Goal: Task Accomplishment & Management: Complete application form

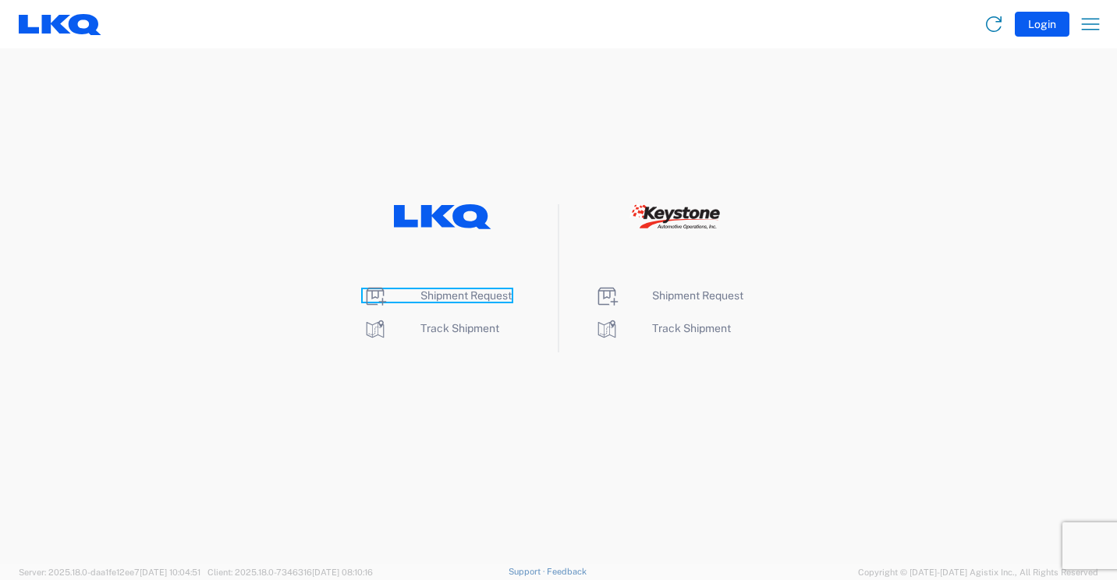
click at [437, 298] on span "Shipment Request" at bounding box center [465, 295] width 91 height 12
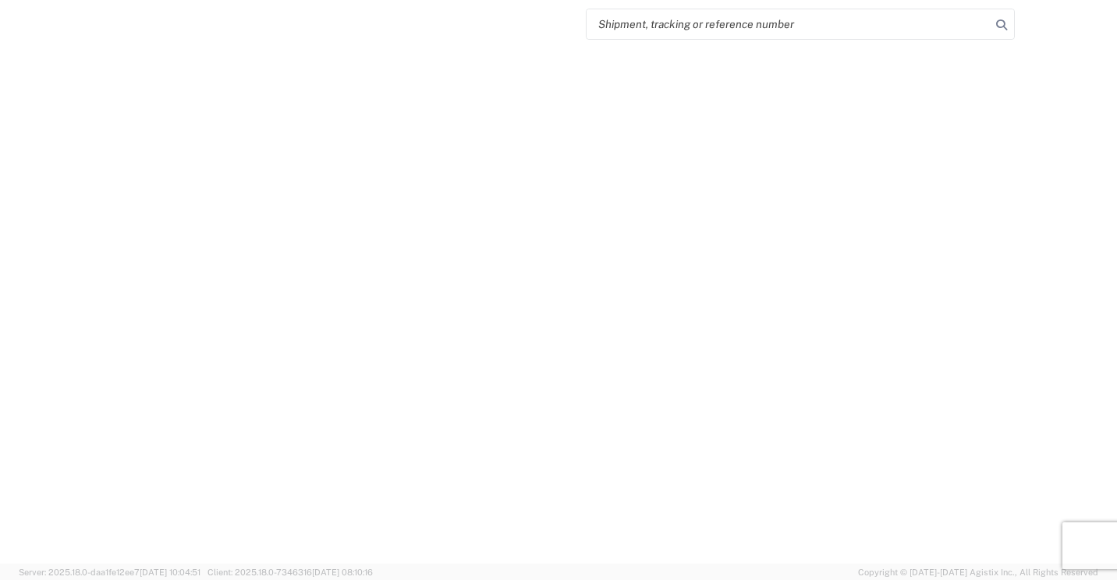
select select "FULL"
select select "LBS"
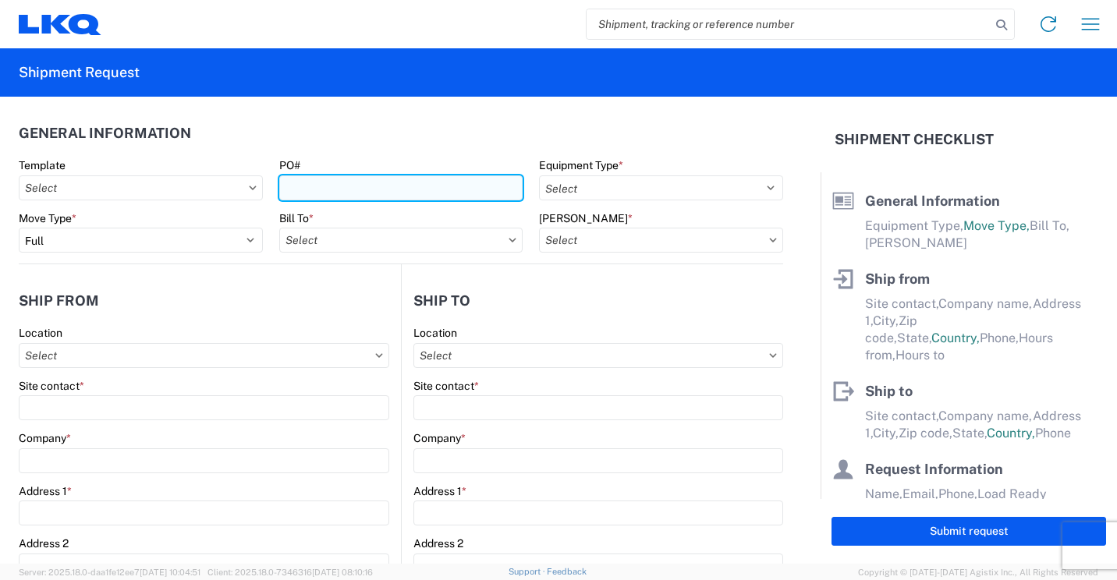
click at [459, 186] on input "PO#" at bounding box center [401, 187] width 244 height 25
type input "41704"
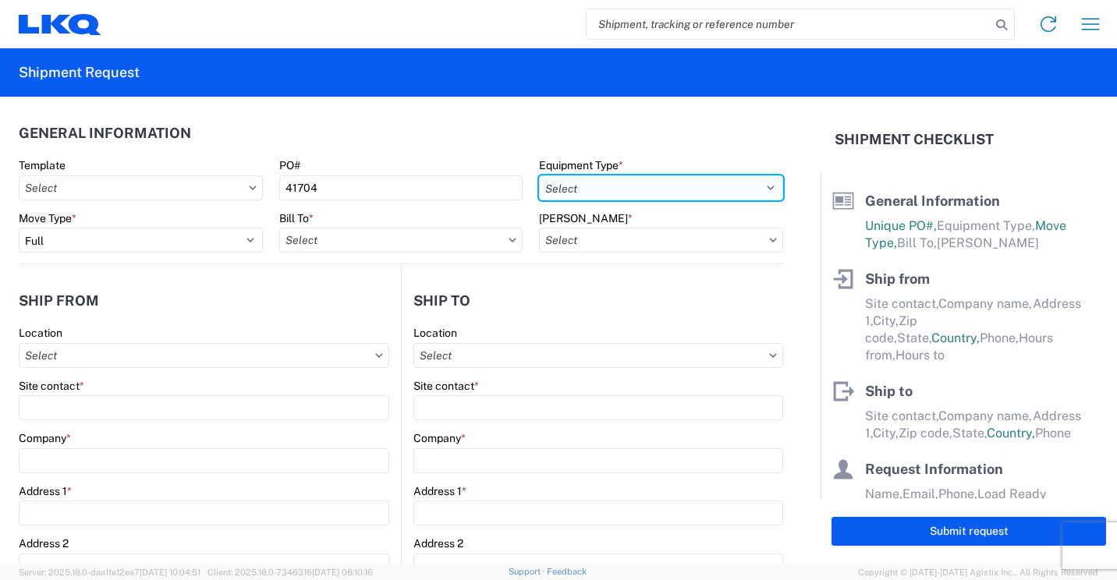
click at [639, 189] on select "Select 53’ Dry Van Flatbed Dropdeck (van) Lowboy (flatbed) Rail" at bounding box center [661, 187] width 244 height 25
select select "STDV"
click at [539, 175] on select "Select 53’ Dry Van Flatbed Dropdeck (van) Lowboy (flatbed) Rail" at bounding box center [661, 187] width 244 height 25
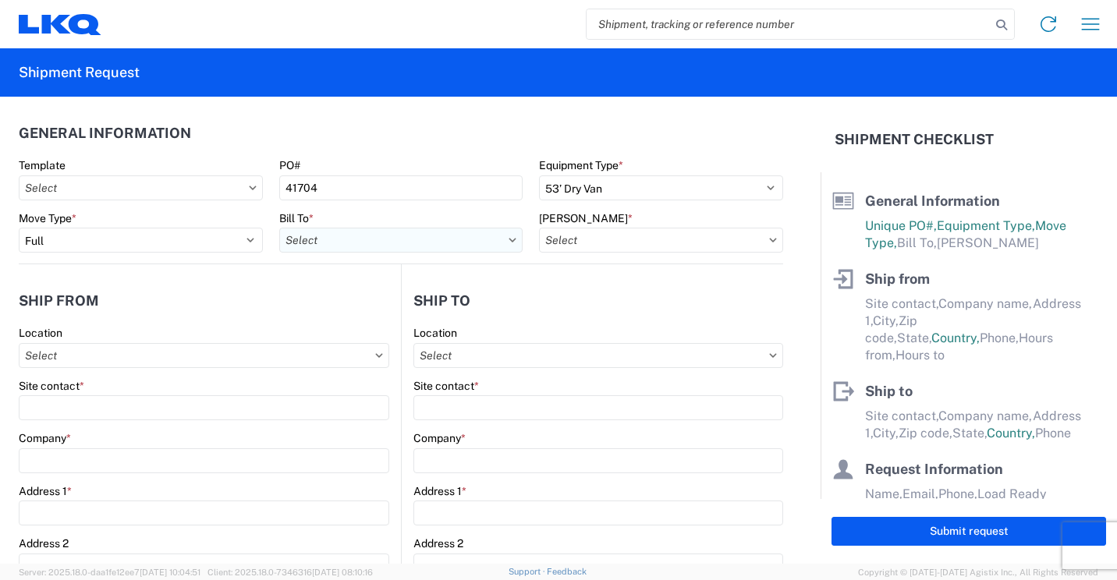
click at [382, 246] on input "Bill To *" at bounding box center [401, 240] width 244 height 25
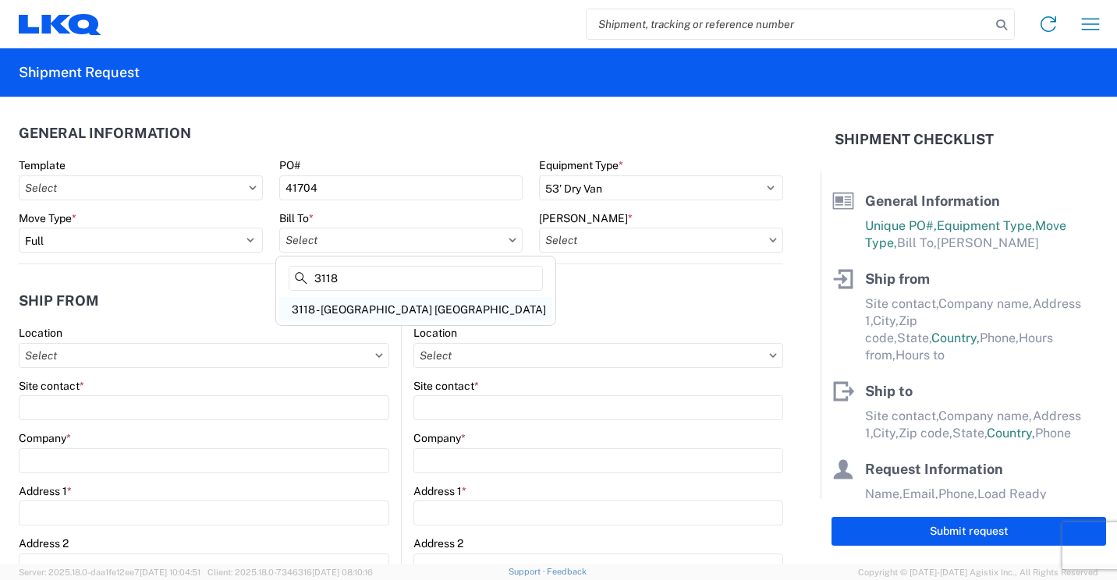
type input "3118"
click at [338, 307] on div "3118 - [GEOGRAPHIC_DATA] [GEOGRAPHIC_DATA]" at bounding box center [415, 309] width 273 height 25
type input "3118 - [GEOGRAPHIC_DATA] [GEOGRAPHIC_DATA]"
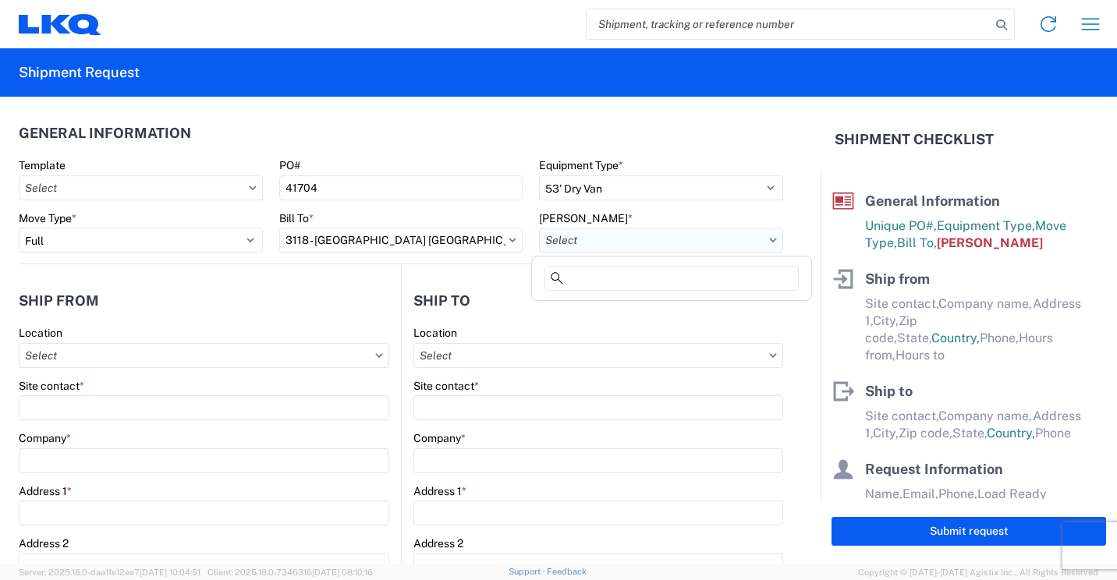
click at [620, 239] on input "[PERSON_NAME] *" at bounding box center [661, 240] width 244 height 25
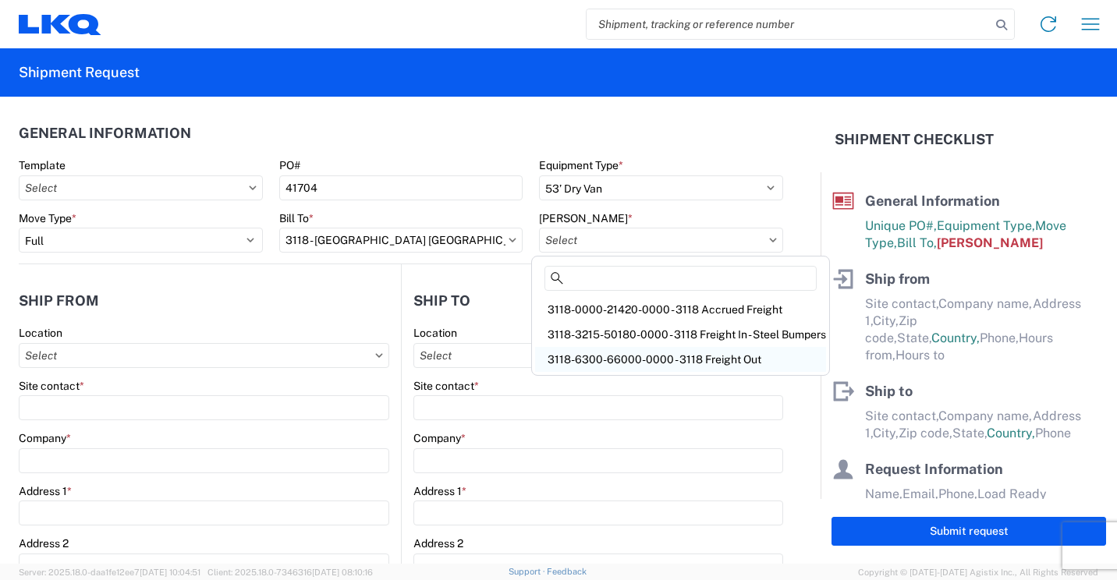
click at [633, 358] on div "3118-6300-66000-0000 - 3118 Freight Out" at bounding box center [680, 359] width 291 height 25
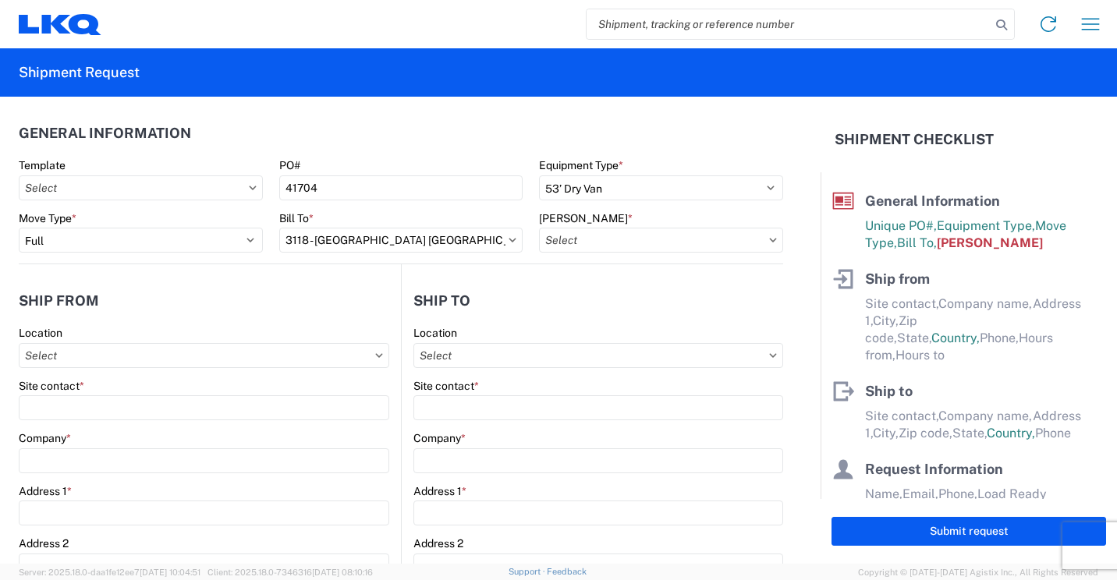
type input "3118-6300-66000-0000 - 3118 Freight Out"
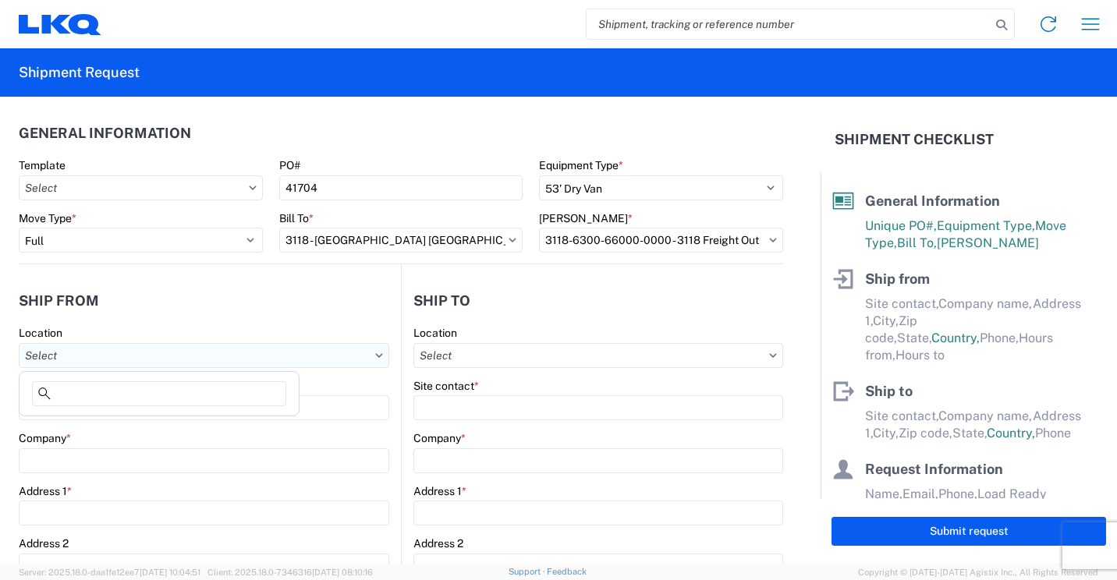
click at [267, 356] on input "Location" at bounding box center [204, 355] width 370 height 25
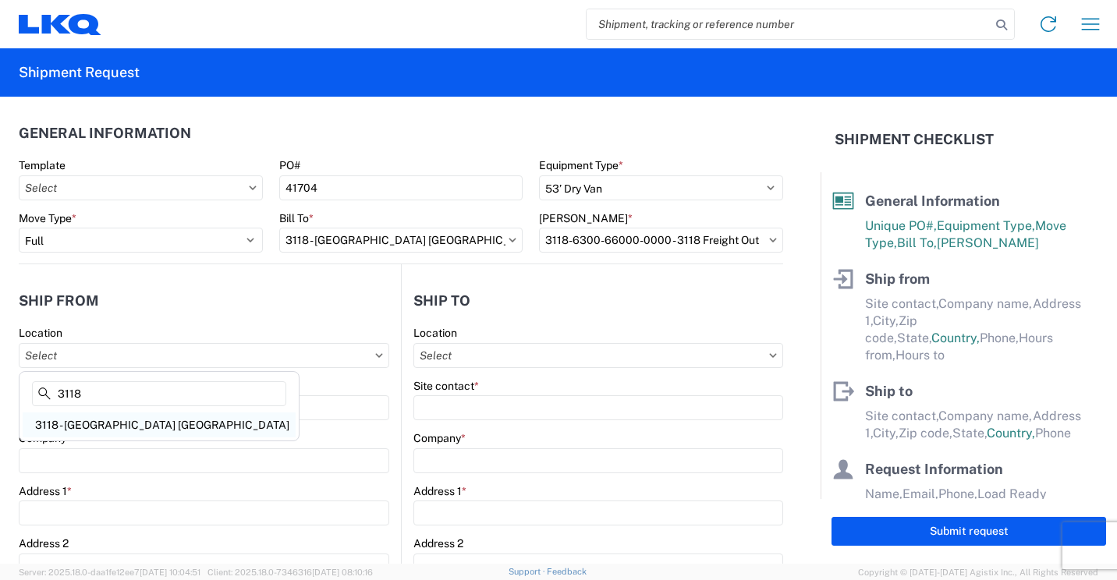
type input "3118"
click at [62, 427] on div "3118 - [GEOGRAPHIC_DATA] [GEOGRAPHIC_DATA]" at bounding box center [159, 425] width 273 height 25
type input "3118 - [GEOGRAPHIC_DATA] [GEOGRAPHIC_DATA]"
type input "LKQ Corporation"
type input "[STREET_ADDRESS]"
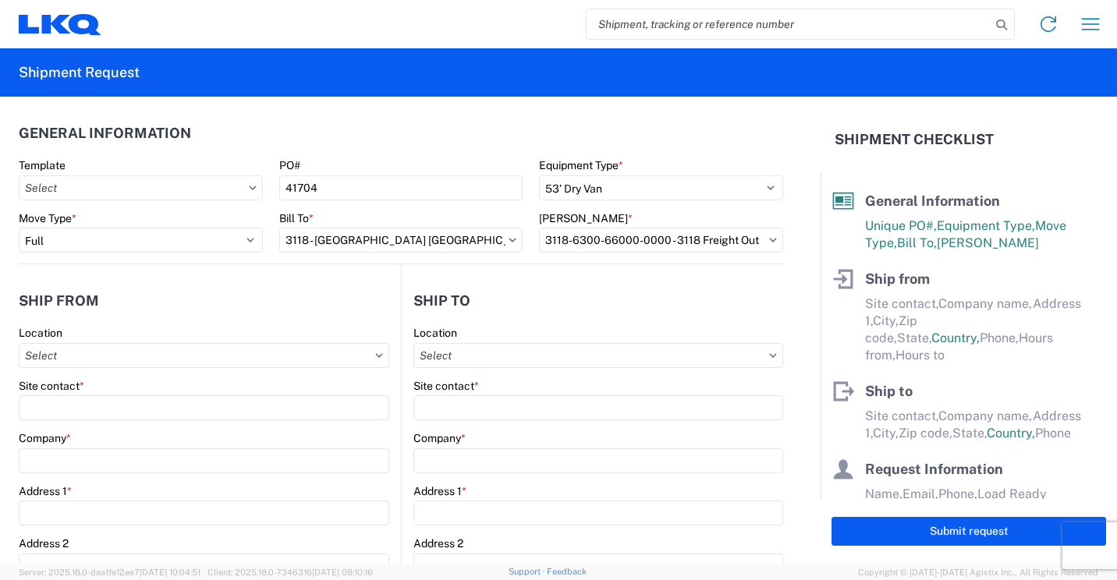
type input "Brainerd"
type input "56401"
select select "MN"
select select "US"
type input "07:00"
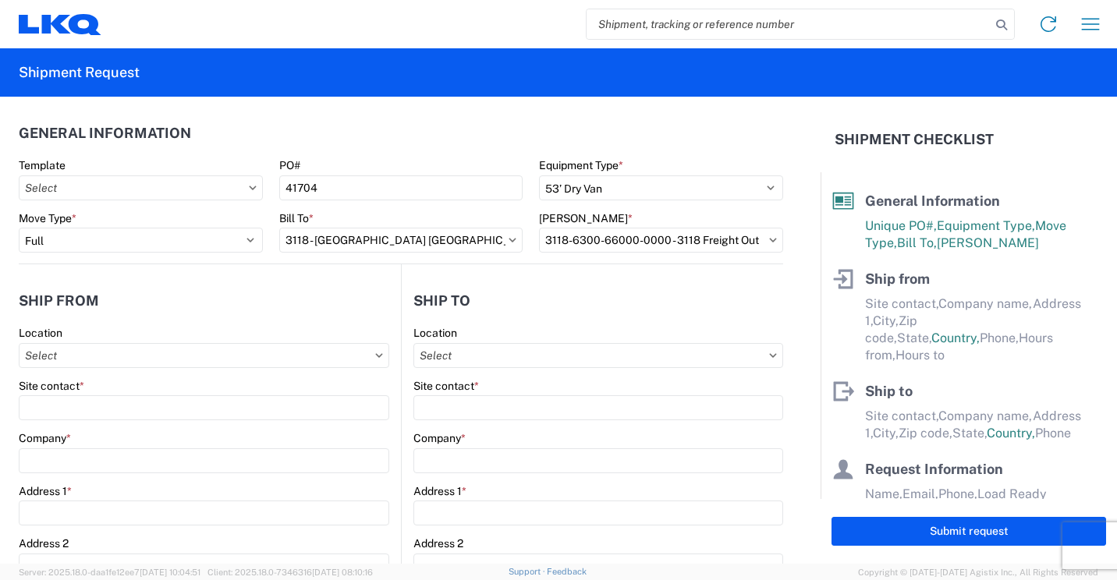
type input "16:30"
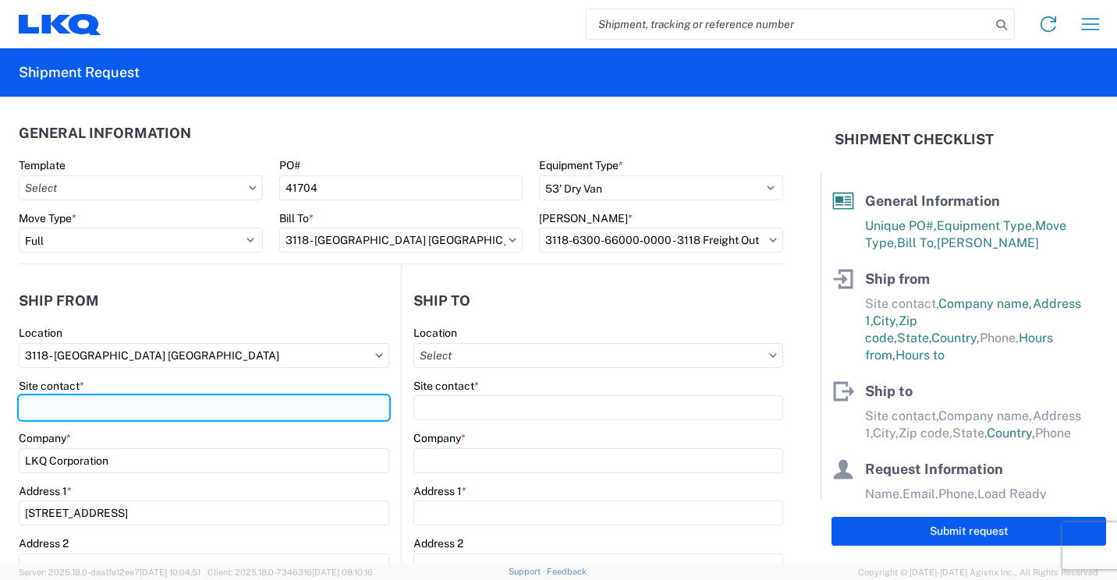
click at [186, 409] on input "Site contact *" at bounding box center [204, 407] width 370 height 25
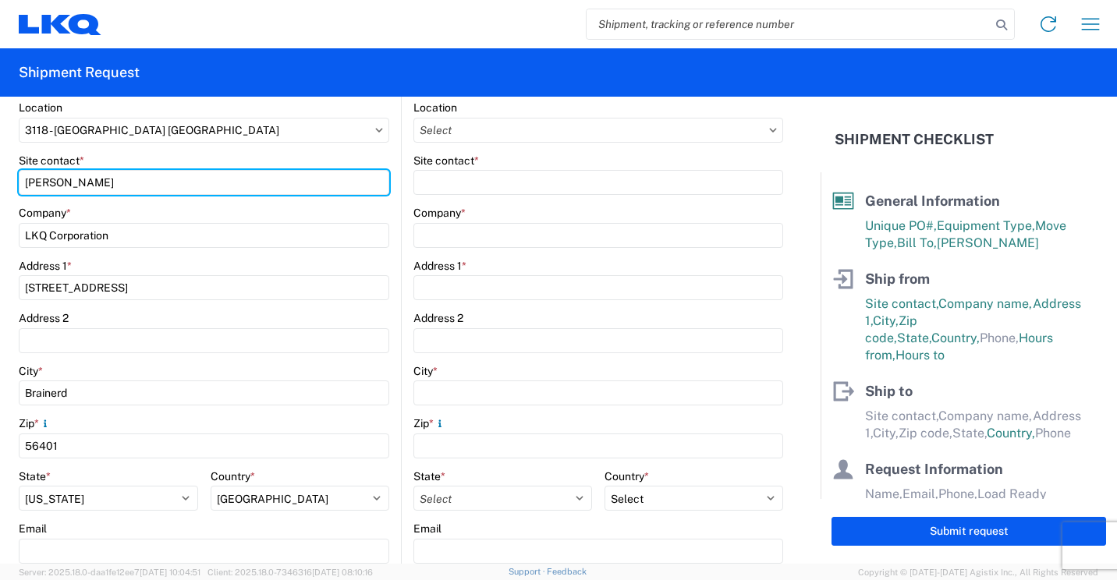
scroll to position [312, 0]
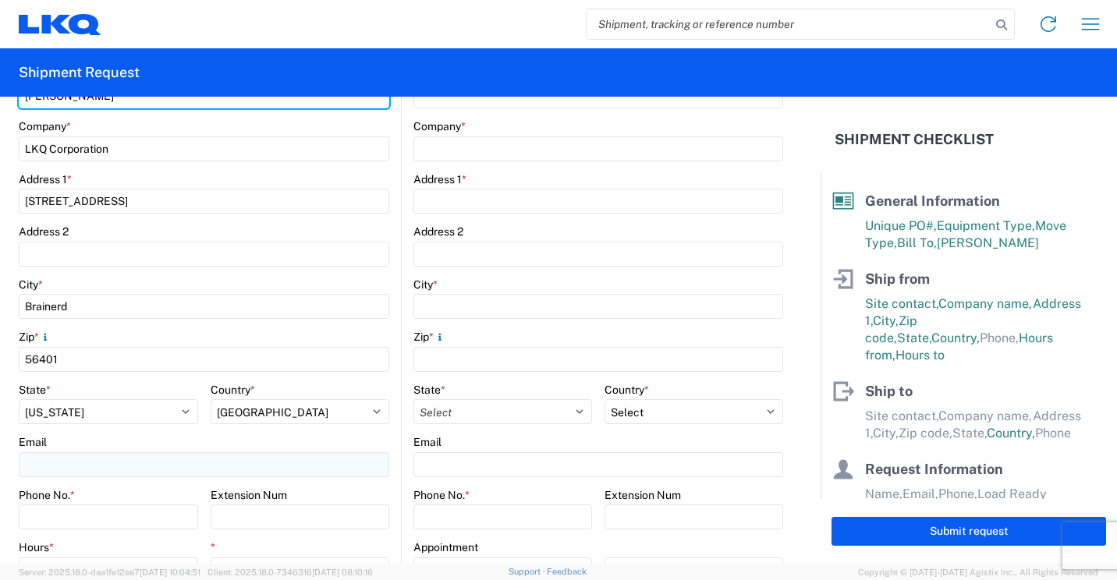
type input "[PERSON_NAME]"
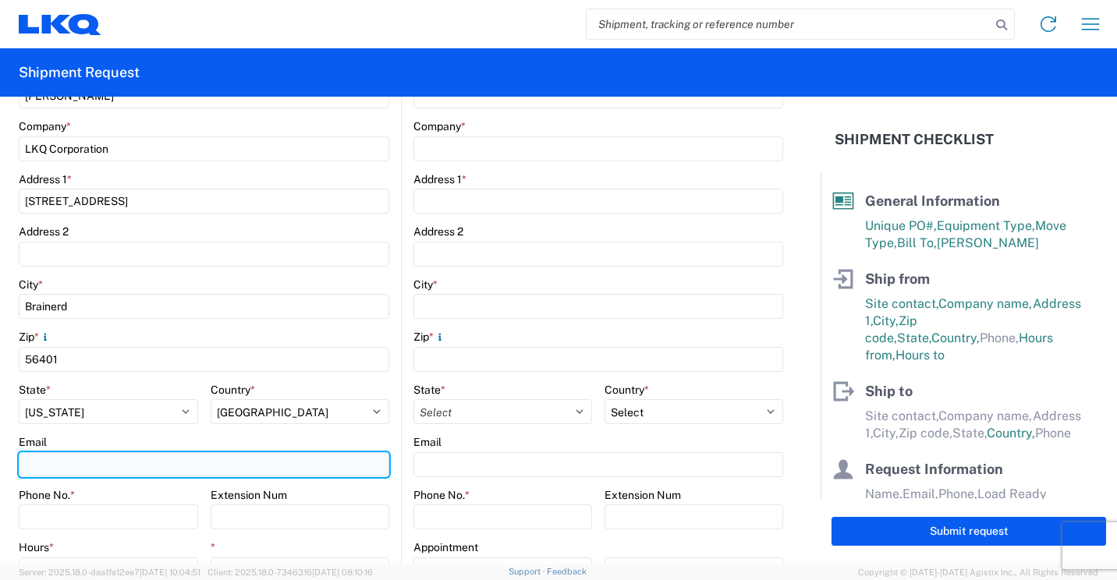
click at [87, 466] on input "Email" at bounding box center [204, 464] width 370 height 25
type input "[EMAIL_ADDRESS][DOMAIN_NAME]"
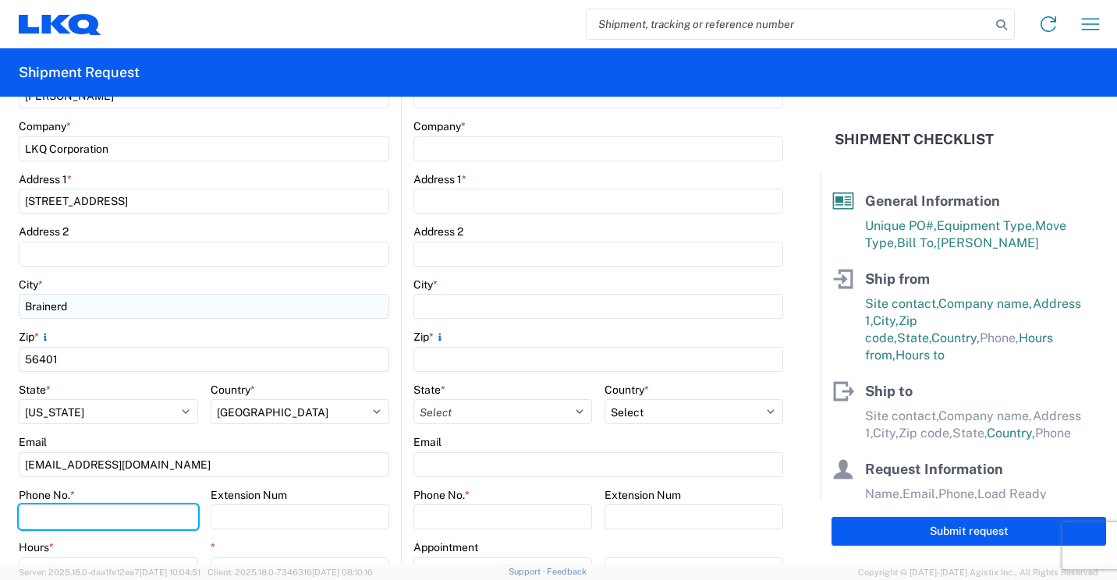
type input "2182973820"
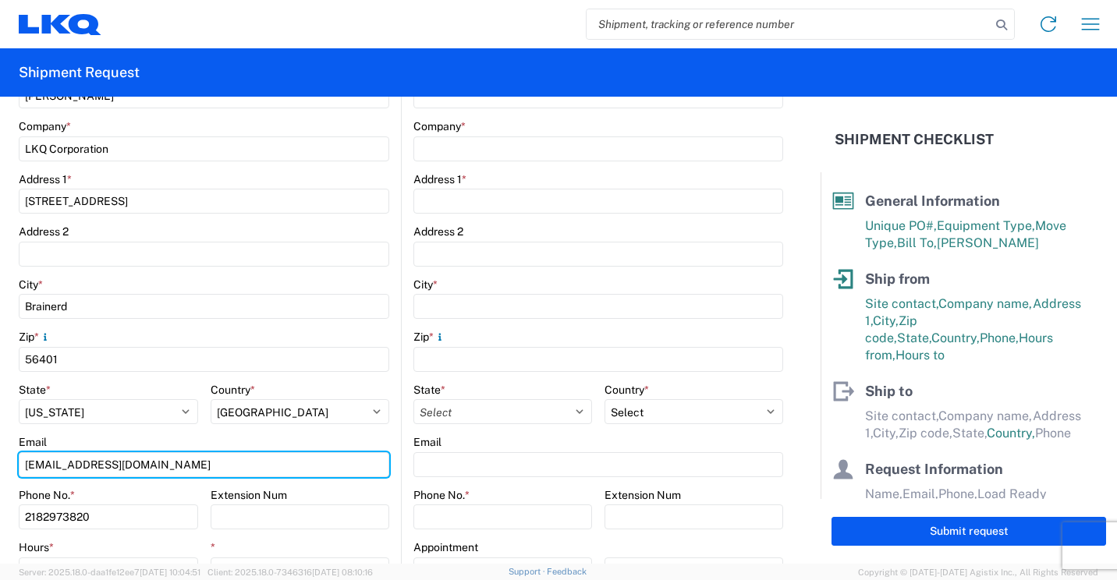
type input "[EMAIL_ADDRESS][DOMAIN_NAME]"
click at [205, 467] on input "[EMAIL_ADDRESS][DOMAIN_NAME]" at bounding box center [204, 464] width 370 height 25
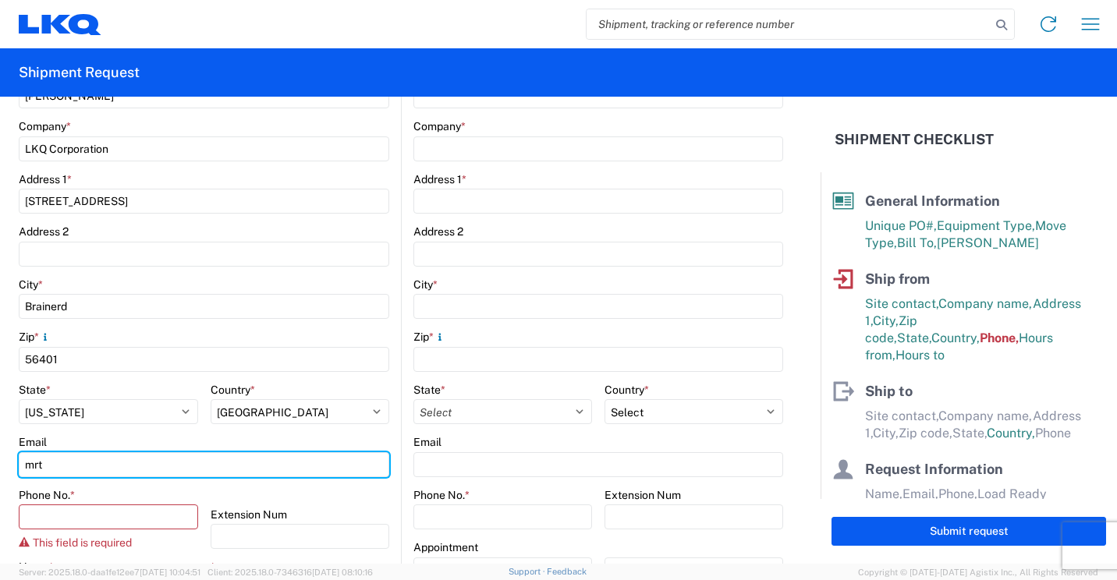
type input "[EMAIL_ADDRESS][DOMAIN_NAME]"
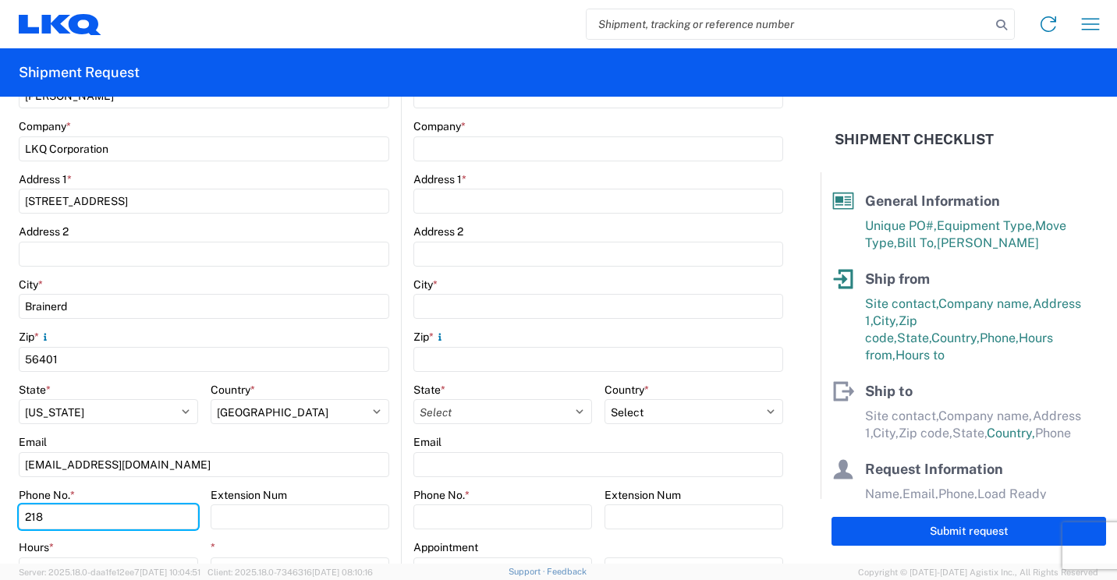
type input "2182973820"
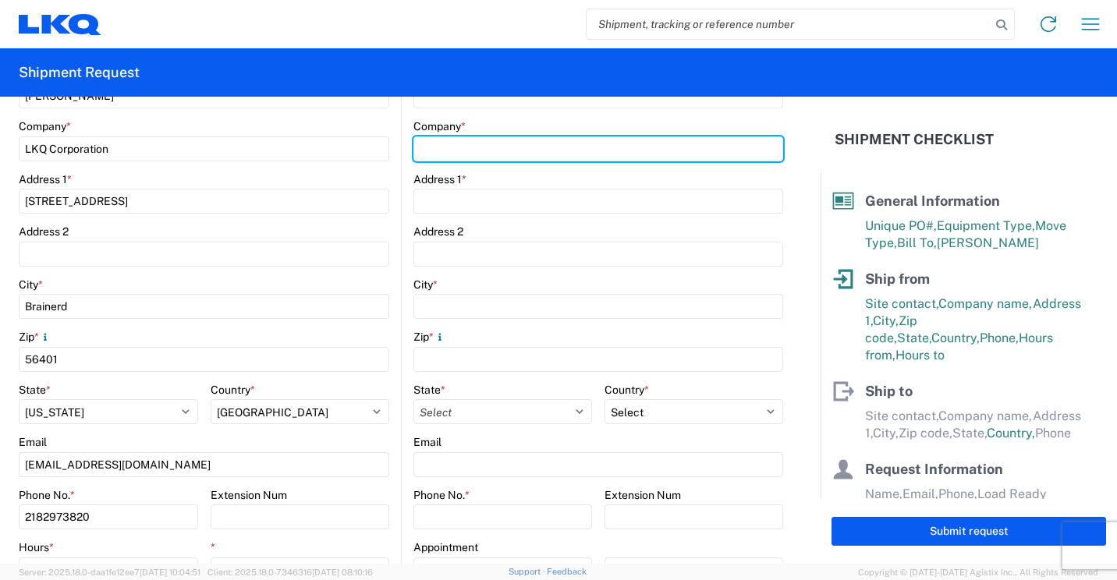
type input "LKQ Corporation"
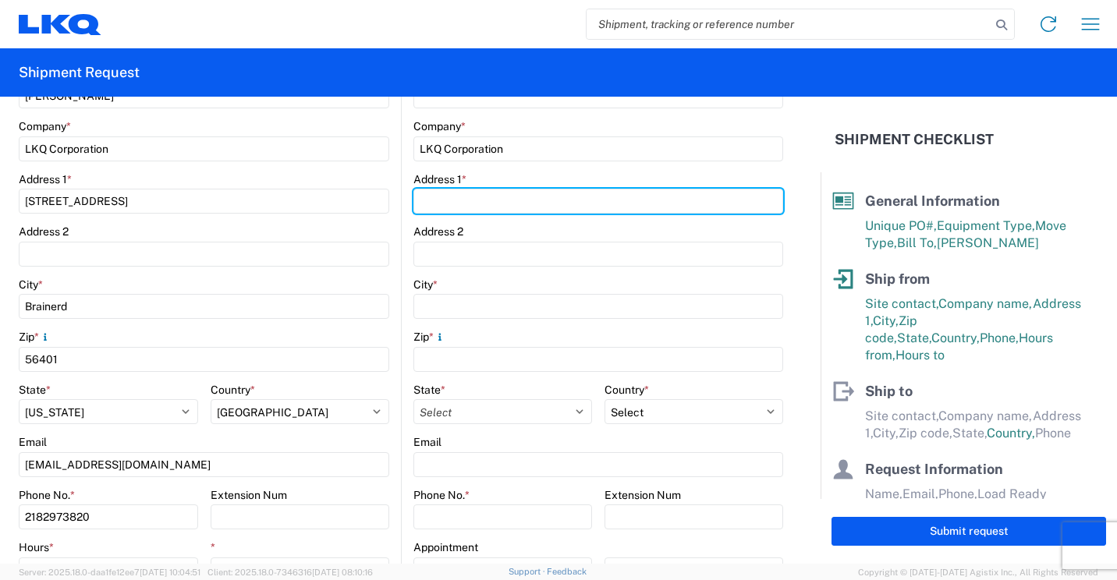
type input "[STREET_ADDRESS]"
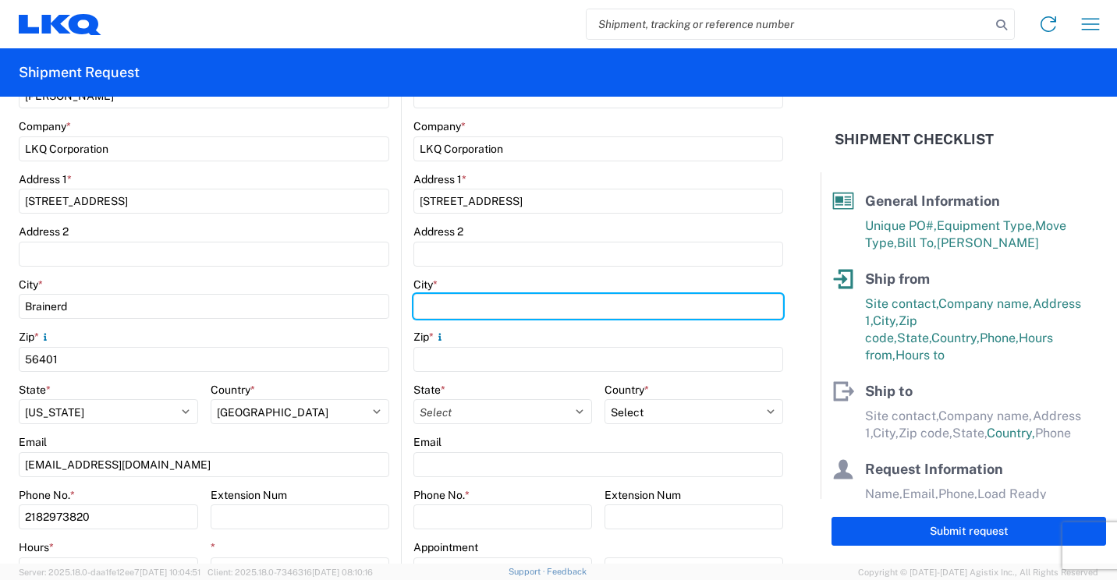
type input "Brainerd"
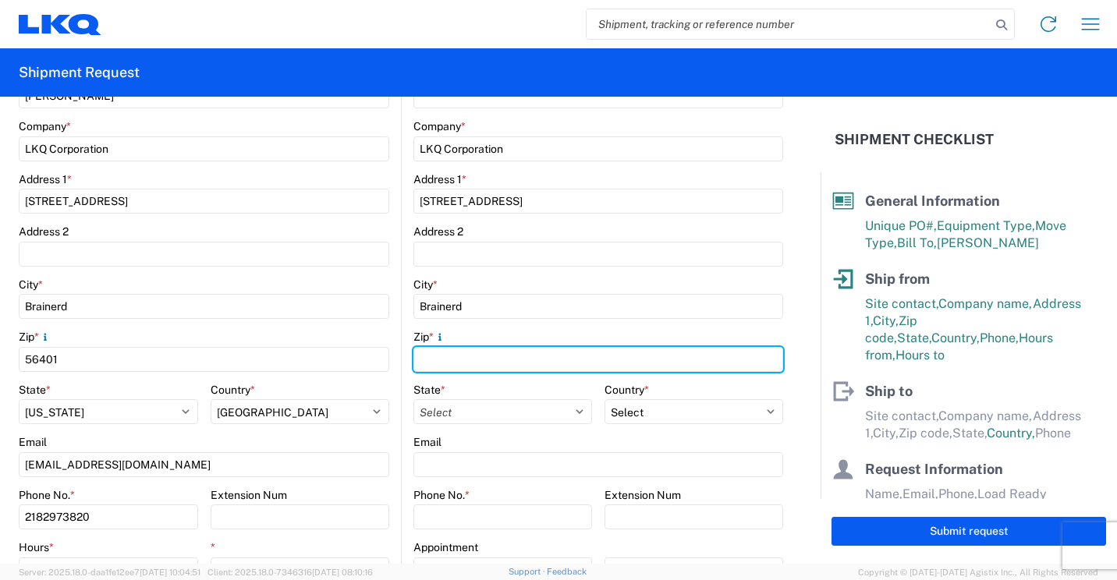
type input "56401"
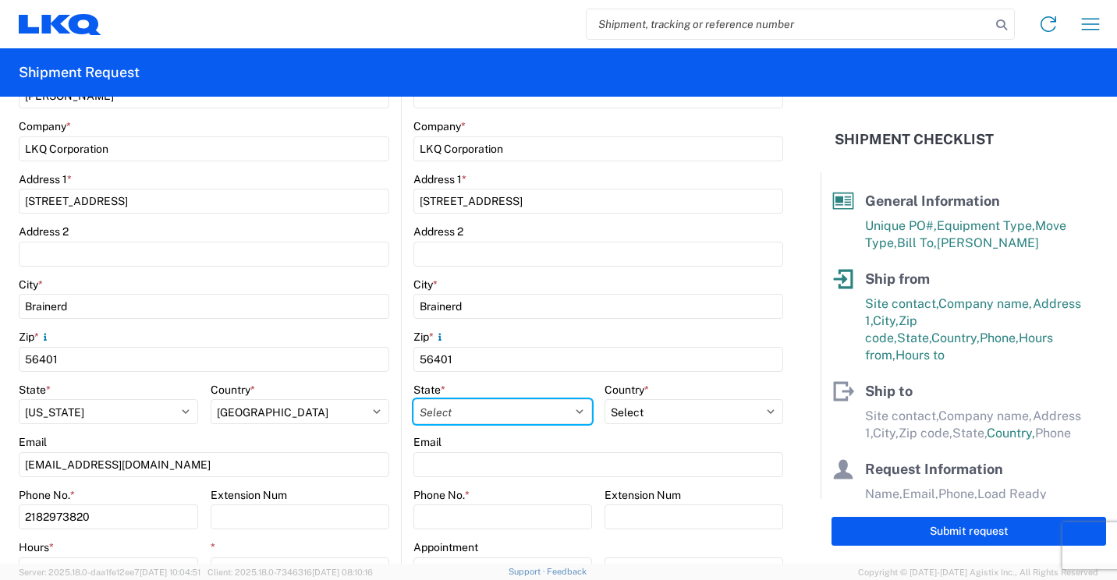
select select "MN"
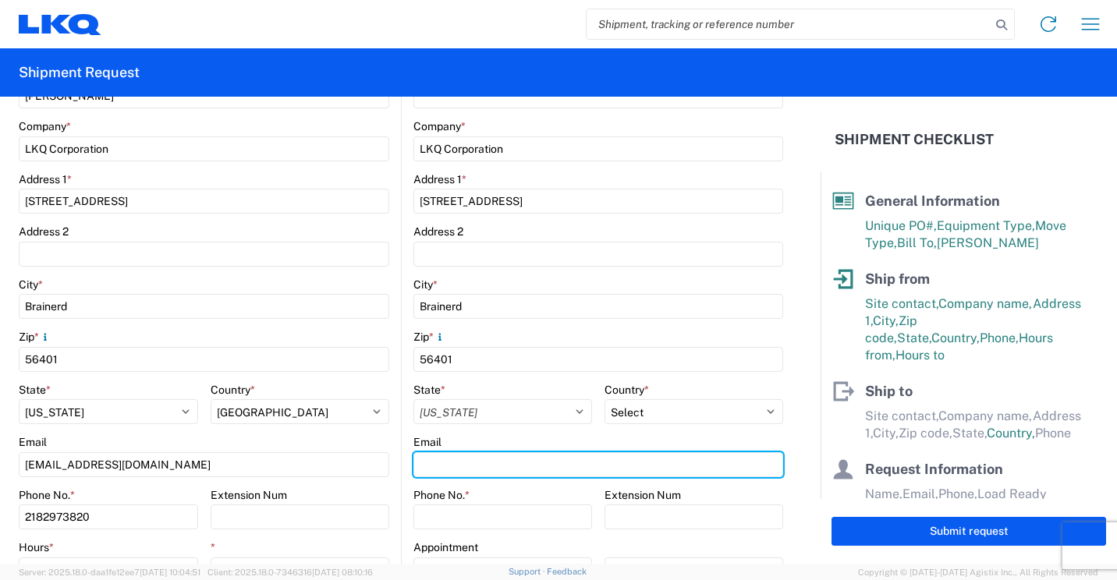
type input "[EMAIL_ADDRESS][DOMAIN_NAME]"
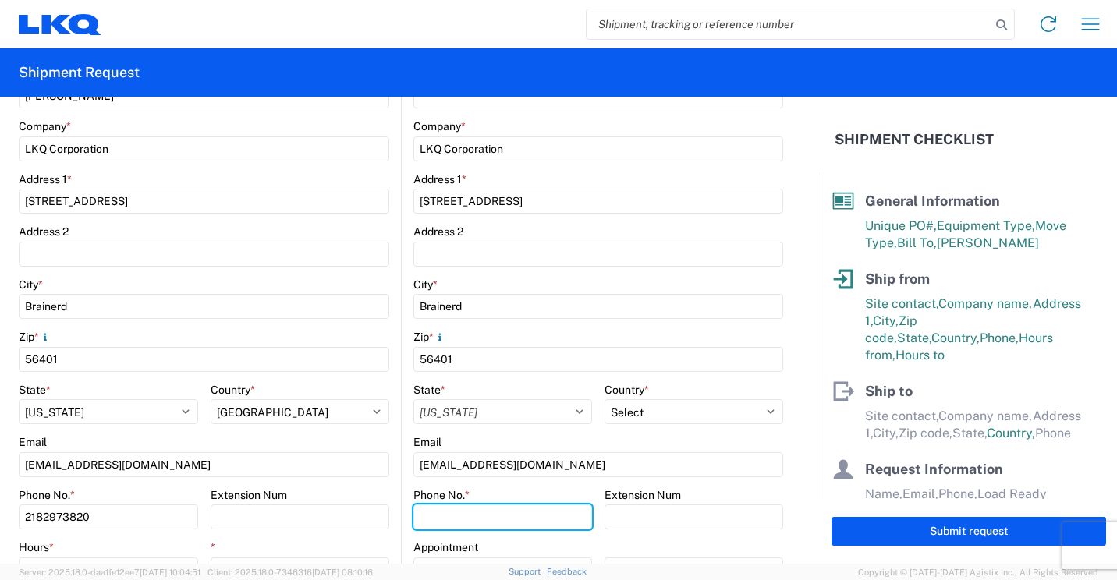
type input "2182973820"
type input "[PERSON_NAME]"
type input "[EMAIL_ADDRESS][DOMAIN_NAME]"
type input "2182973820"
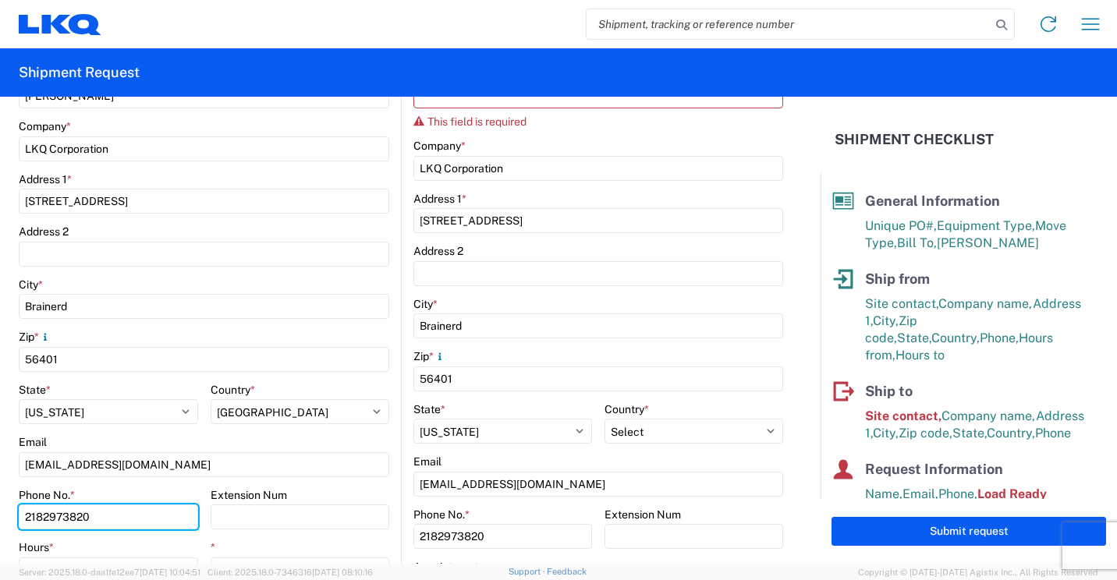
type input "[PHONE_NUMBER]"
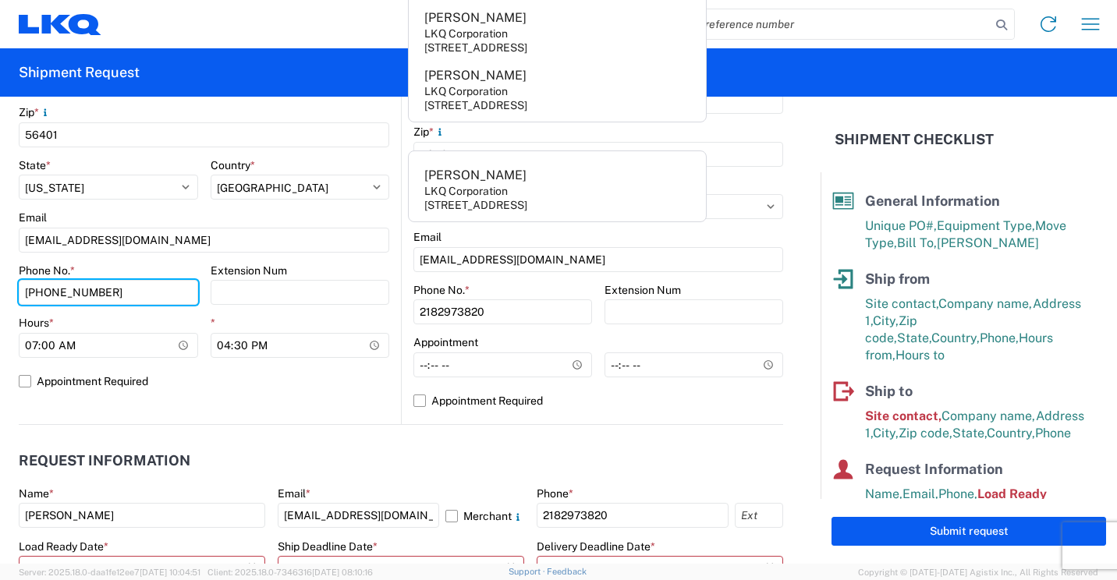
scroll to position [546, 0]
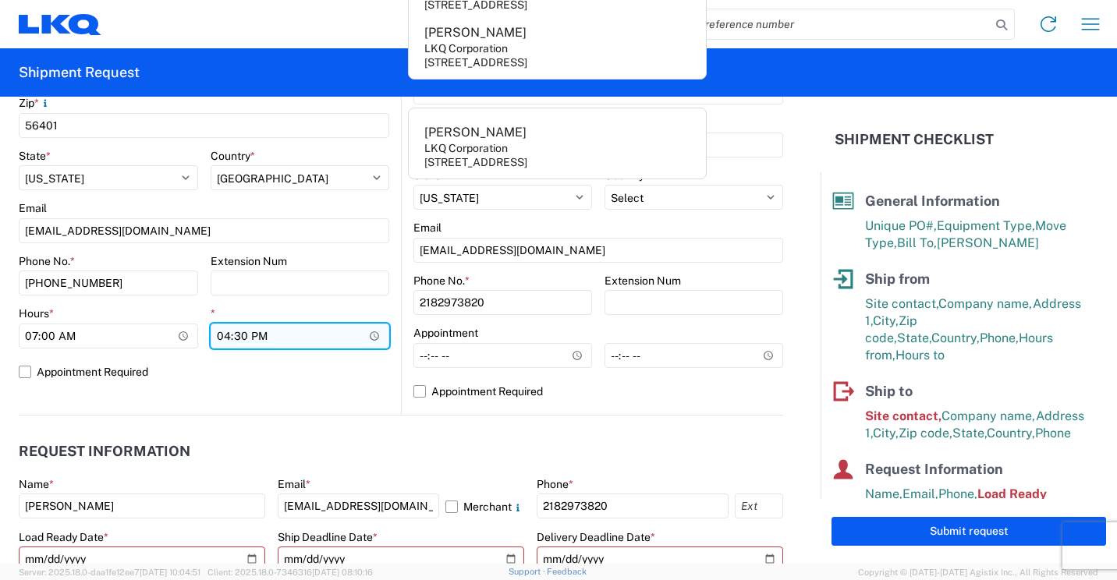
click at [224, 336] on input "16:30" at bounding box center [300, 336] width 179 height 25
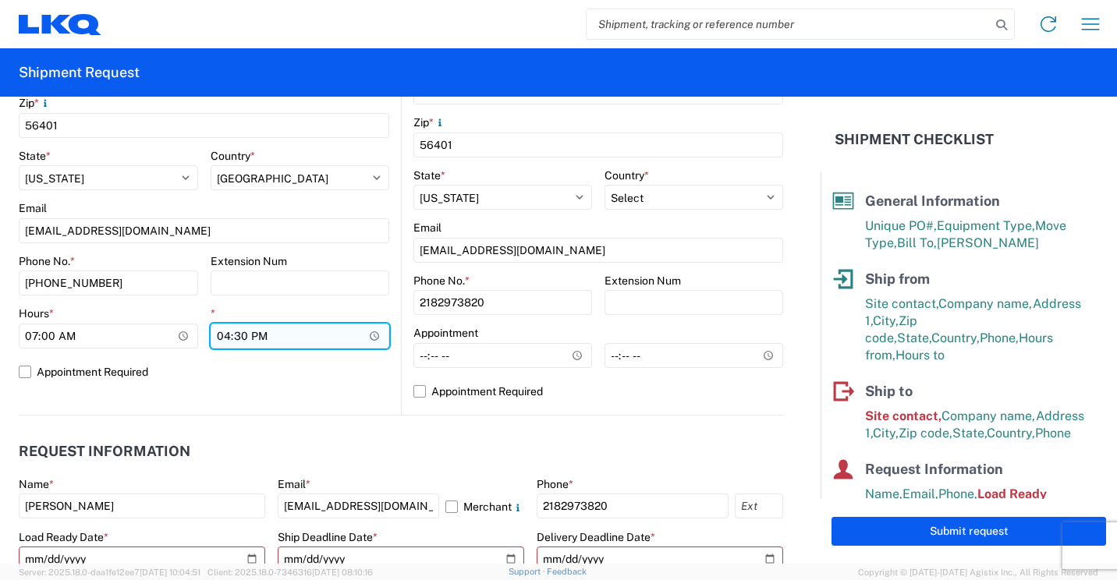
type input "13:30"
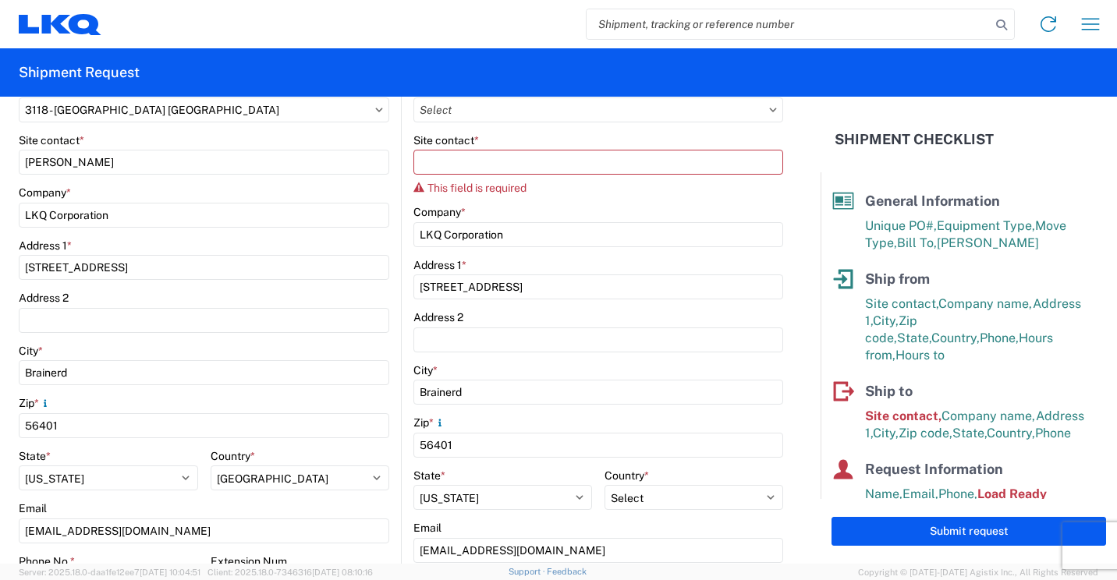
scroll to position [156, 0]
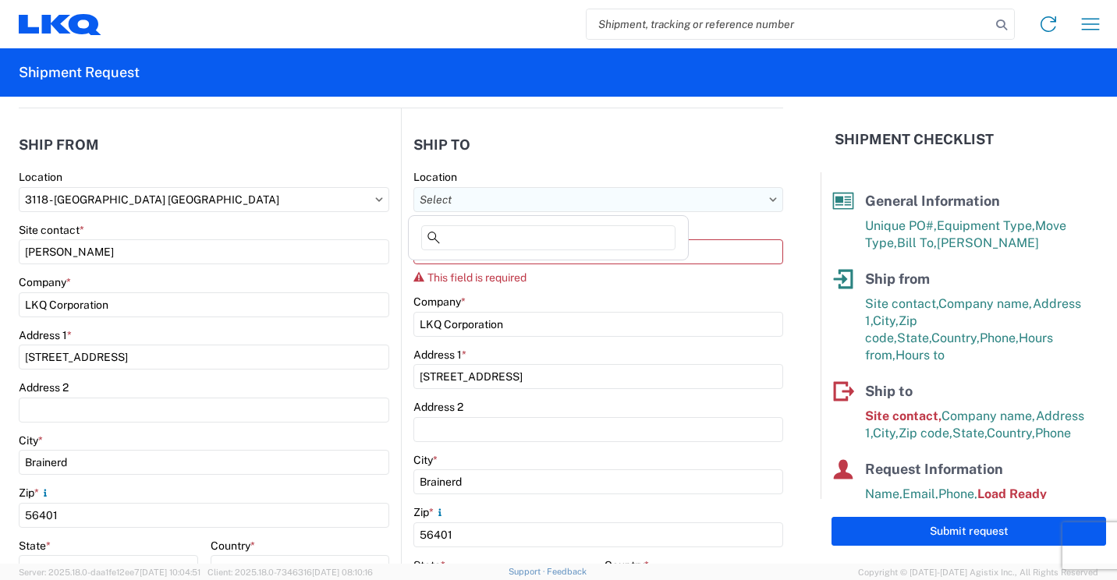
click at [630, 197] on input "Location" at bounding box center [598, 199] width 370 height 25
type input "3116"
click at [508, 270] on div "3116 - Grand Rapids, MI (MDC)" at bounding box center [563, 269] width 303 height 25
type input "3116 - Grand Rapids, MI (MDC)"
type input "Kristen Lund"
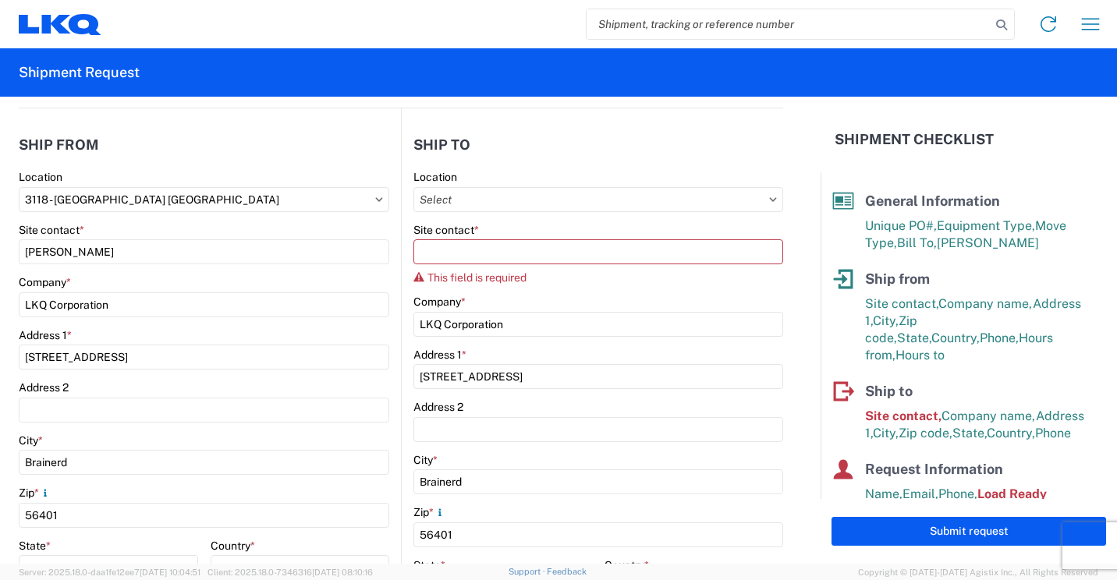
type input "1120 36th St. SE suite 540"
type input "Grand Rapids"
type input "49508"
type input "klund@lkqcorp.com"
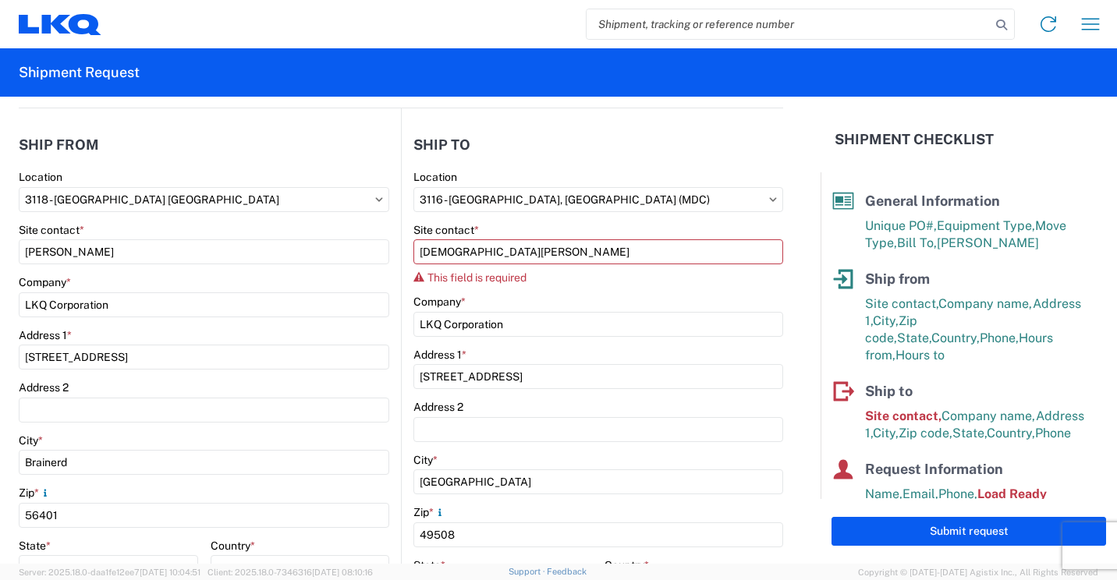
select select "US"
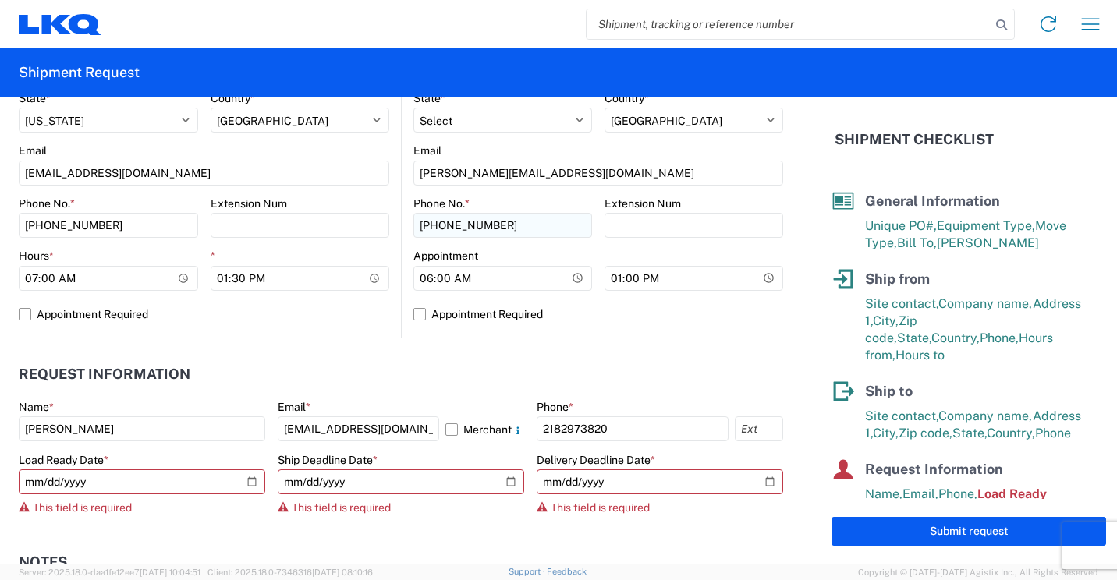
scroll to position [702, 0]
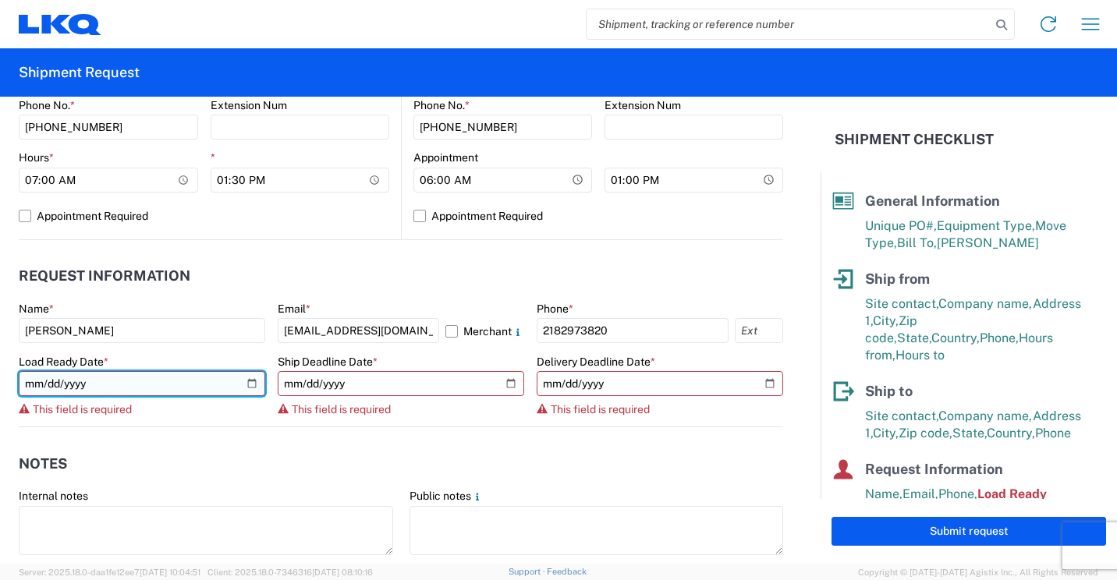
click at [243, 380] on input "date" at bounding box center [142, 383] width 246 height 25
type input "[DATE]"
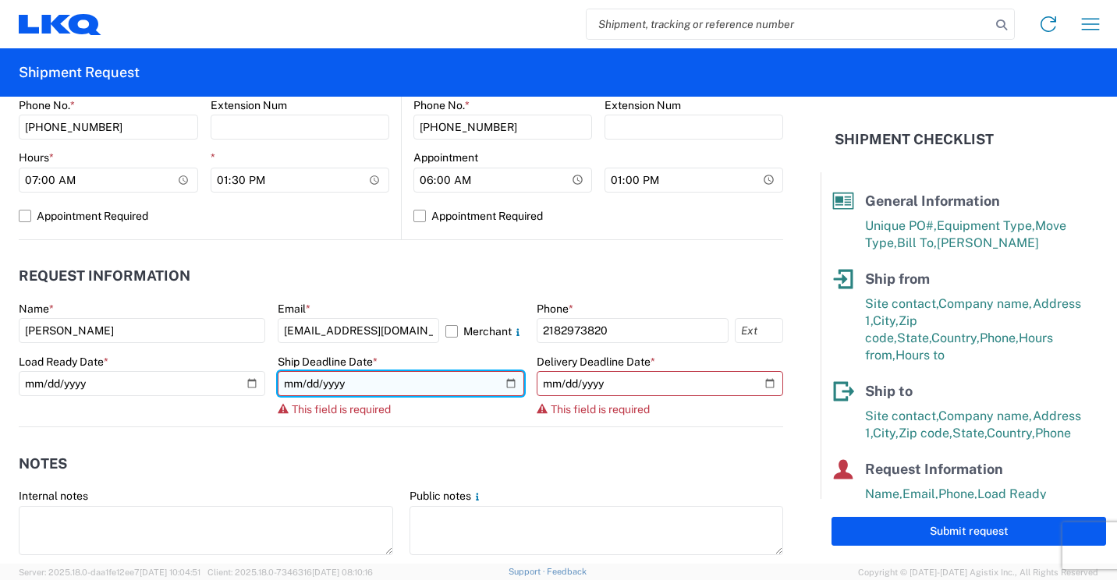
click at [502, 382] on input "date" at bounding box center [401, 383] width 246 height 25
type input "[DATE]"
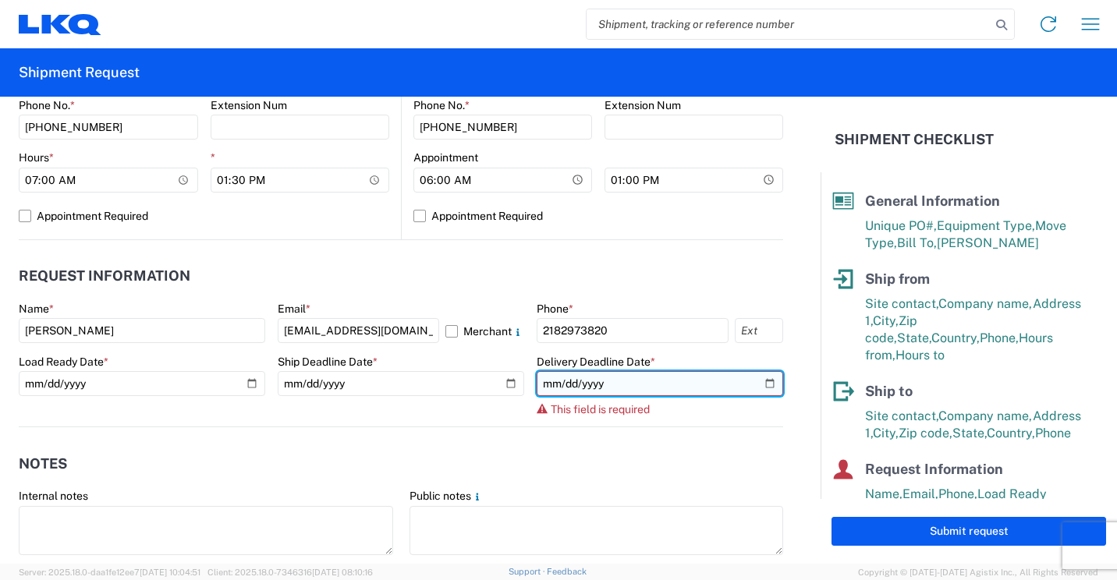
click at [755, 386] on input "date" at bounding box center [659, 383] width 246 height 25
type input "2025-09-11"
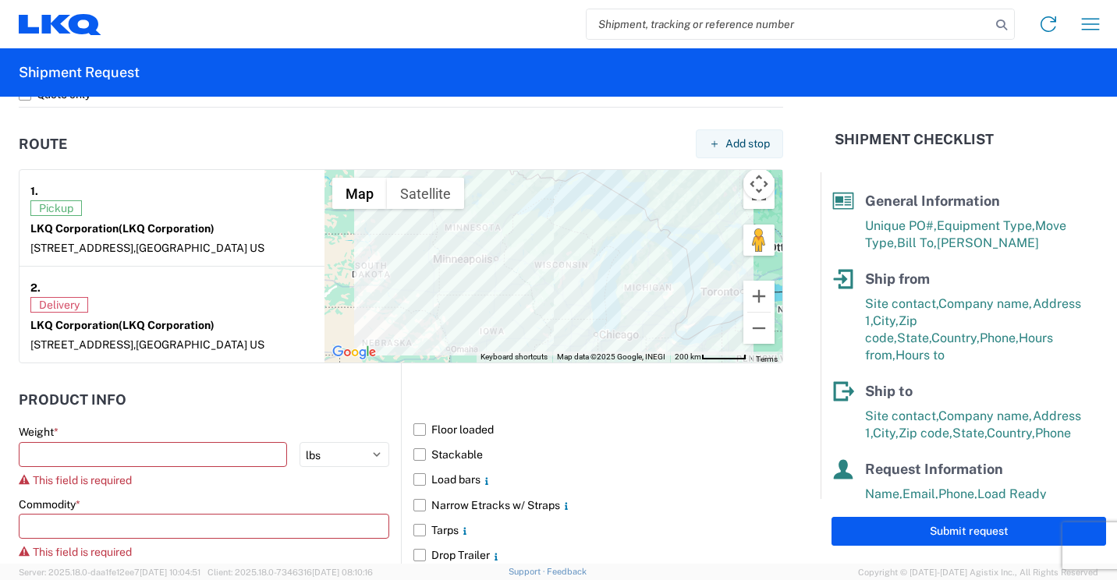
scroll to position [1248, 0]
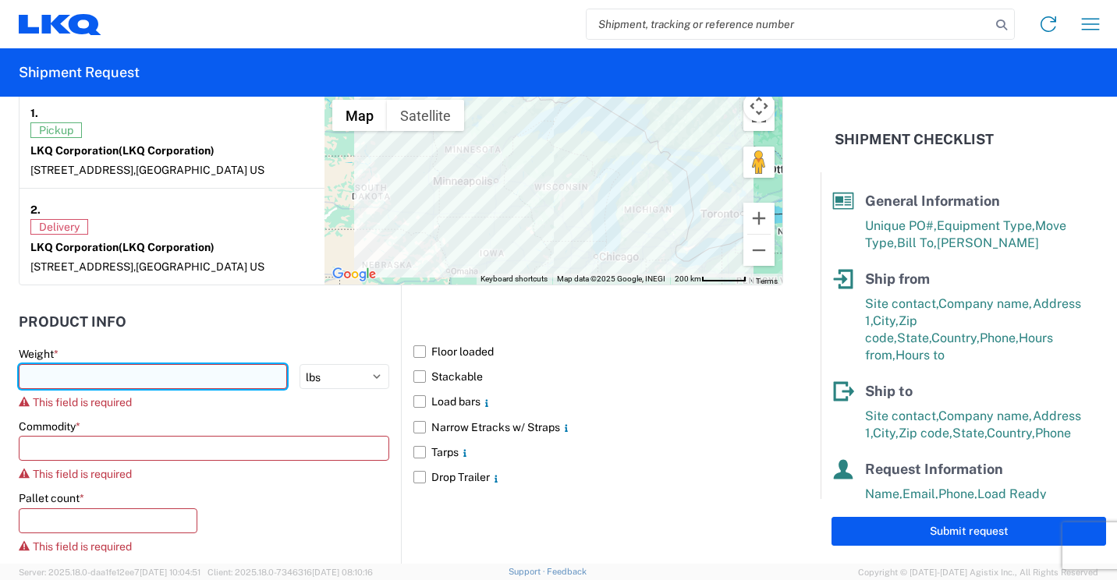
click at [242, 388] on input "number" at bounding box center [153, 376] width 268 height 25
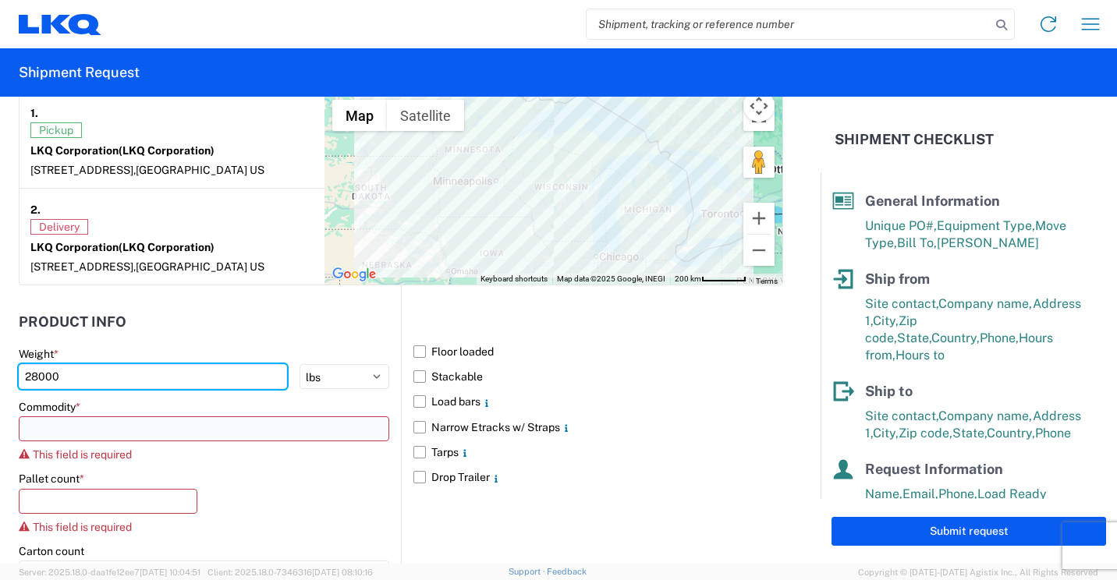
type input "28000"
click at [285, 441] on input at bounding box center [204, 428] width 370 height 25
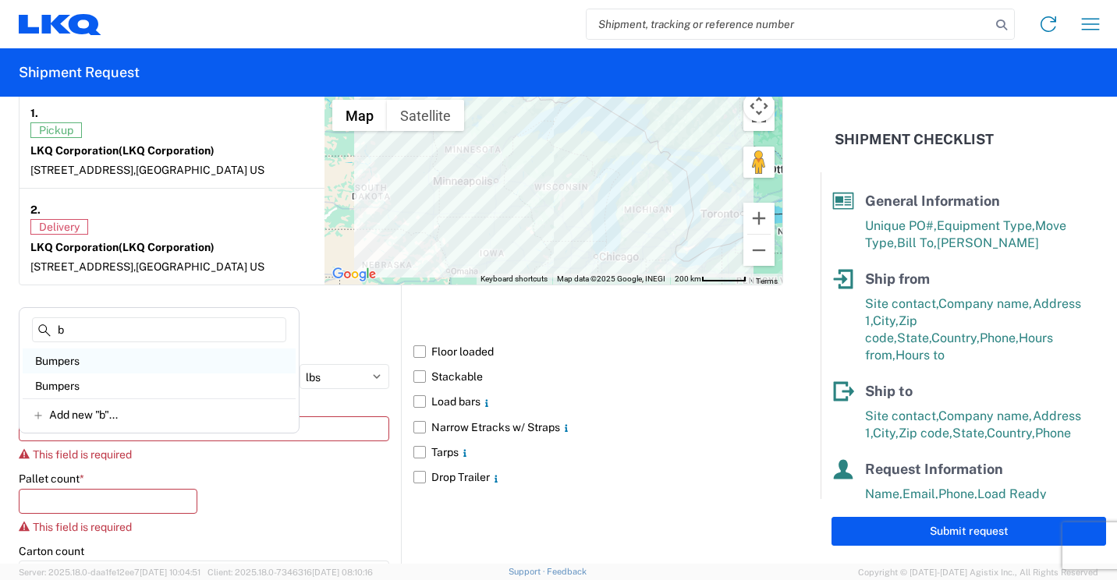
type input "b"
click at [85, 352] on div "Bumpers" at bounding box center [159, 361] width 273 height 25
type input "Bumpers"
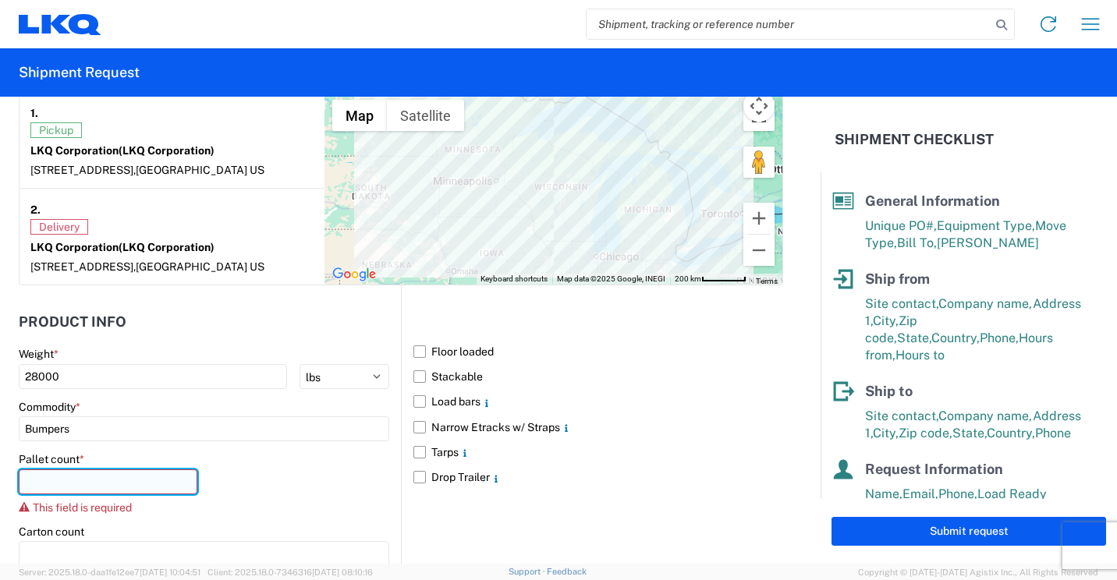
click at [153, 494] on input "number" at bounding box center [108, 481] width 179 height 25
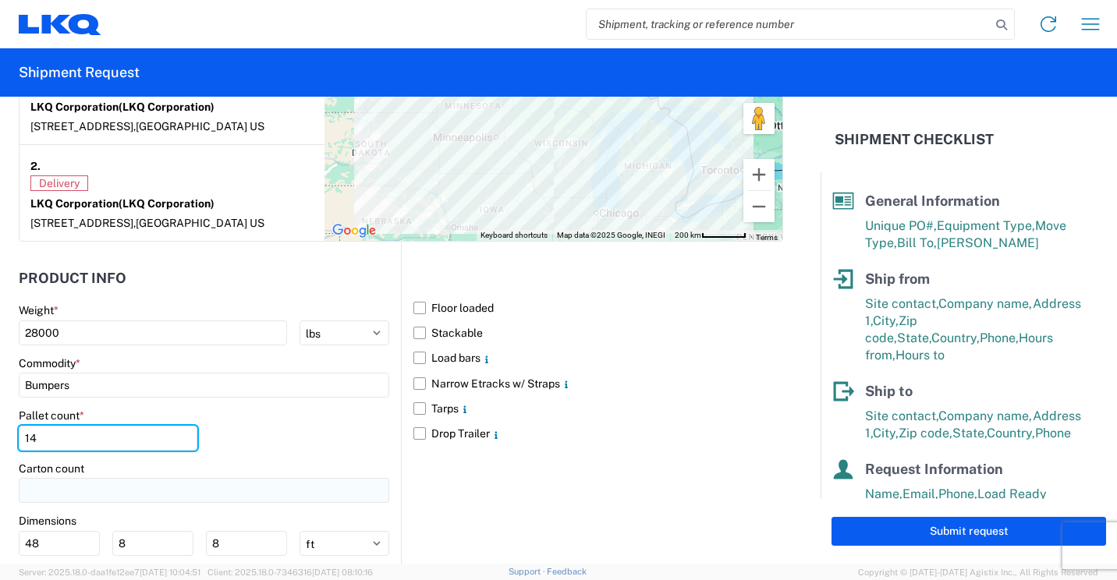
scroll to position [1326, 0]
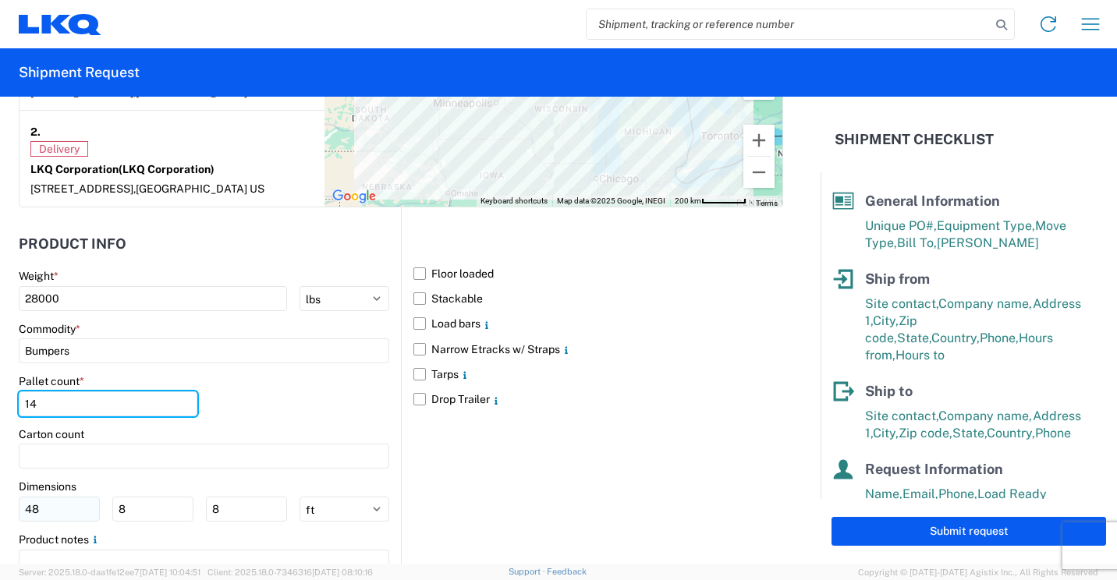
type input "14"
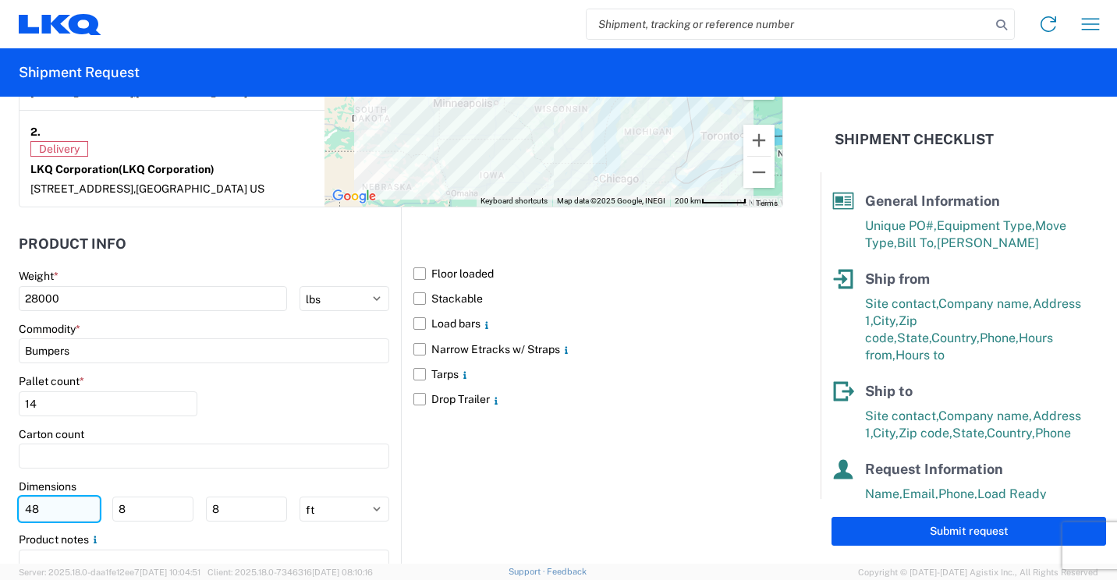
click at [62, 522] on input "48" at bounding box center [59, 509] width 81 height 25
type input "4"
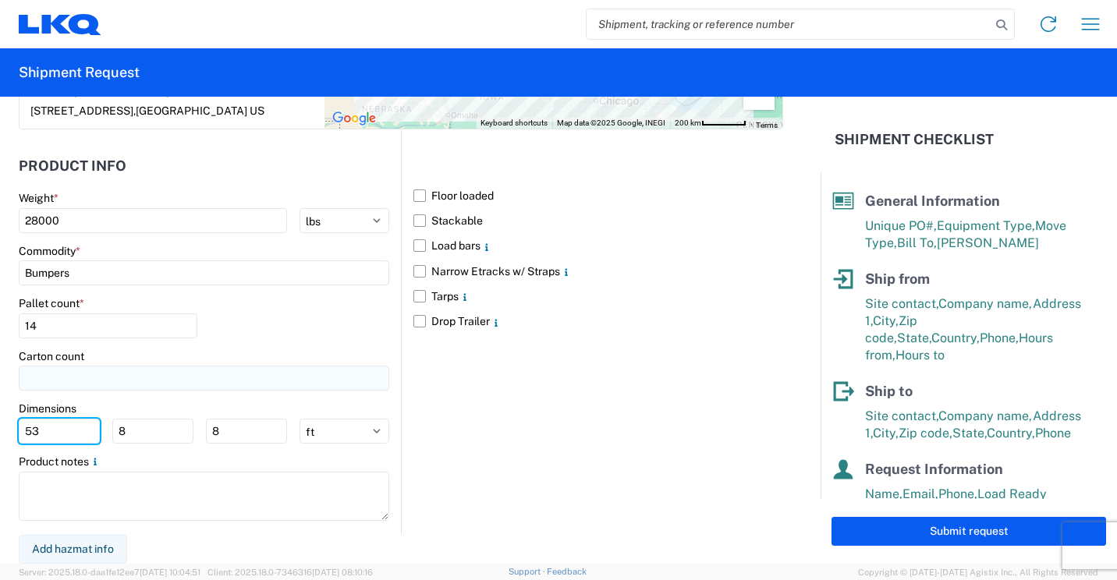
scroll to position [1418, 0]
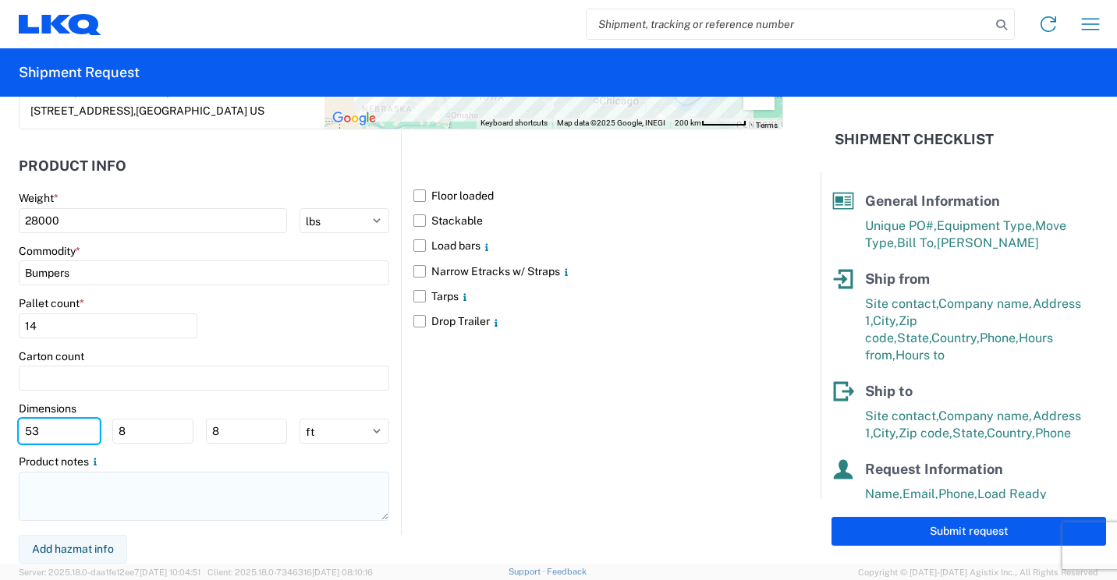
type input "53"
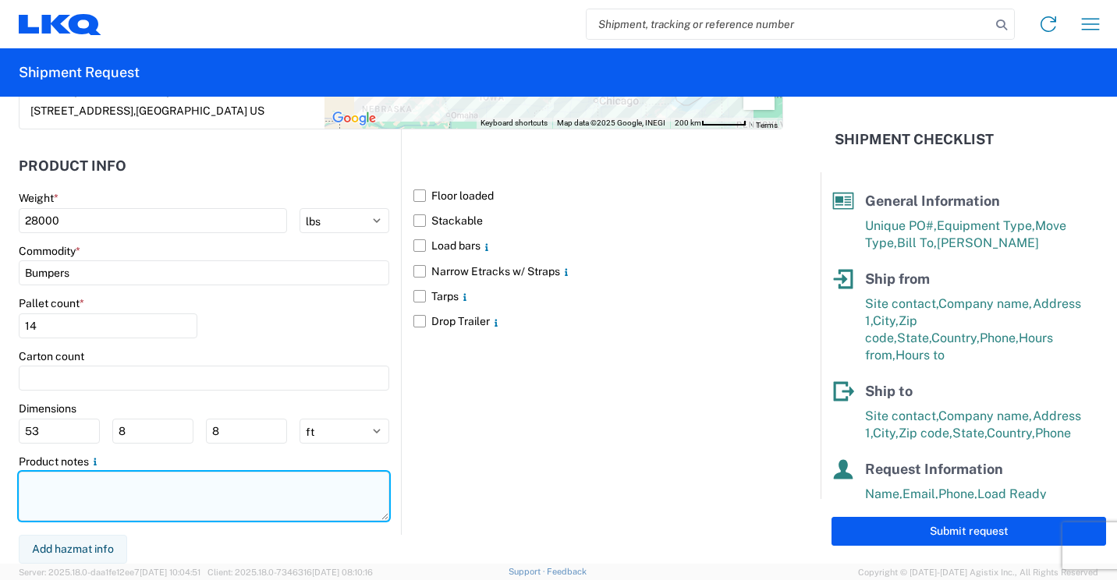
click at [173, 490] on textarea at bounding box center [204, 496] width 370 height 49
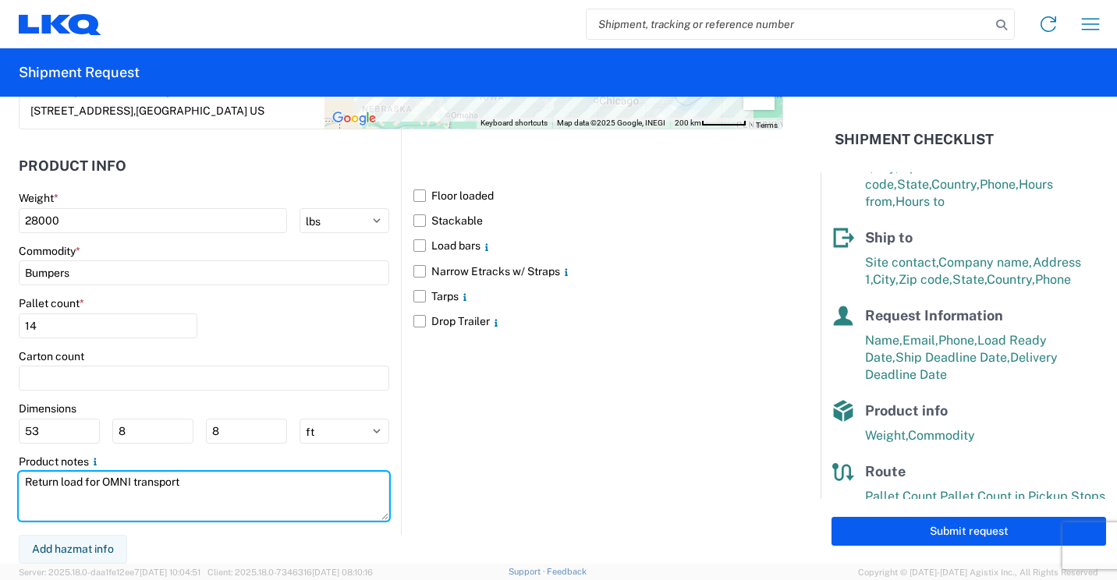
scroll to position [193, 0]
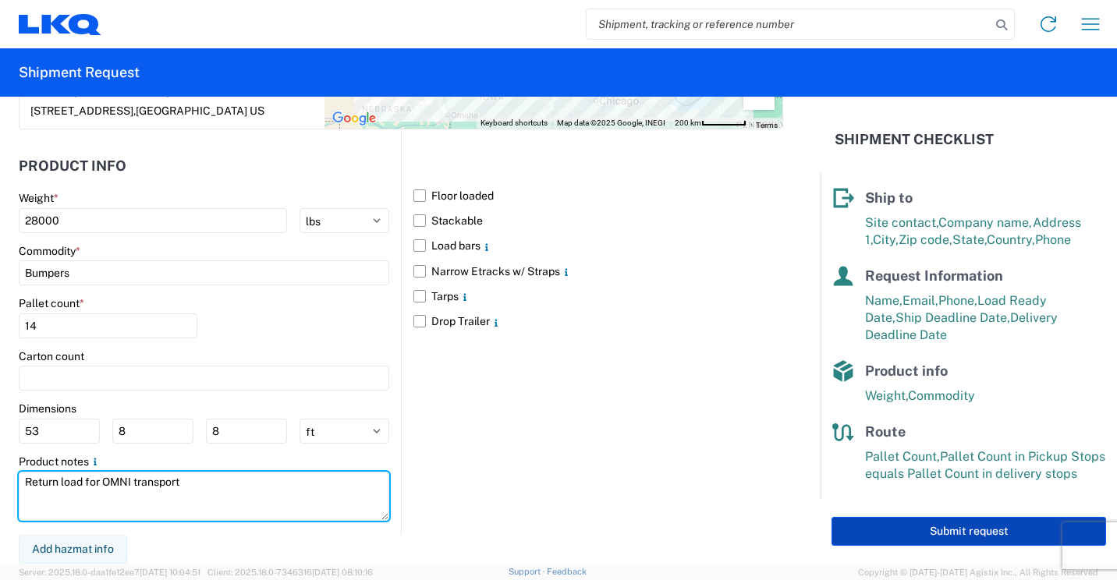
type textarea "Return load for OMNI transport"
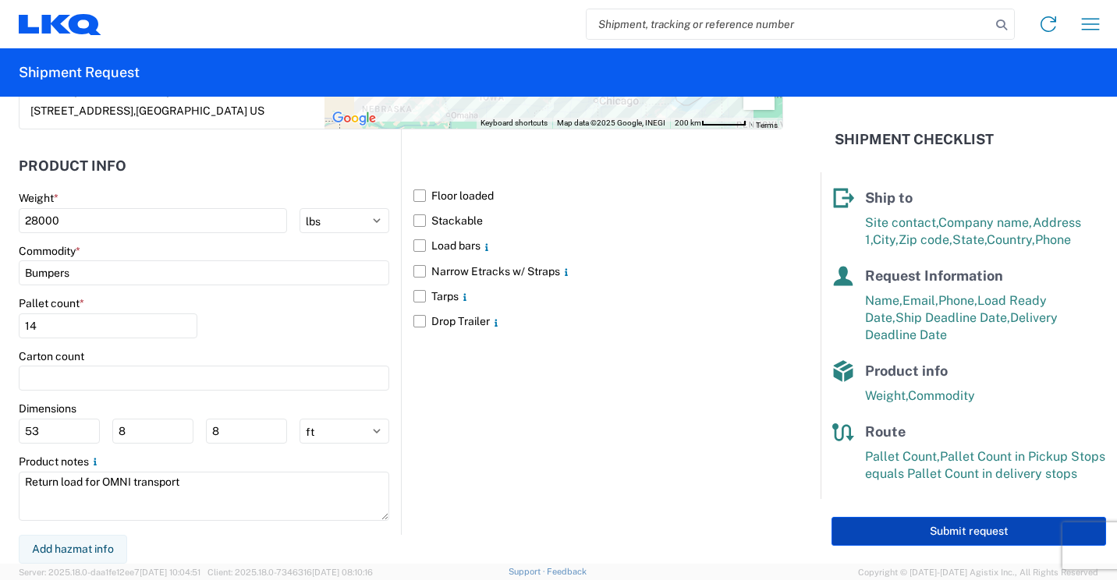
click at [914, 529] on button "Submit request" at bounding box center [968, 531] width 274 height 29
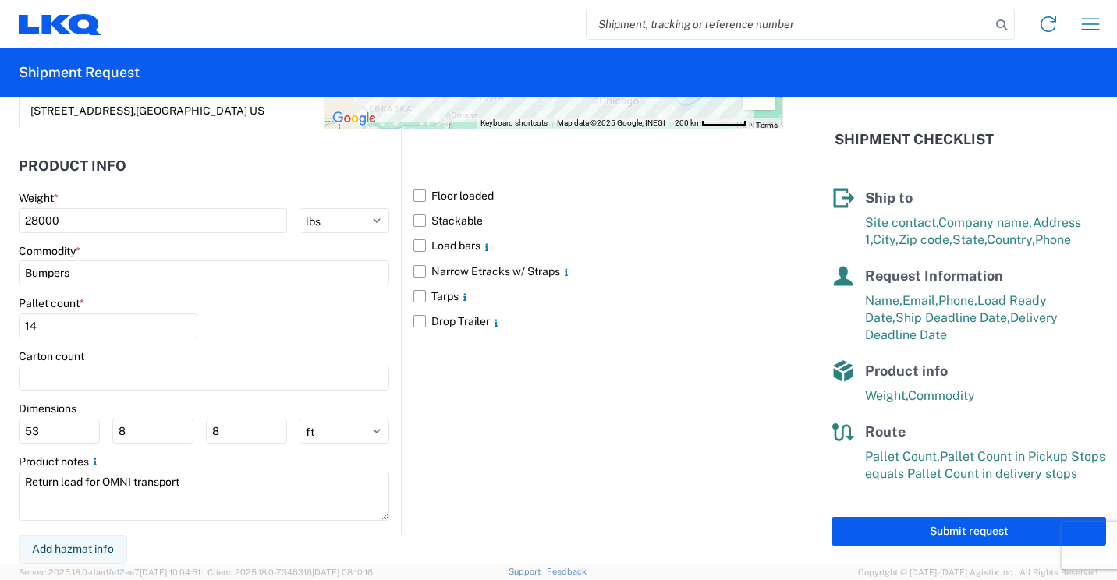
select select "MN"
select select "US"
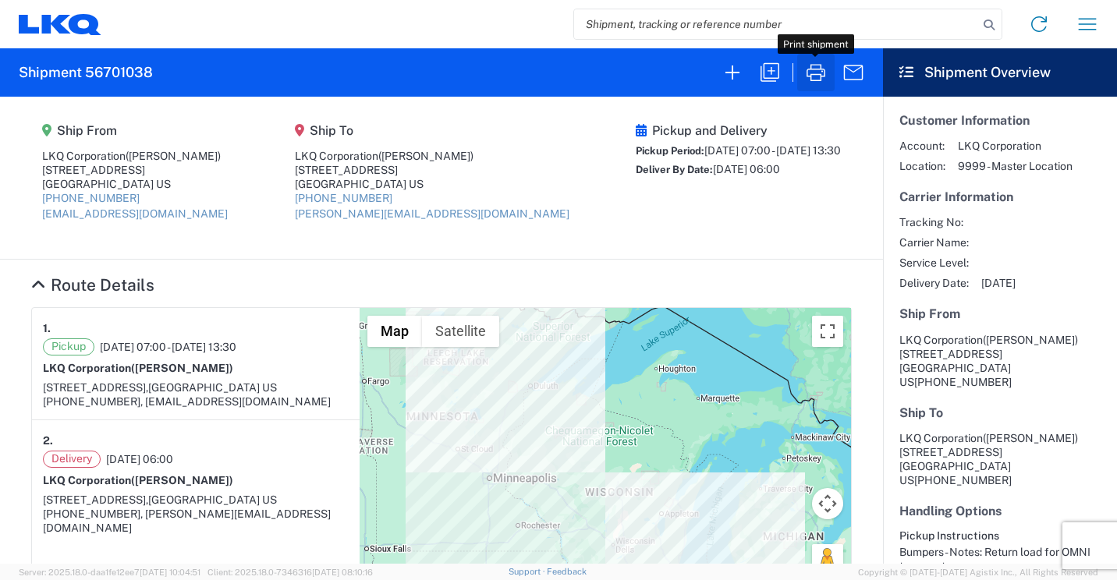
click at [816, 73] on icon "button" at bounding box center [815, 72] width 25 height 25
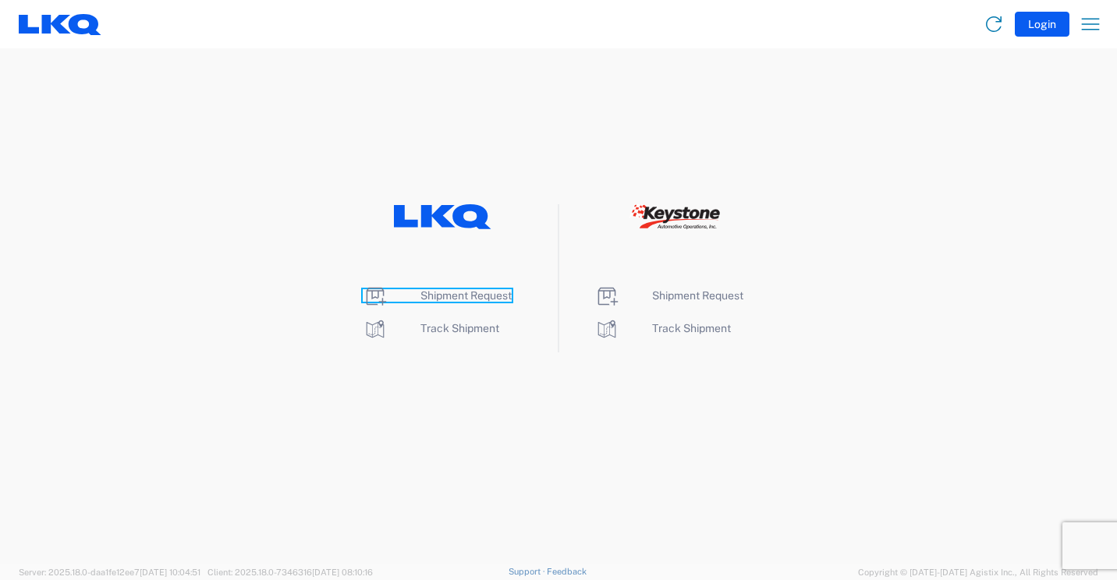
click at [456, 291] on span "Shipment Request" at bounding box center [465, 295] width 91 height 12
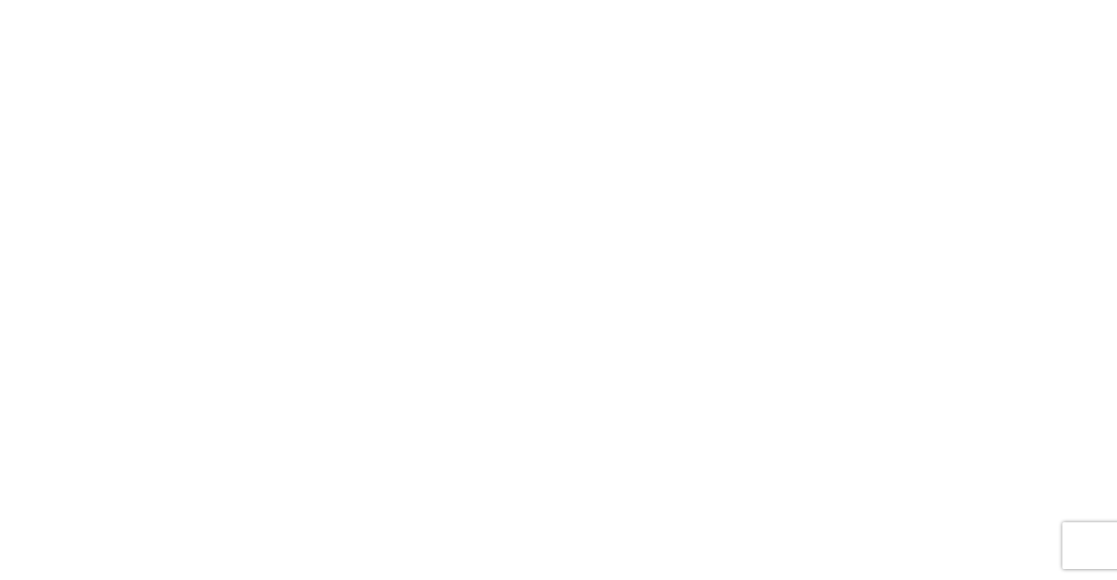
select select "FULL"
select select "LBS"
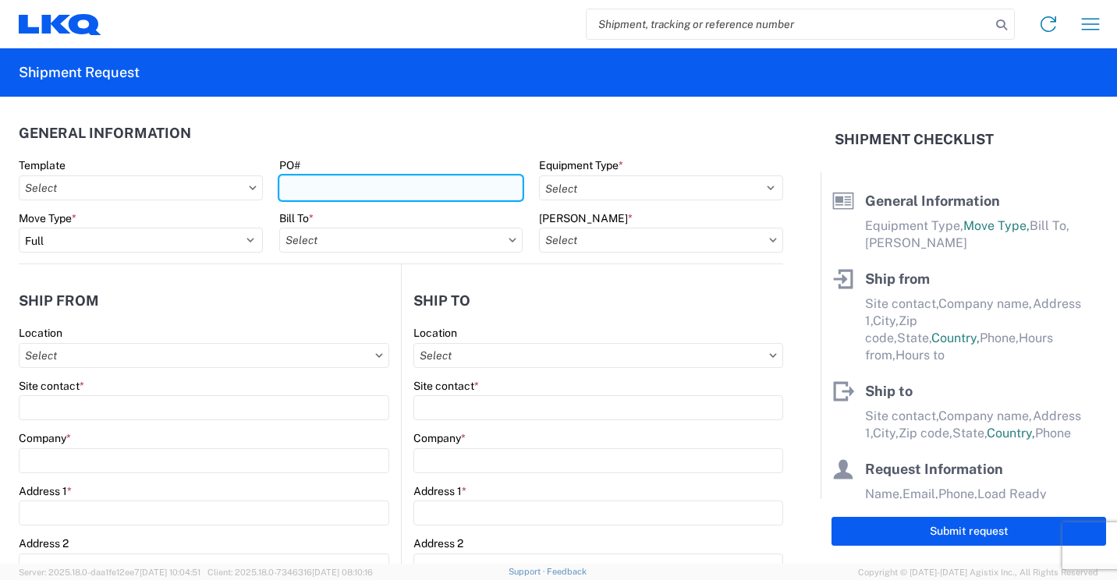
click at [465, 193] on input "PO#" at bounding box center [401, 187] width 244 height 25
type input "41861"
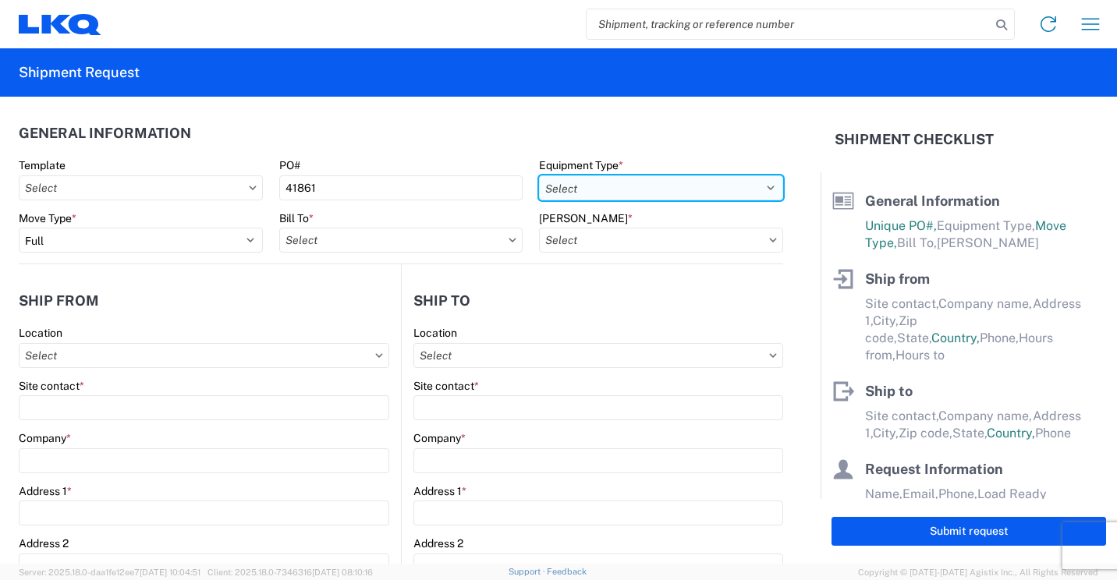
click at [624, 187] on select "Select 53’ Dry Van Flatbed Dropdeck (van) Lowboy (flatbed) Rail" at bounding box center [661, 187] width 244 height 25
select select "STDV"
click at [539, 175] on select "Select 53’ Dry Van Flatbed Dropdeck (van) Lowboy (flatbed) Rail" at bounding box center [661, 187] width 244 height 25
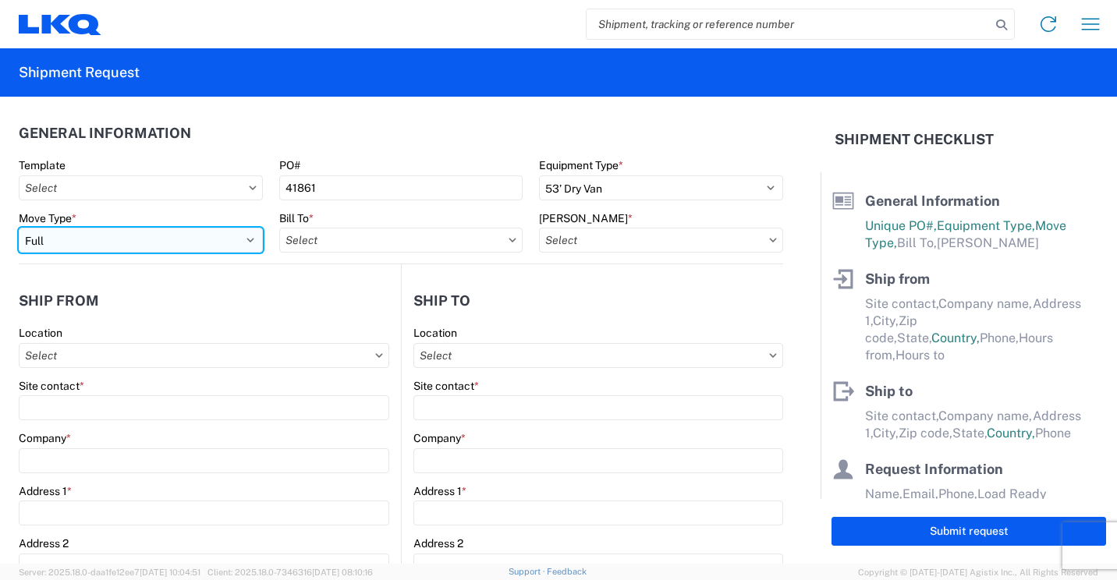
click at [238, 237] on select "Select Full Partial TL" at bounding box center [141, 240] width 244 height 25
select select "PARTIAL_TL"
click at [19, 228] on select "Select Full Partial TL" at bounding box center [141, 240] width 244 height 25
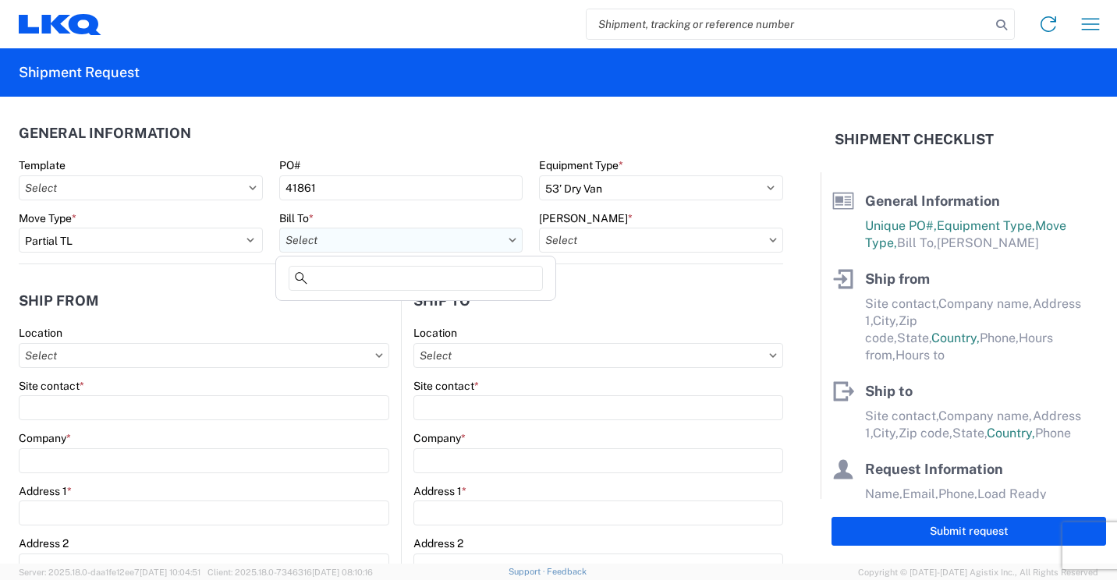
click at [324, 245] on input "Bill To *" at bounding box center [401, 240] width 244 height 25
type input "3118"
click at [346, 310] on div "3118 - [GEOGRAPHIC_DATA] [GEOGRAPHIC_DATA]" at bounding box center [415, 309] width 273 height 25
type input "3118 - [GEOGRAPHIC_DATA] [GEOGRAPHIC_DATA]"
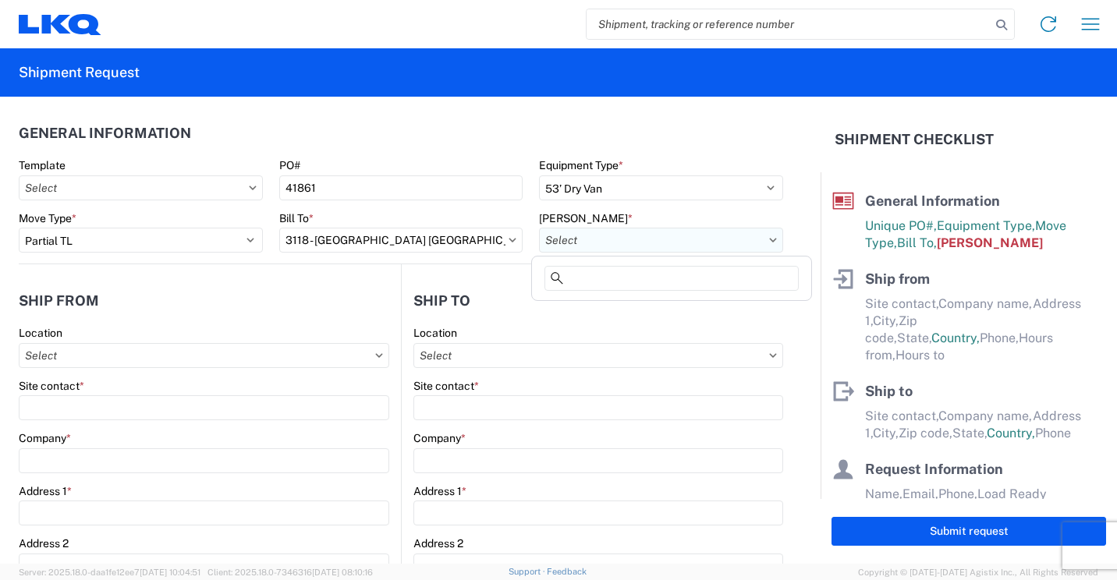
click at [607, 248] on input "[PERSON_NAME] *" at bounding box center [661, 240] width 244 height 25
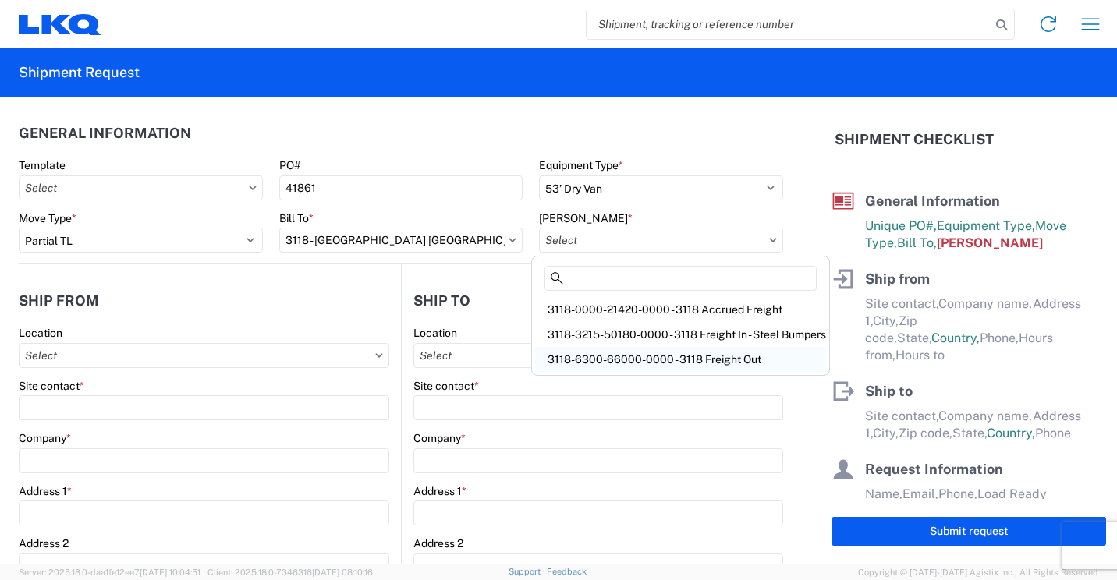
click at [642, 359] on div "3118-6300-66000-0000 - 3118 Freight Out" at bounding box center [680, 359] width 291 height 25
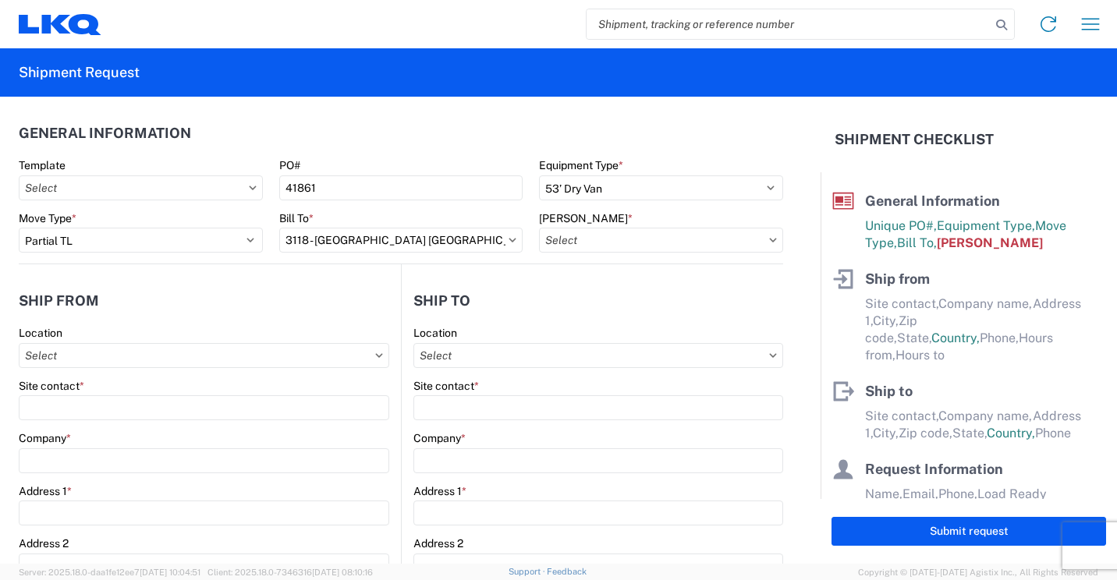
type input "3118-6300-66000-0000 - 3118 Freight Out"
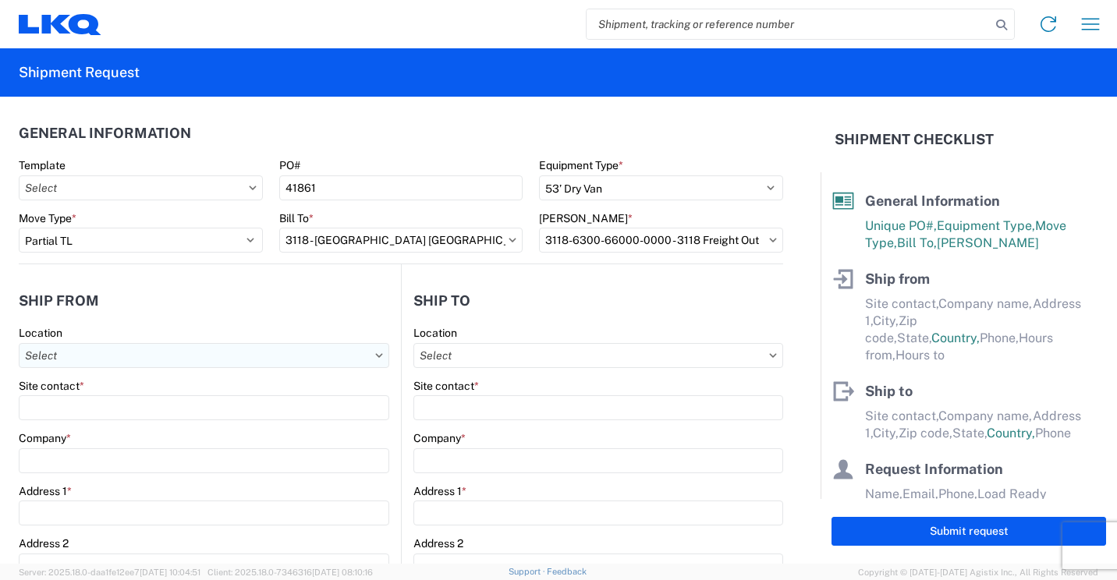
click at [303, 359] on input "Location" at bounding box center [204, 355] width 370 height 25
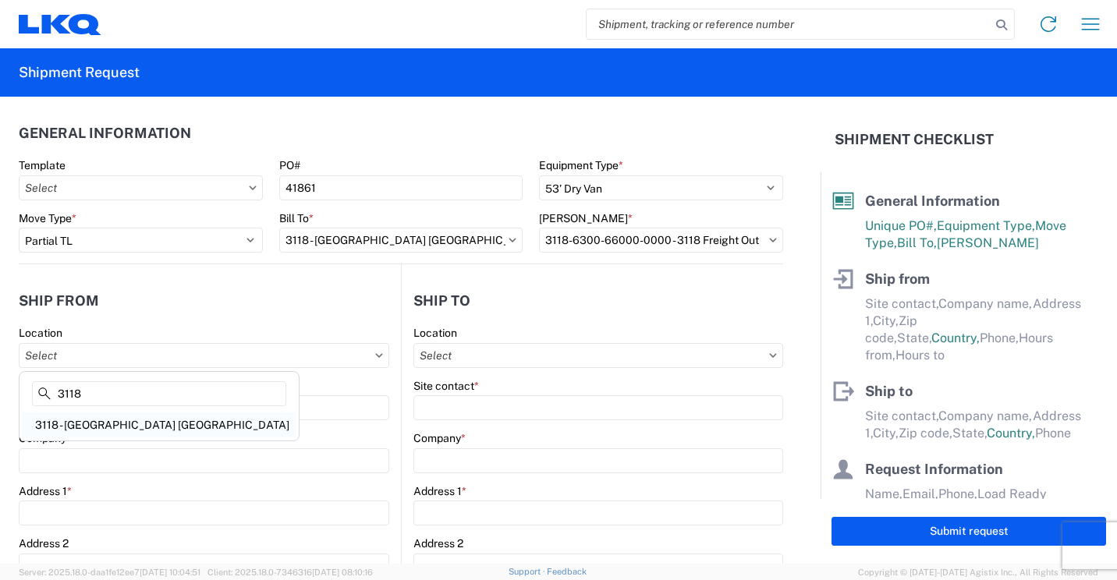
type input "3118"
click at [105, 427] on div "3118 - [GEOGRAPHIC_DATA] [GEOGRAPHIC_DATA]" at bounding box center [159, 425] width 273 height 25
type input "3118 - [GEOGRAPHIC_DATA] [GEOGRAPHIC_DATA]"
type input "LKQ Corporation"
type input "[STREET_ADDRESS]"
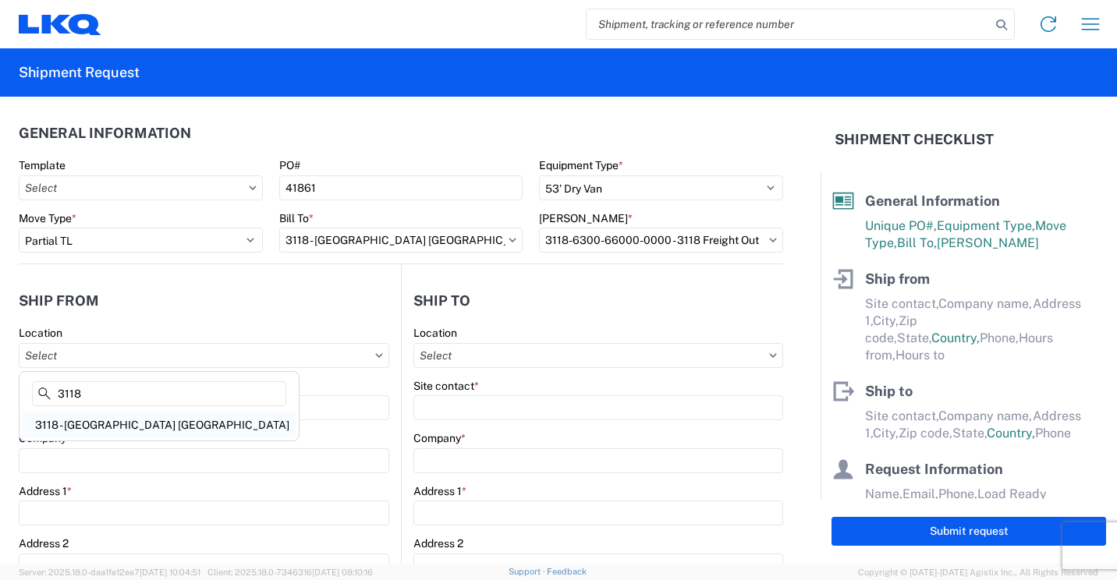
type input "Brainerd"
type input "56401"
select select "MN"
select select "US"
type input "07:00"
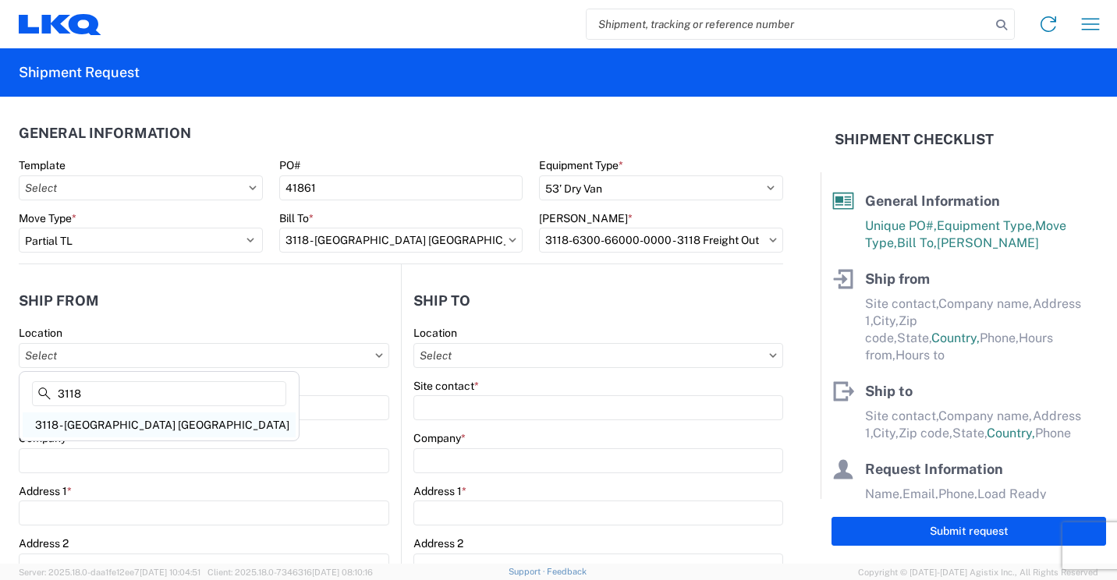
type input "16:30"
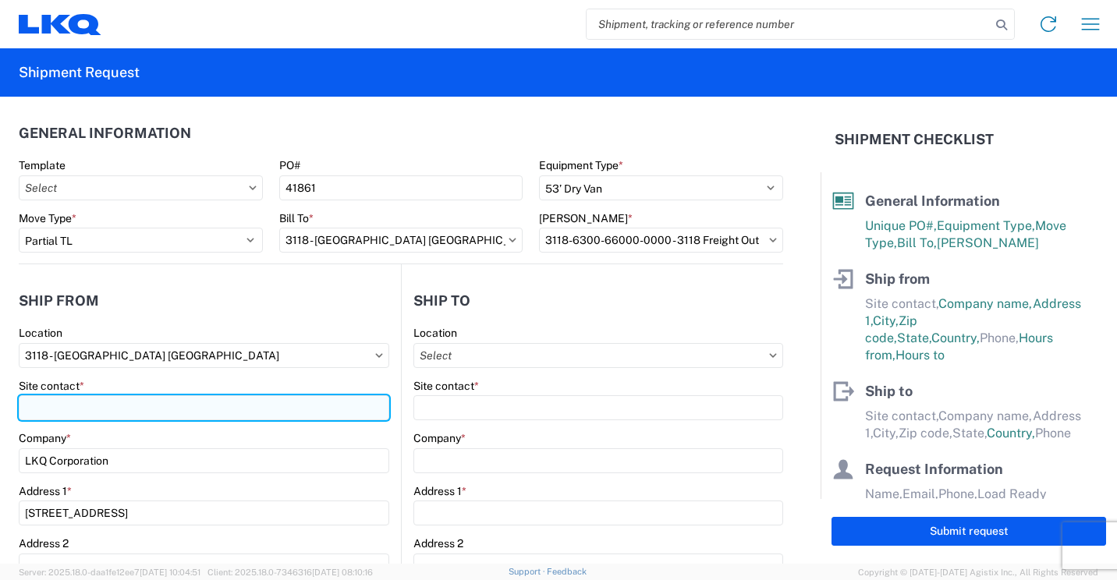
click at [141, 411] on input "Site contact *" at bounding box center [204, 407] width 370 height 25
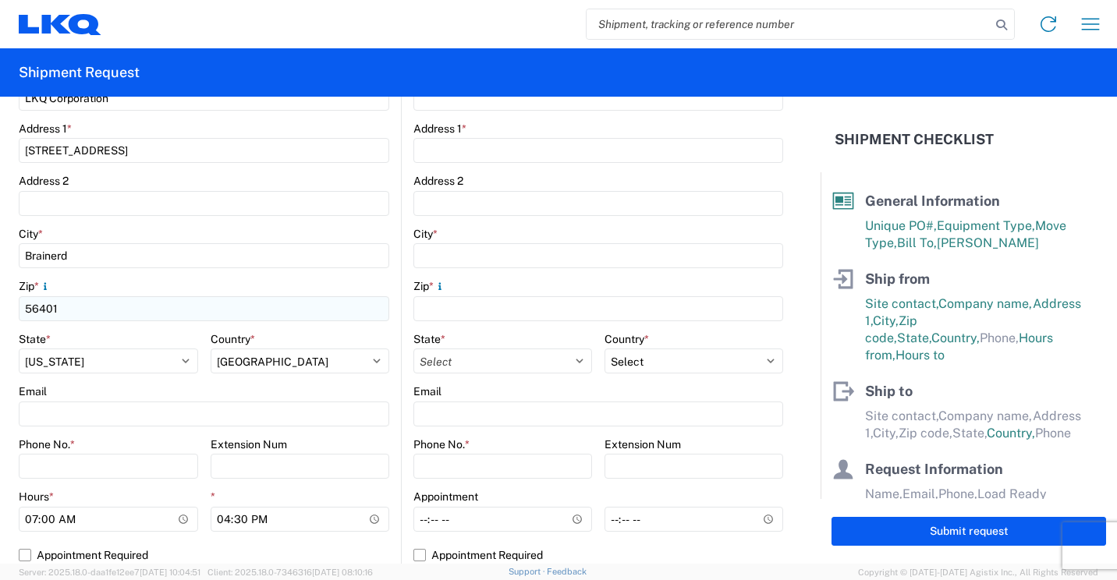
scroll to position [390, 0]
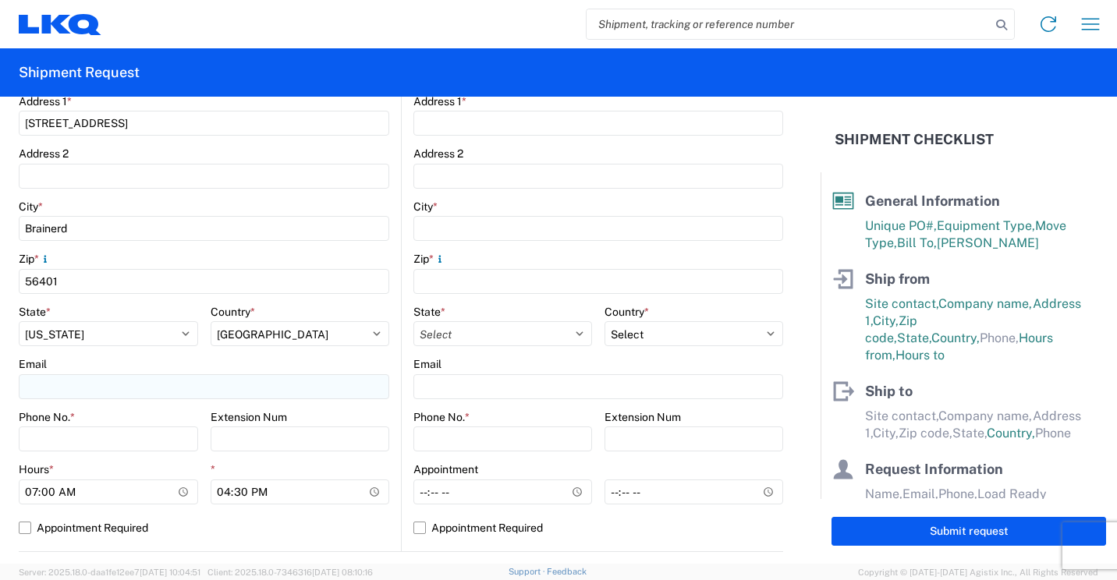
type input "[PERSON_NAME]"
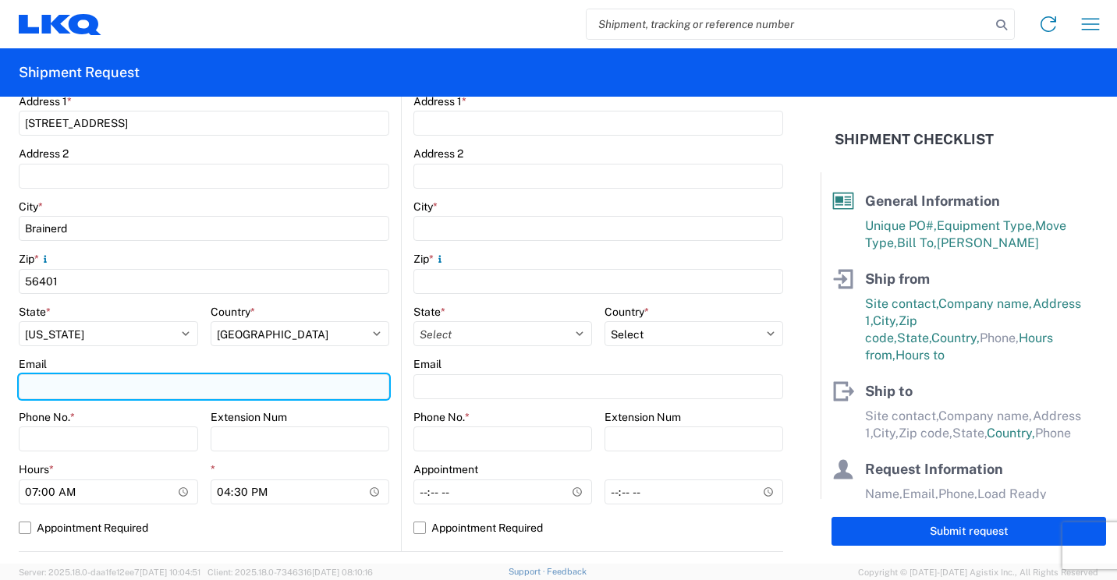
click at [70, 393] on input "Email" at bounding box center [204, 386] width 370 height 25
type input "[EMAIL_ADDRESS][DOMAIN_NAME]"
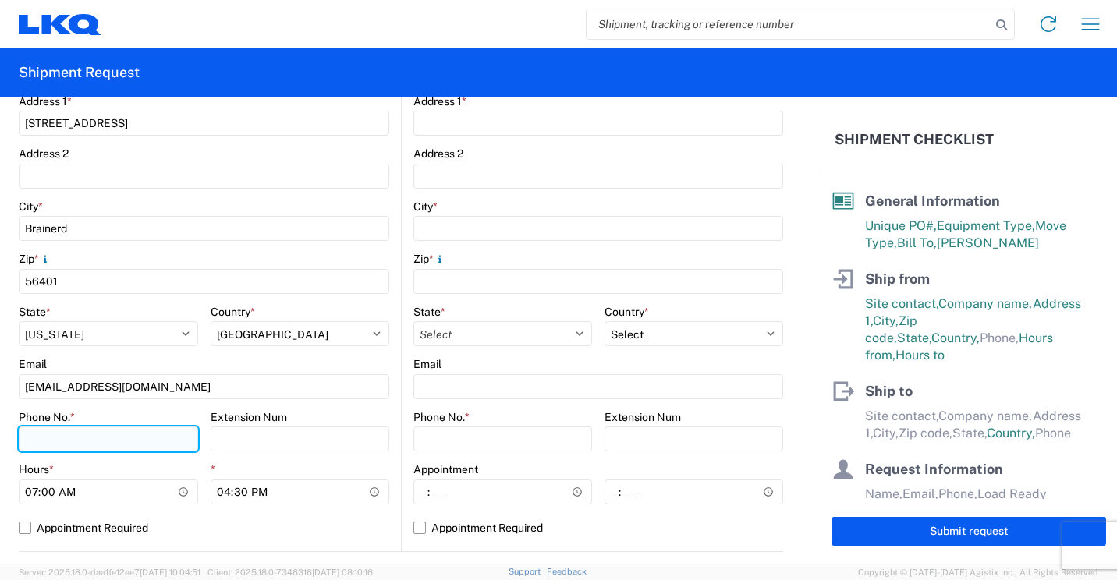
click at [117, 444] on input "Phone No. *" at bounding box center [108, 439] width 179 height 25
type input "[PHONE_NUMBER]"
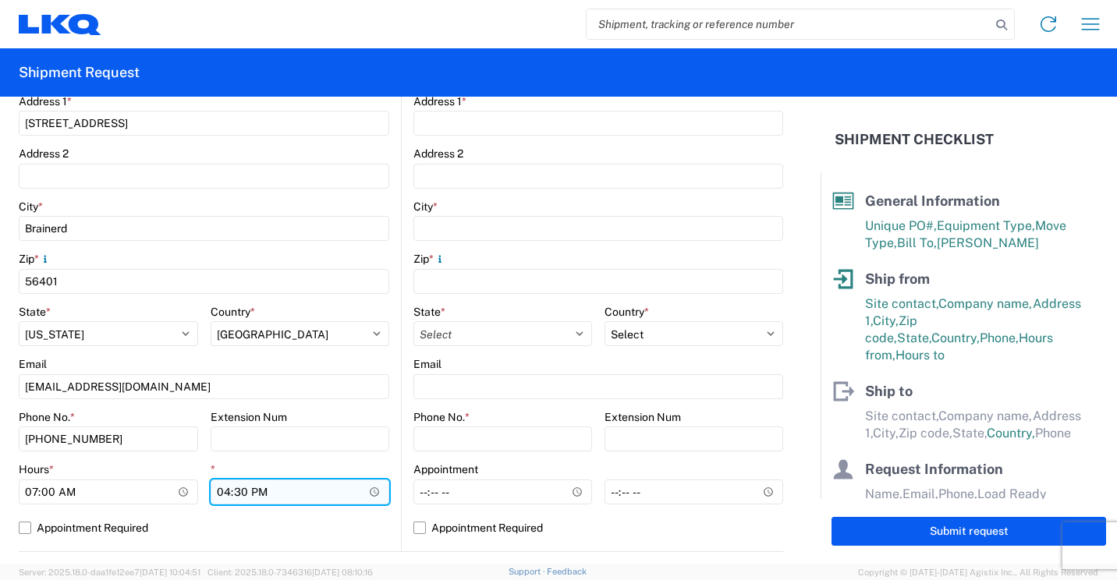
click at [224, 492] on input "16:30" at bounding box center [300, 492] width 179 height 25
type input "13:30"
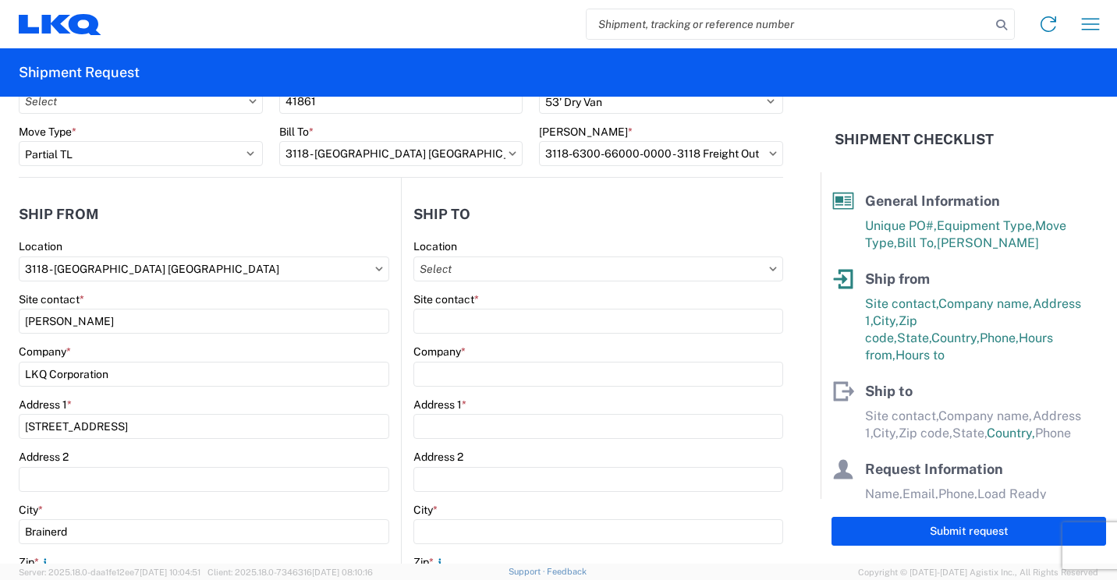
scroll to position [78, 0]
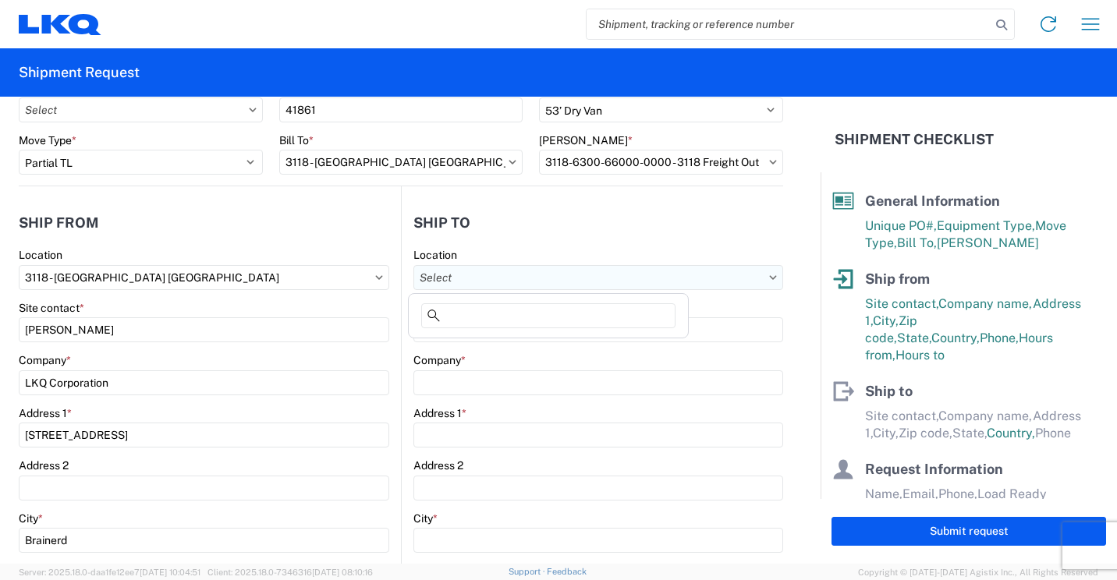
click at [699, 281] on input "Location" at bounding box center [598, 277] width 370 height 25
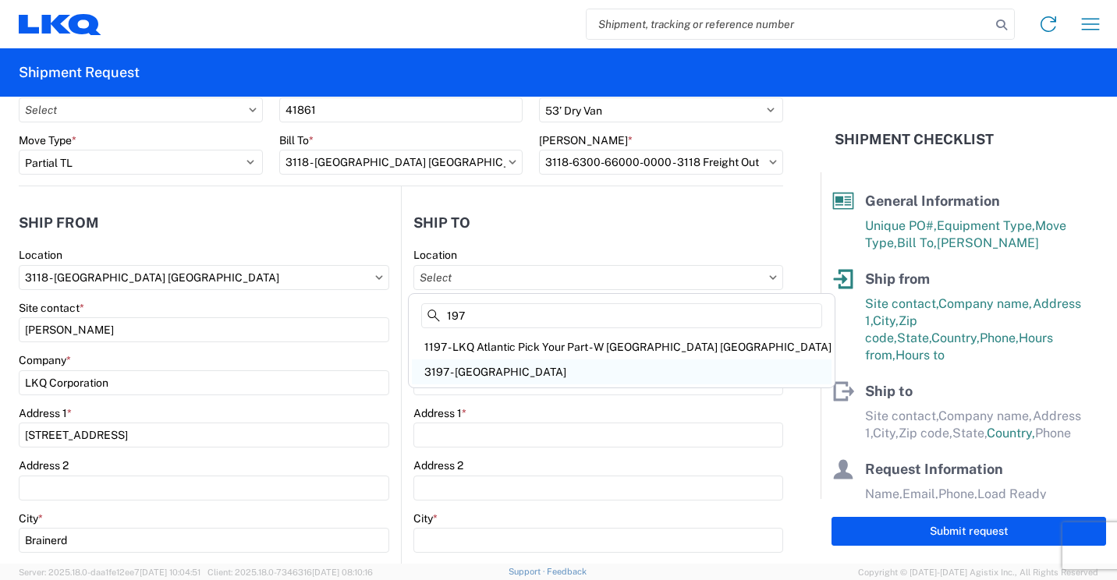
type input "197"
click at [476, 375] on div "3197 - [GEOGRAPHIC_DATA]" at bounding box center [622, 371] width 420 height 25
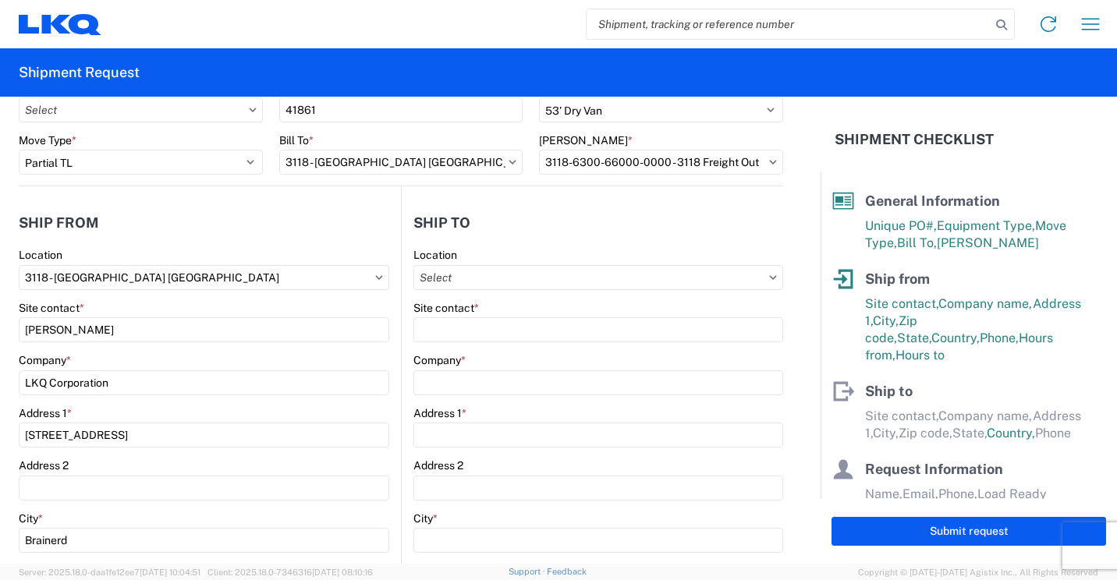
type input "3197 - [GEOGRAPHIC_DATA]"
type input "LKQ Corporation"
type input "[STREET_ADDRESS]"
type input "Groveport"
type input "43125"
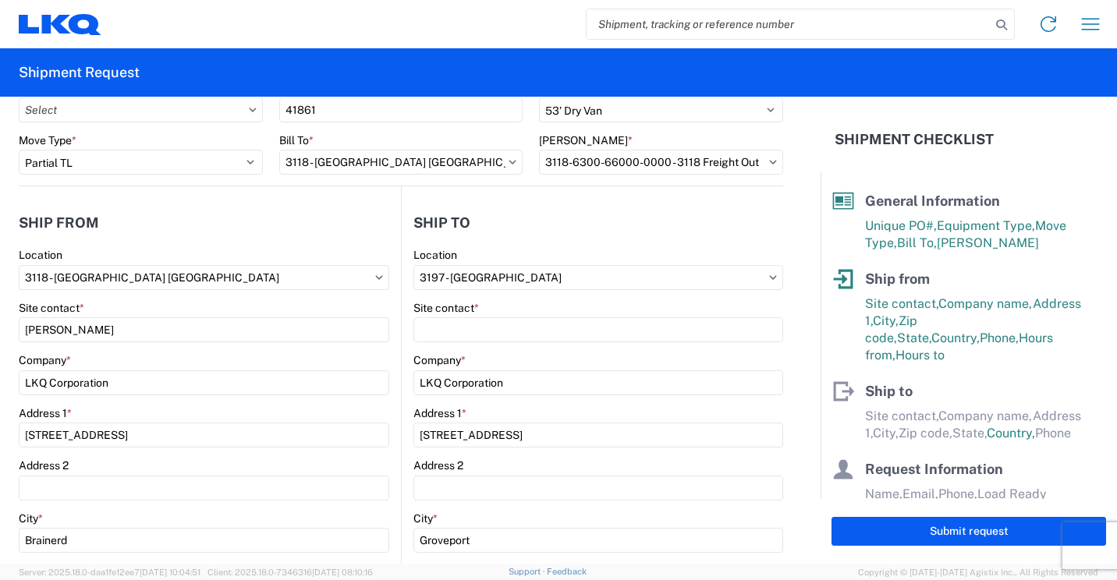
select select "US"
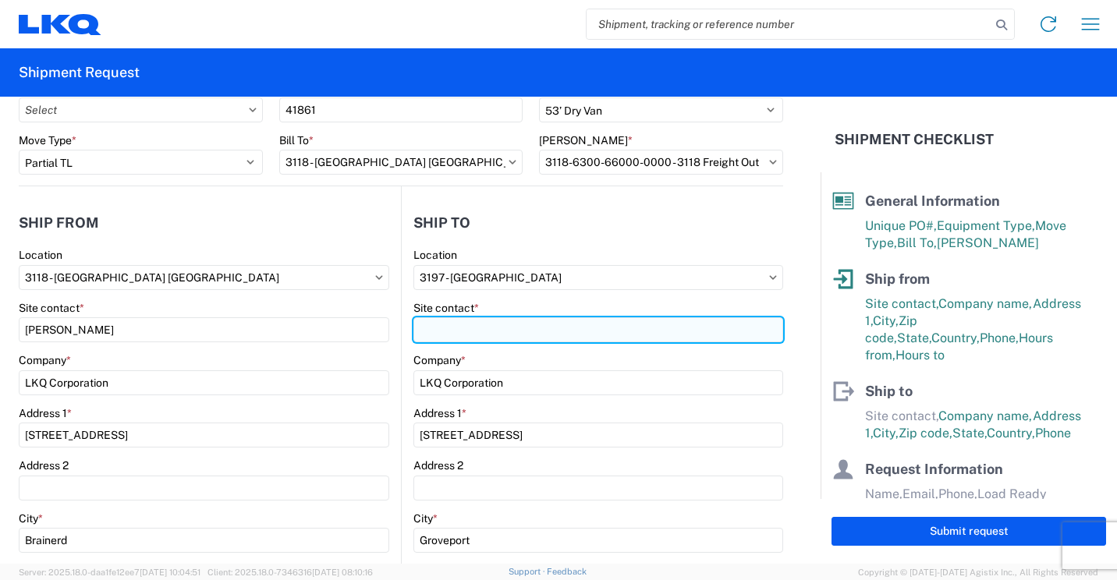
click at [491, 327] on input "Site contact *" at bounding box center [598, 329] width 370 height 25
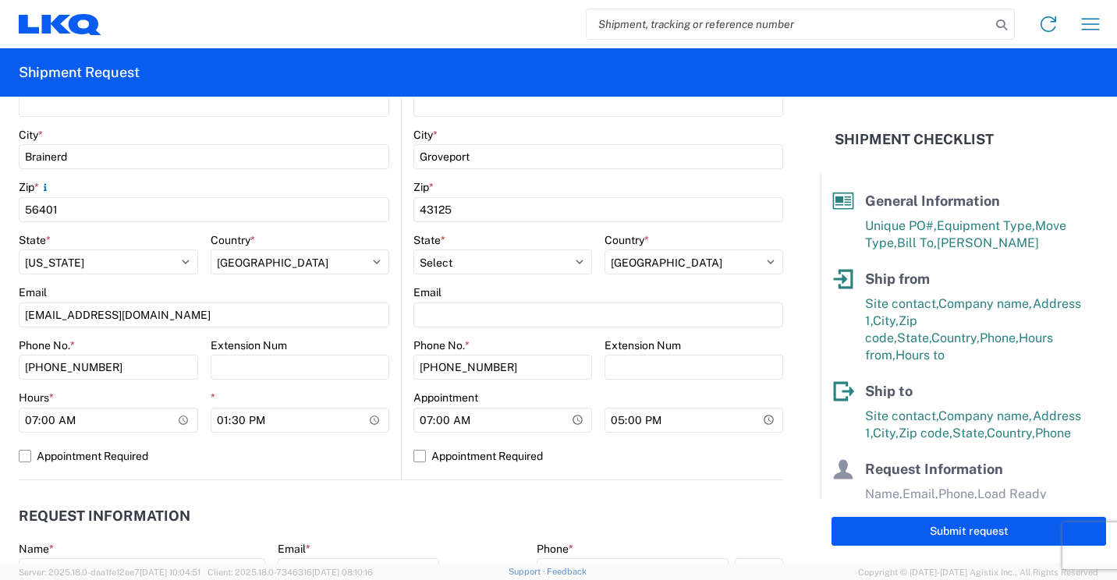
scroll to position [468, 0]
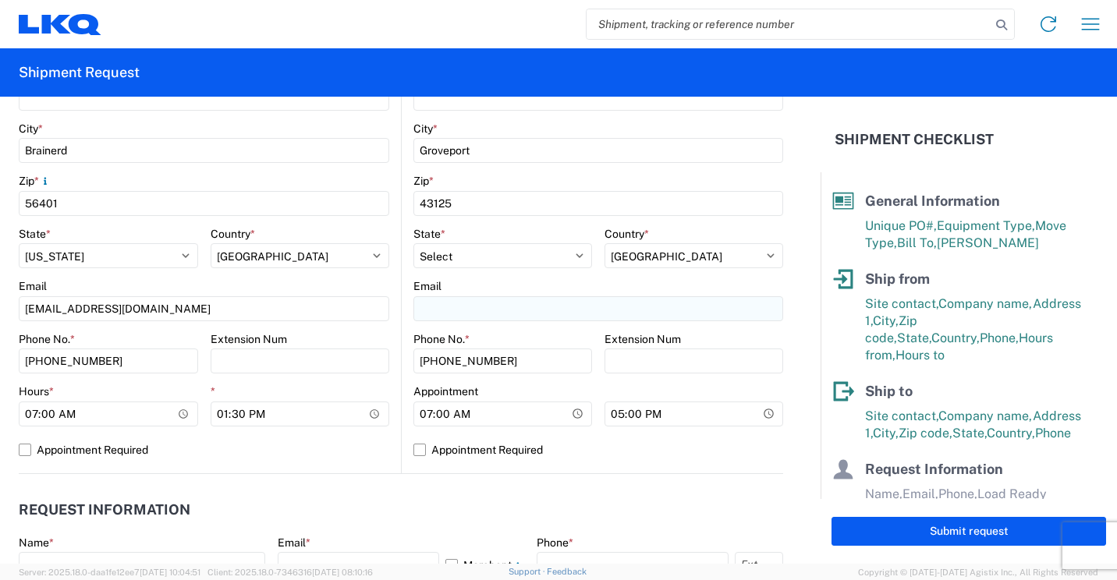
type input "[PERSON_NAME]"
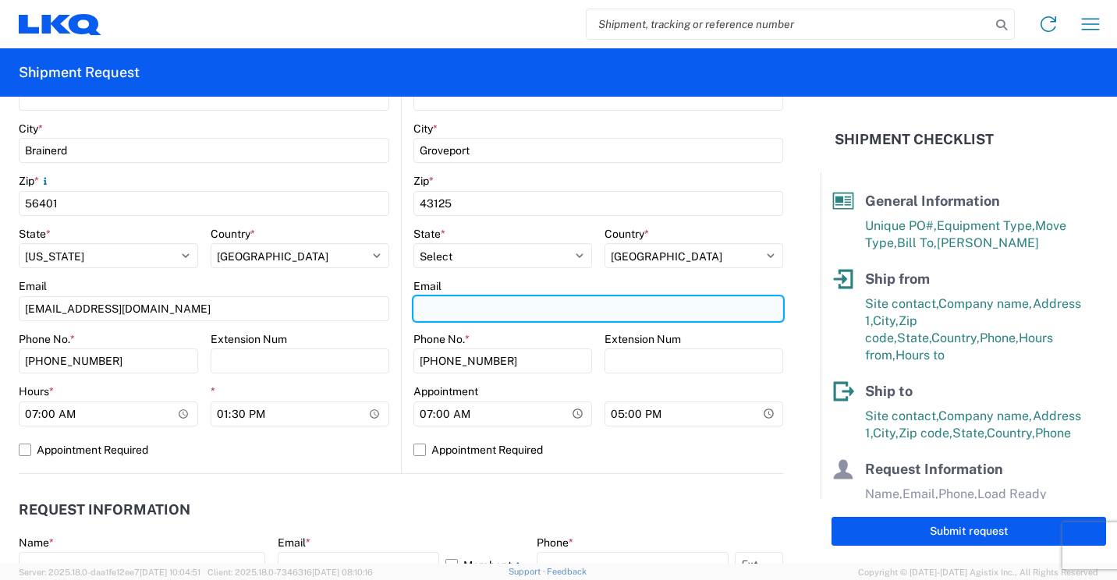
click at [474, 305] on input "Email" at bounding box center [598, 308] width 370 height 25
type input "[EMAIL_ADDRESS][DOMAIN_NAME]"
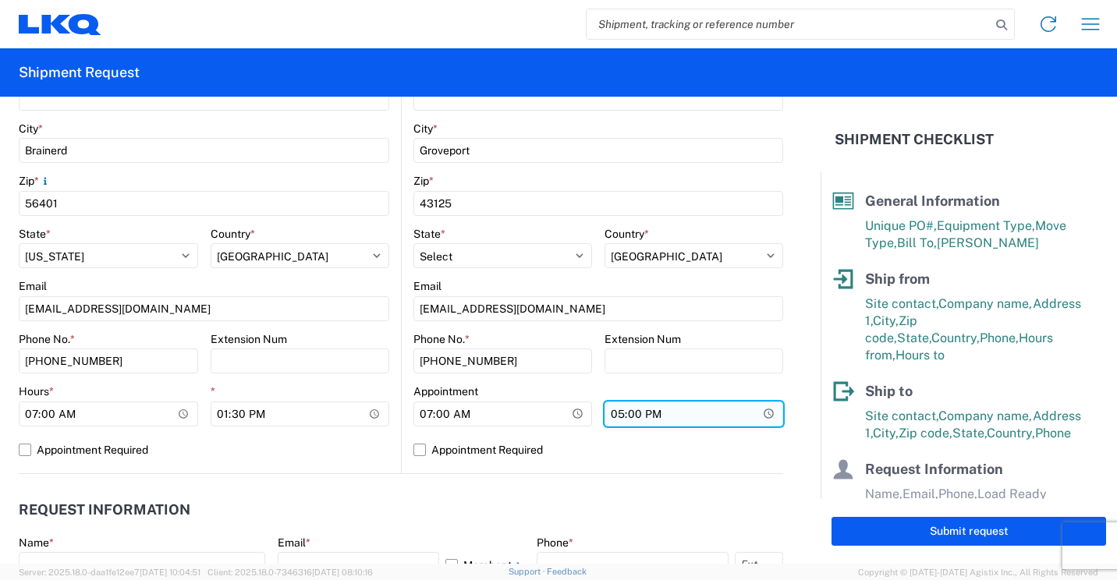
click at [611, 416] on input "17:00" at bounding box center [693, 414] width 179 height 25
type input "15:30"
click at [621, 410] on input "*" at bounding box center [693, 414] width 179 height 25
click at [638, 411] on input "*" at bounding box center [693, 414] width 179 height 25
type input "15:00"
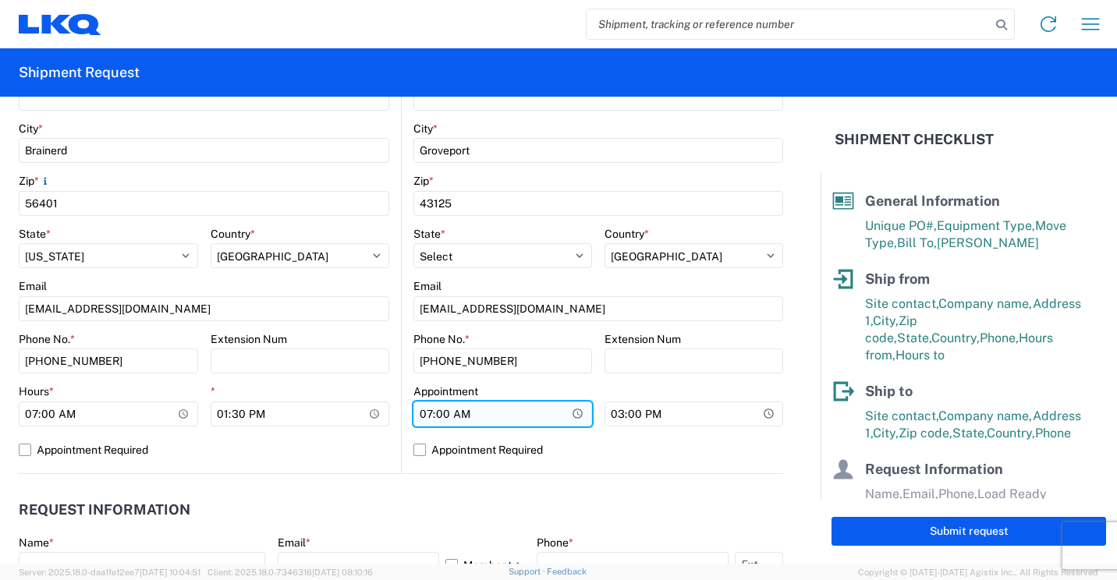
click at [198, 417] on input "07:00" at bounding box center [108, 414] width 179 height 25
type input "08:00"
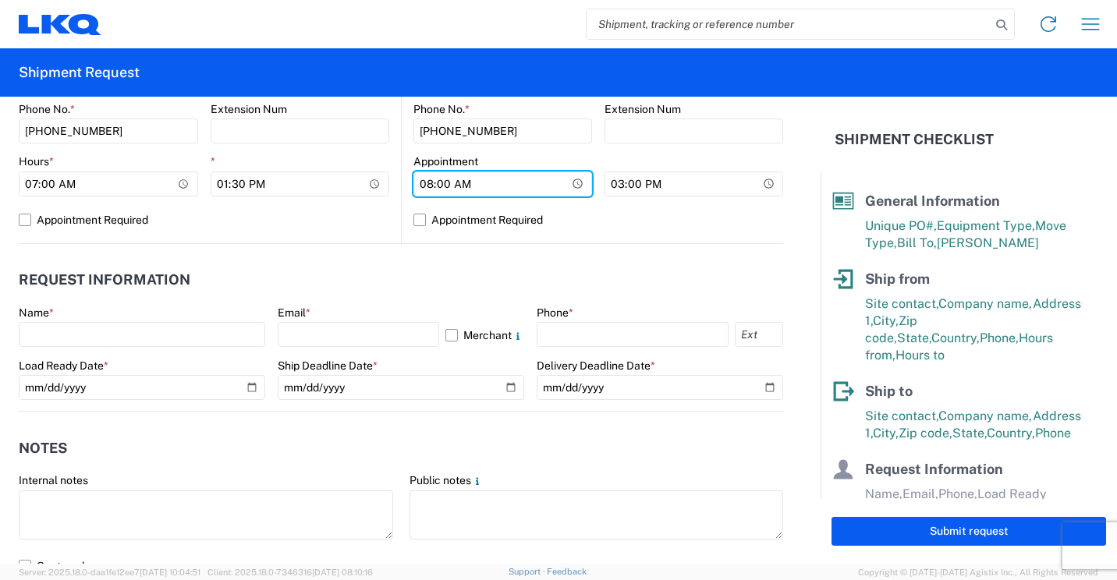
scroll to position [702, 0]
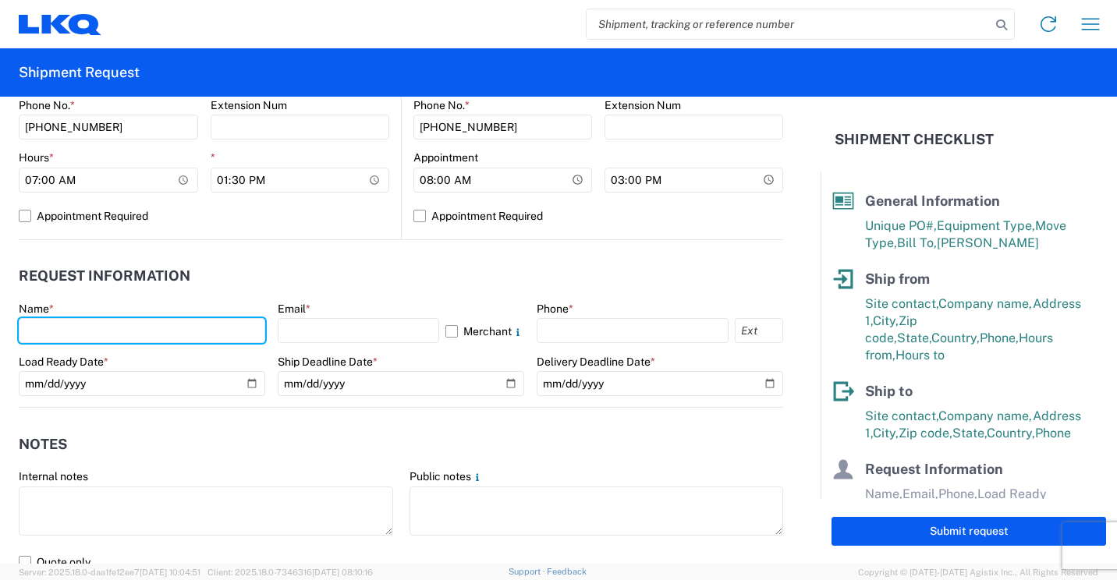
drag, startPoint x: 206, startPoint y: 333, endPoint x: 243, endPoint y: 275, distance: 68.4
click at [206, 333] on input "text" at bounding box center [142, 330] width 246 height 25
type input "[PERSON_NAME]"
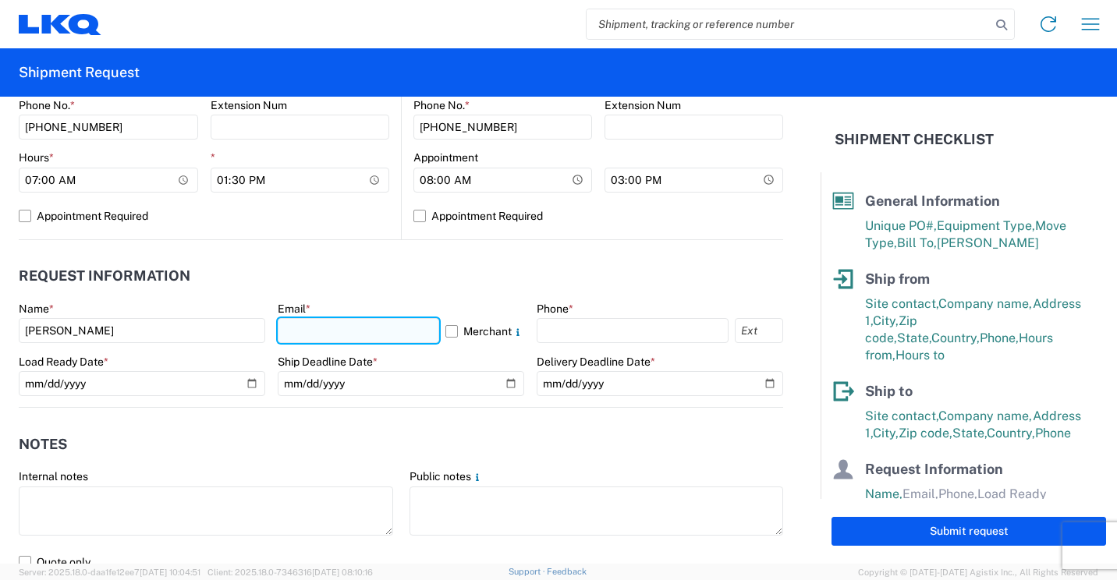
click at [375, 330] on input "text" at bounding box center [358, 330] width 161 height 25
type input "[EMAIL_ADDRESS][DOMAIN_NAME]"
select select "MN"
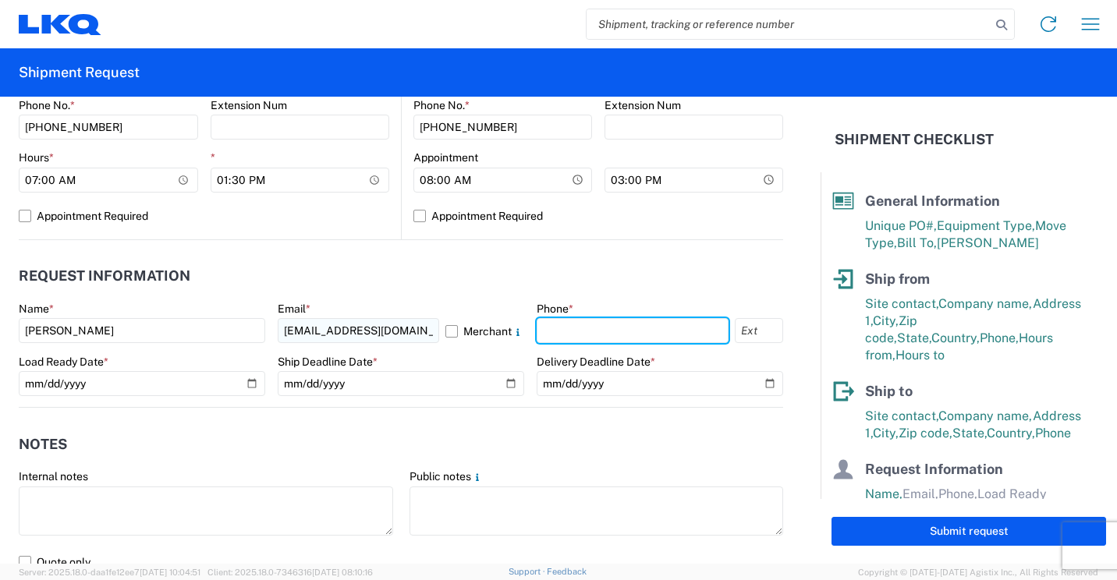
type input "2182973820"
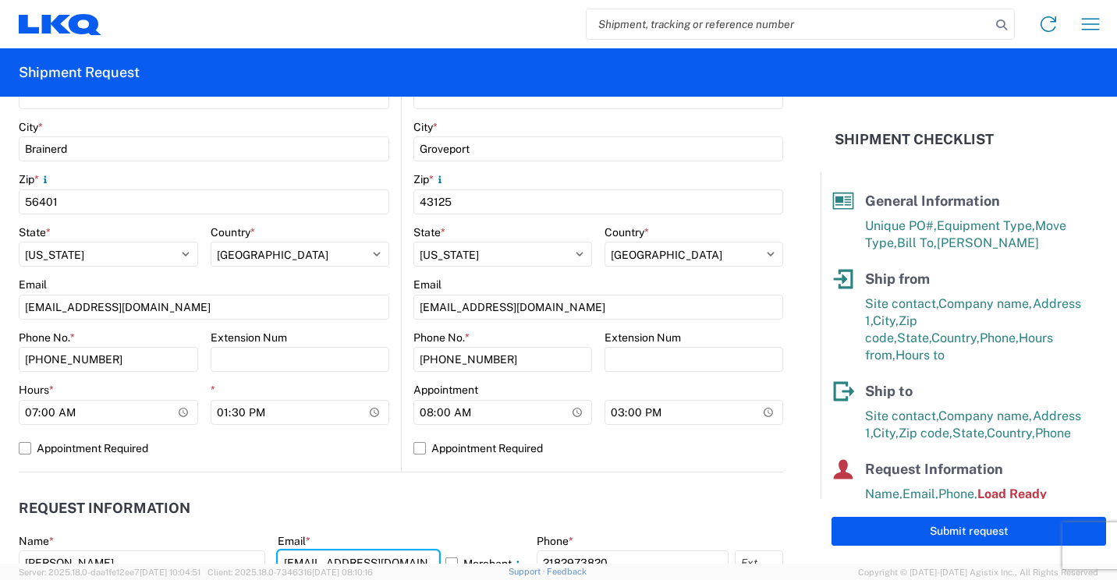
scroll to position [468, 0]
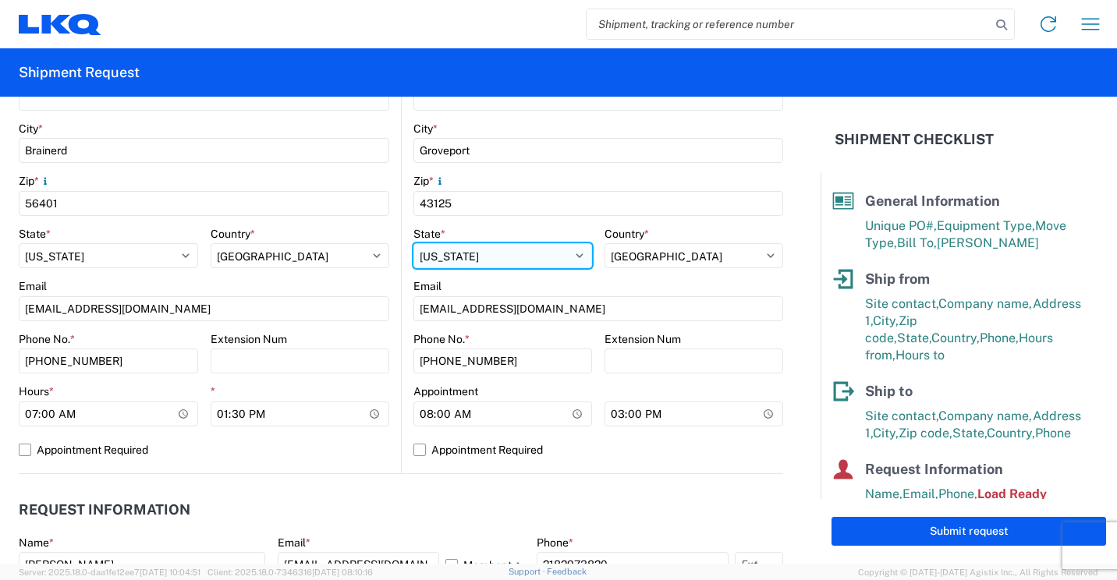
click at [525, 253] on select "Select [US_STATE] [US_STATE] [US_STATE] [US_STATE] Armed Forces Americas Armed …" at bounding box center [502, 255] width 179 height 25
select select "OH"
click at [436, 254] on select "Select [US_STATE] [US_STATE] [US_STATE] [US_STATE] Armed Forces Americas Armed …" at bounding box center [502, 255] width 179 height 25
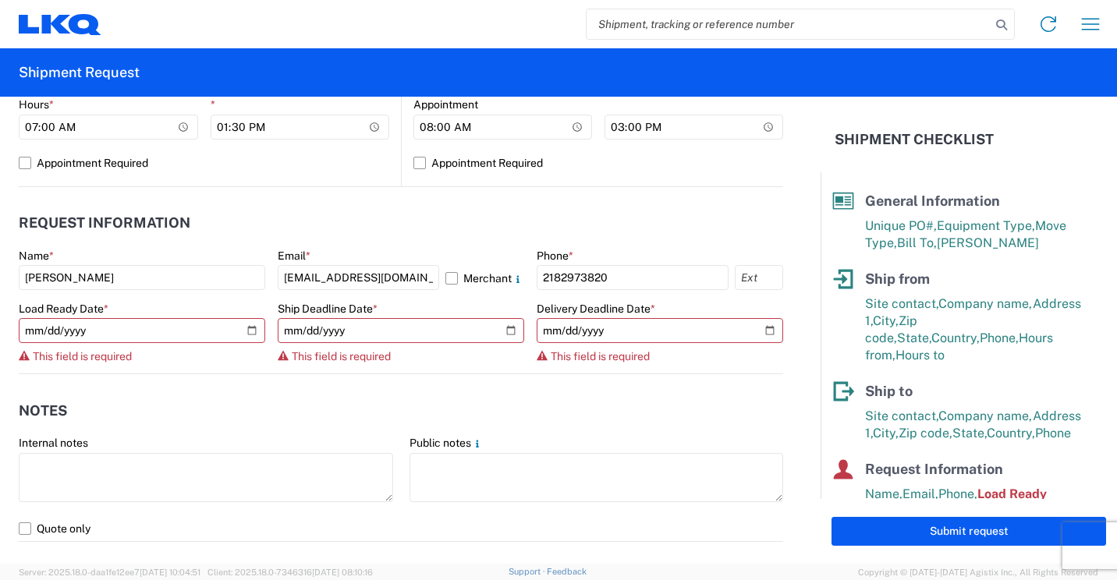
scroll to position [780, 0]
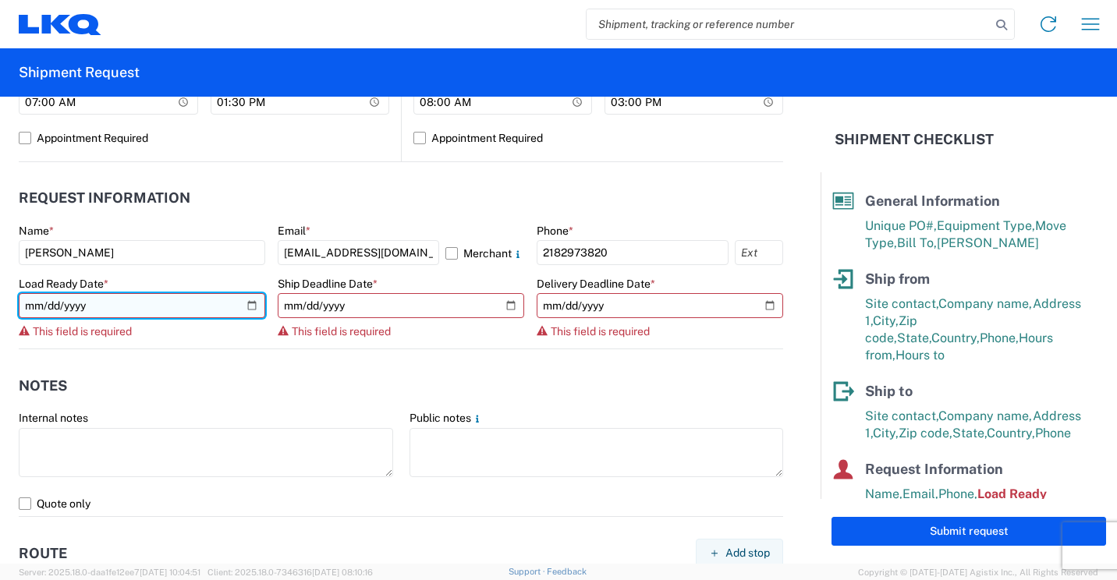
click at [242, 304] on input "date" at bounding box center [142, 305] width 246 height 25
type input "[DATE]"
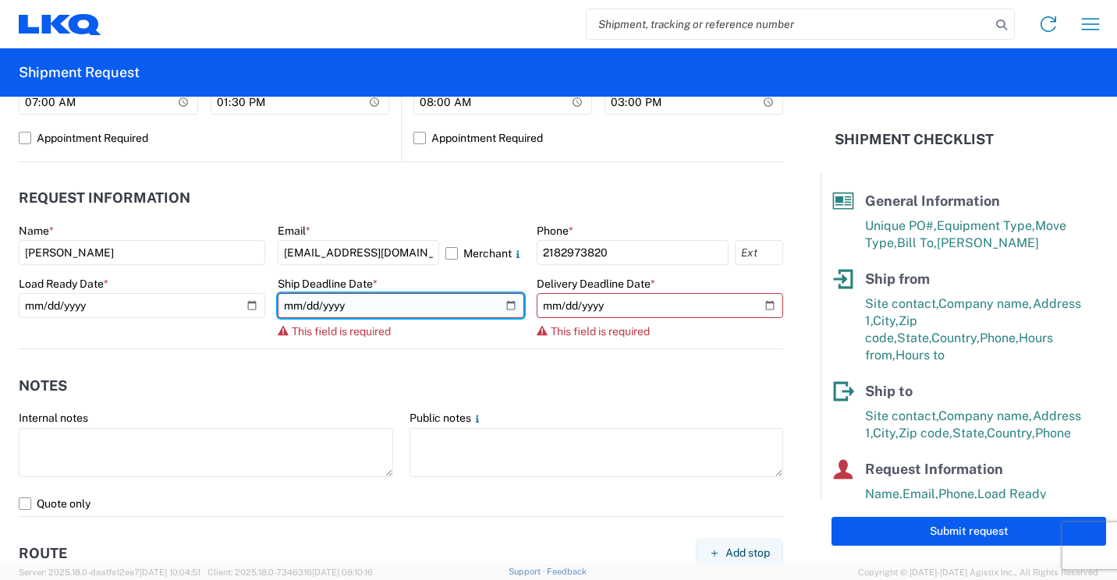
click at [496, 307] on input "date" at bounding box center [401, 305] width 246 height 25
type input "[DATE]"
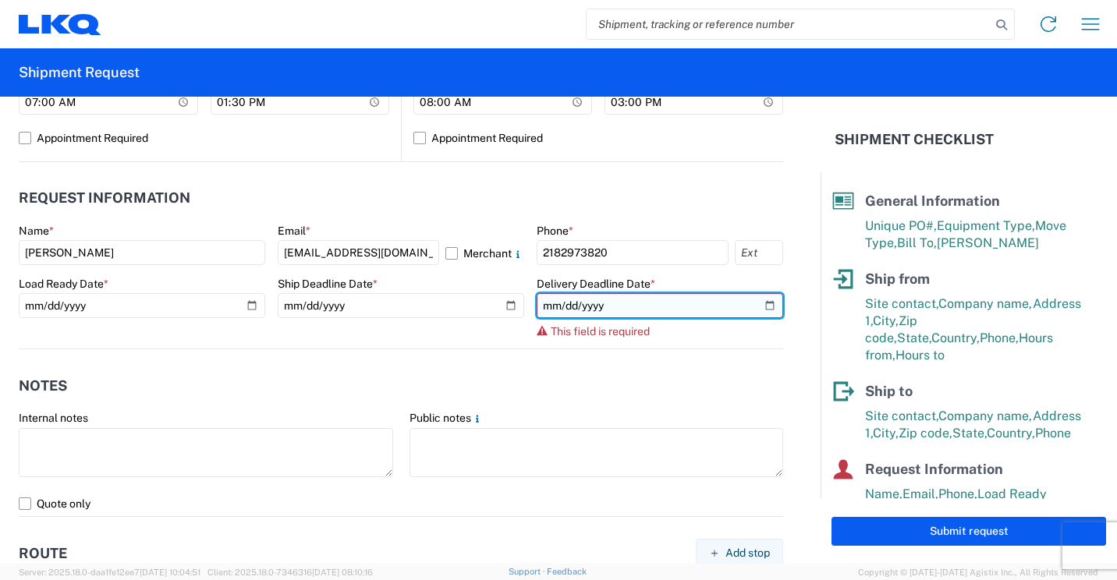
click at [750, 304] on input "date" at bounding box center [659, 305] width 246 height 25
click at [756, 306] on input "date" at bounding box center [659, 305] width 246 height 25
type input "[DATE]"
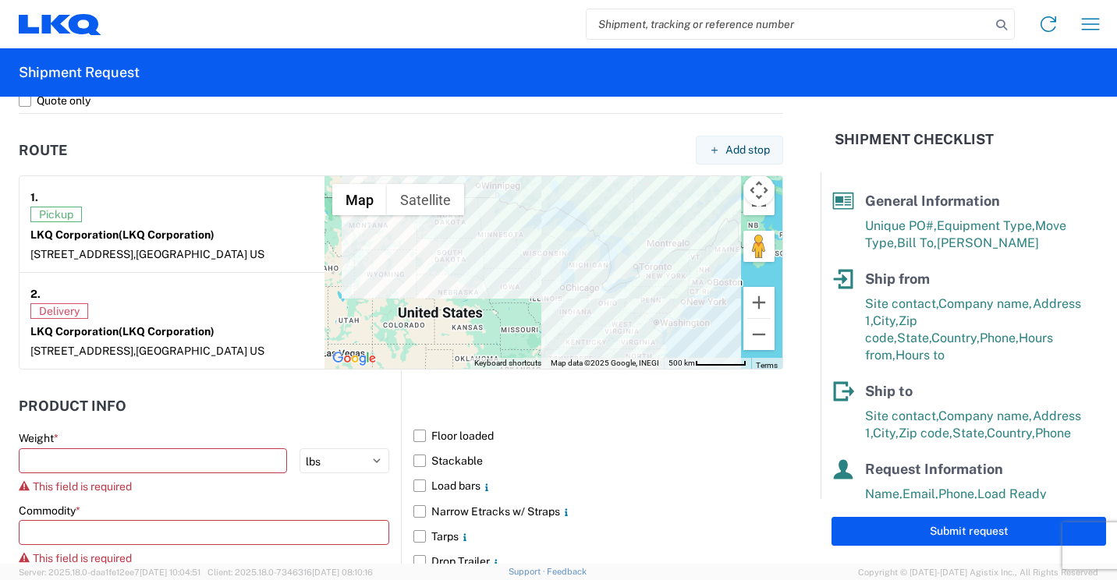
scroll to position [1248, 0]
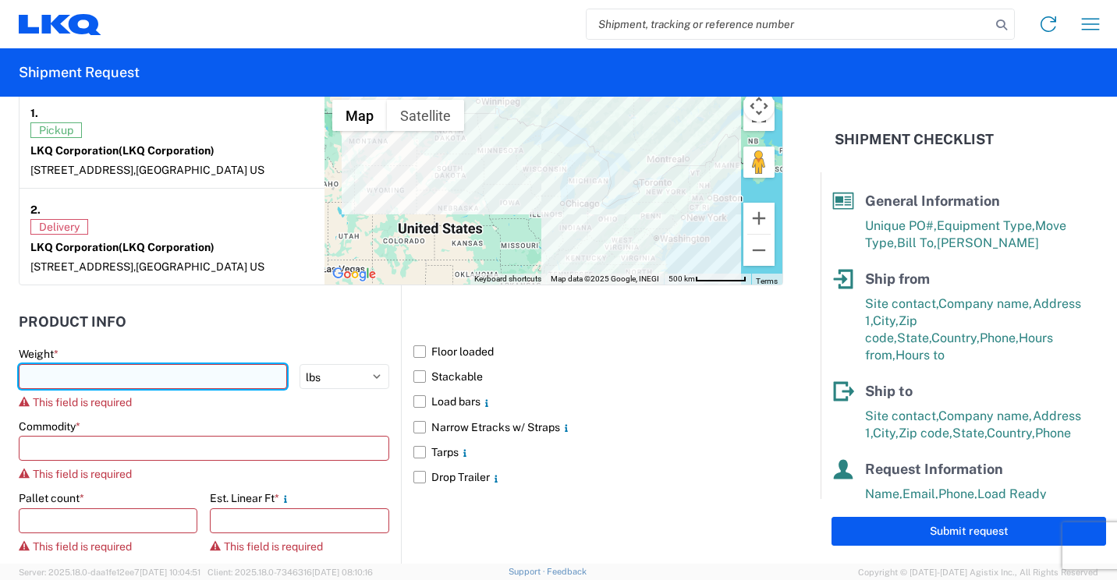
click at [257, 384] on input "number" at bounding box center [153, 376] width 268 height 25
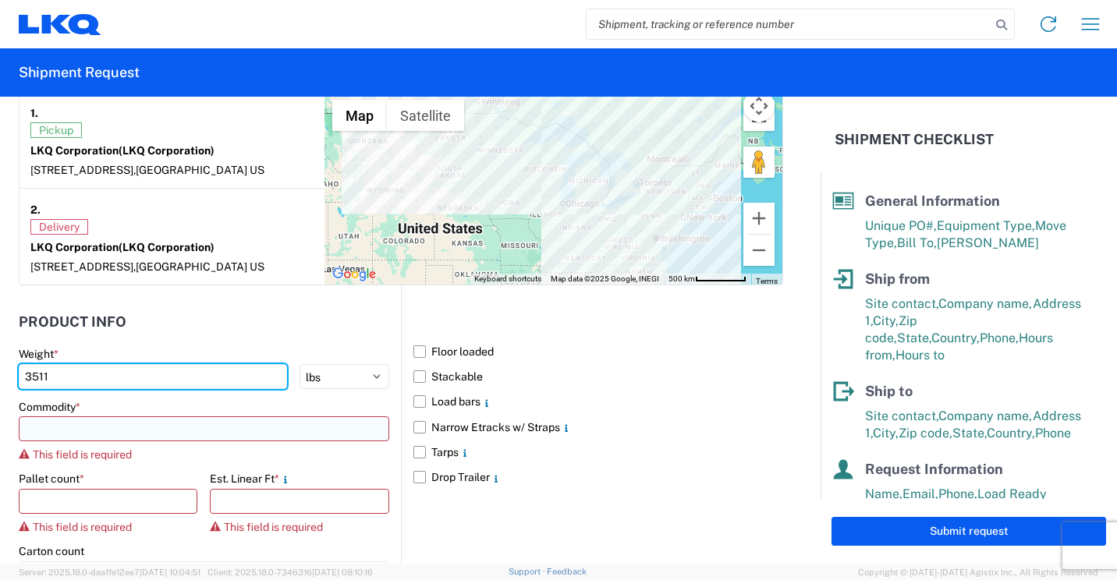
type input "3511"
click at [266, 439] on input at bounding box center [204, 428] width 370 height 25
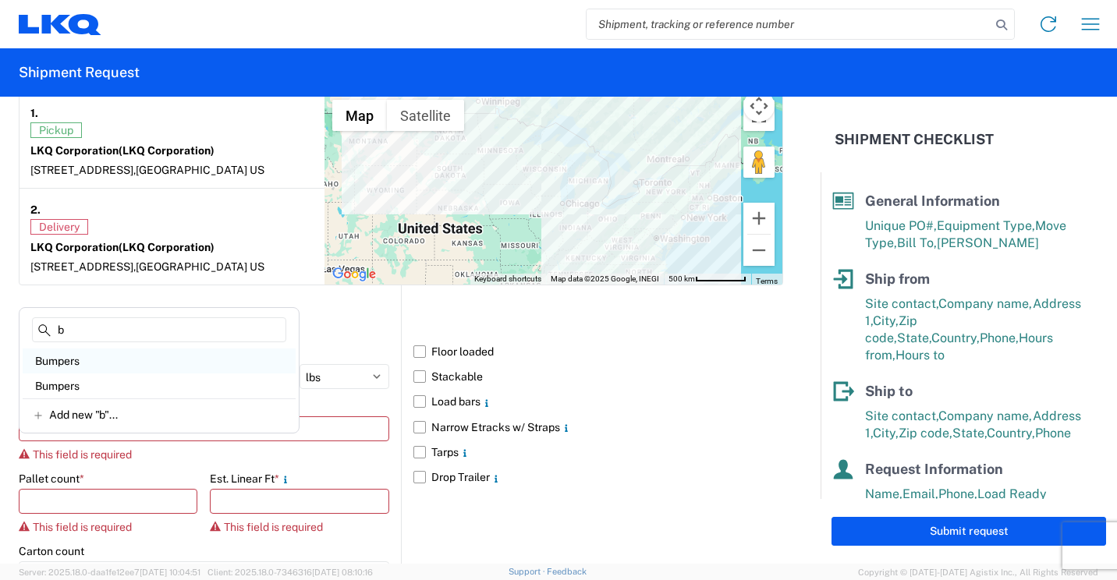
type input "b"
click at [100, 362] on div "Bumpers" at bounding box center [159, 361] width 273 height 25
type input "Bumpers"
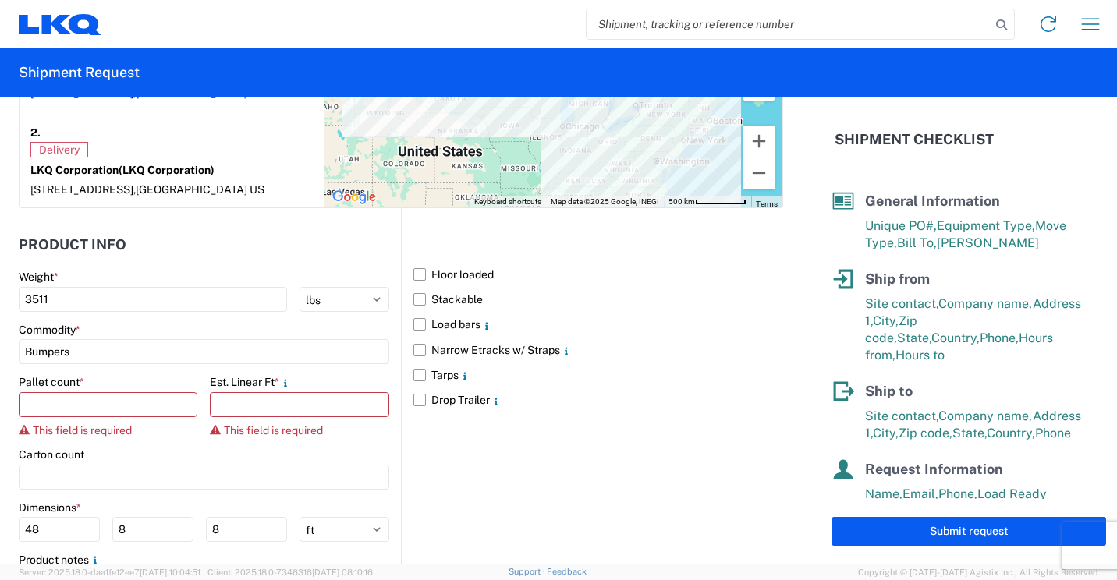
scroll to position [1326, 0]
click at [125, 416] on input "number" at bounding box center [108, 403] width 179 height 25
type input "4"
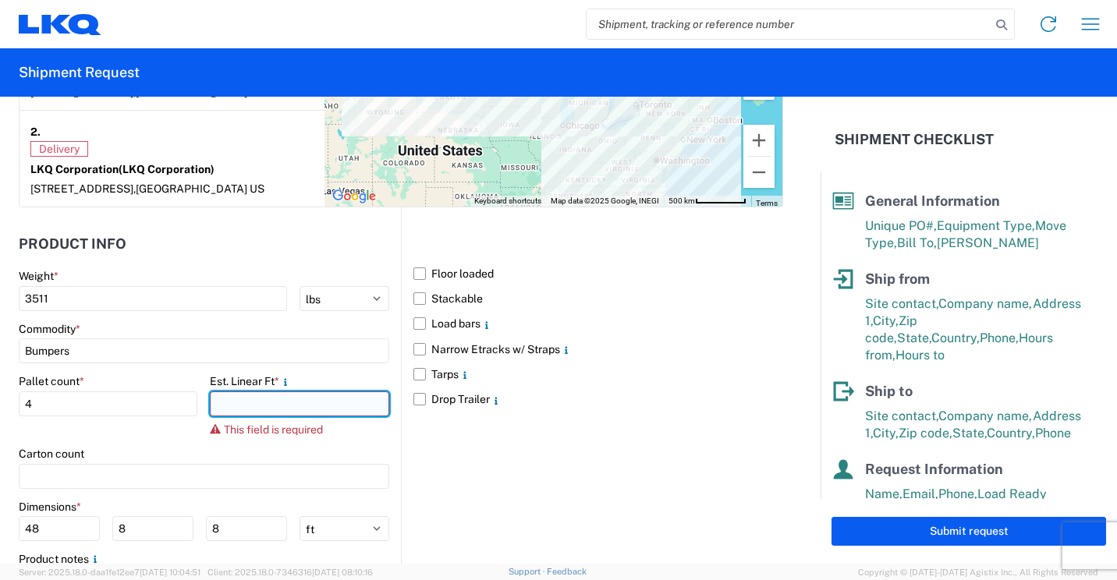
click at [257, 416] on input "number" at bounding box center [299, 403] width 179 height 25
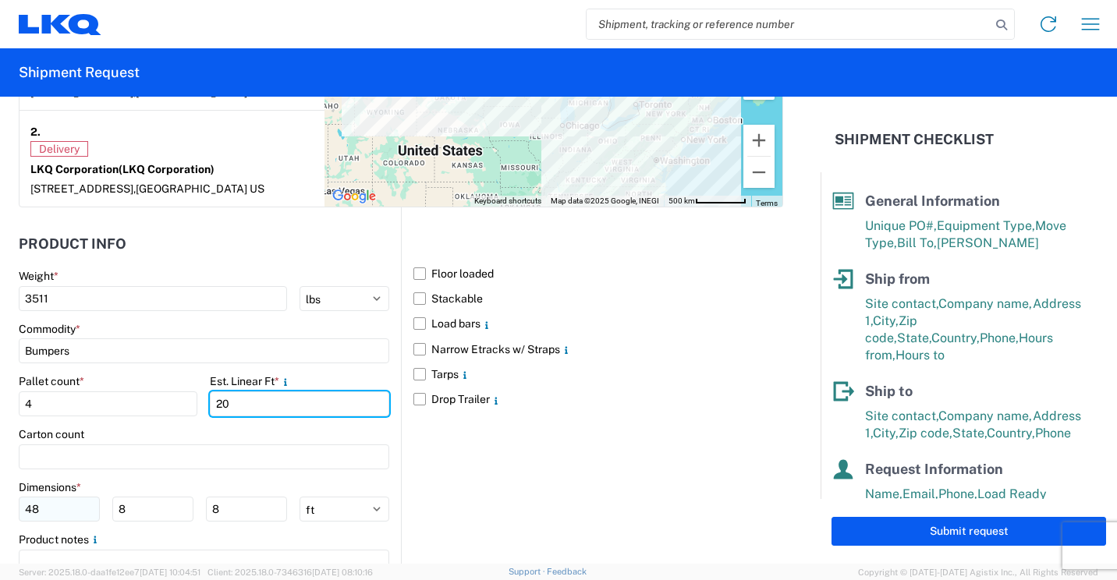
type input "20"
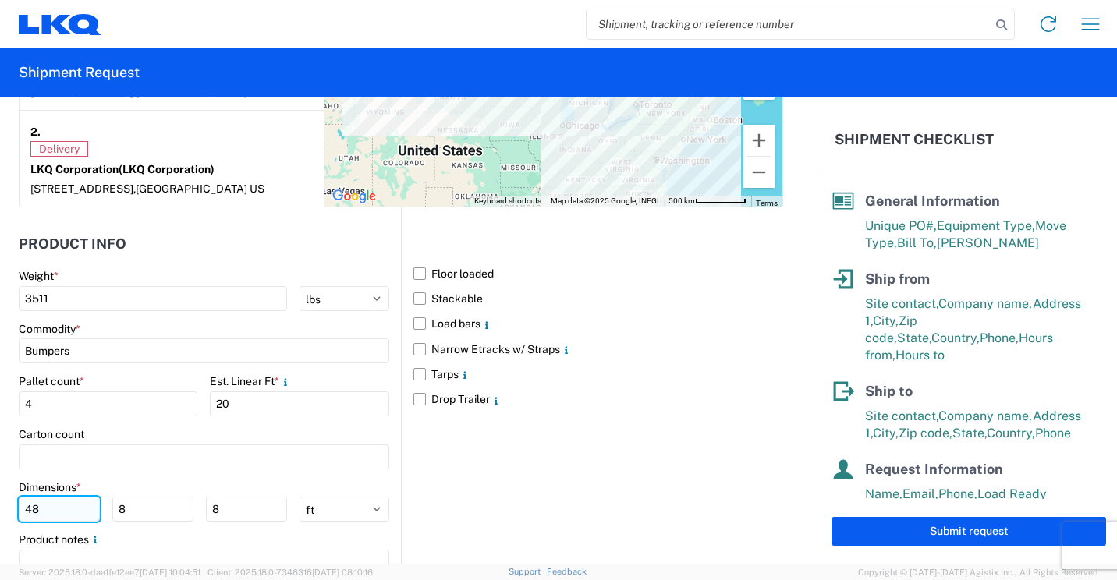
click at [66, 522] on input "48" at bounding box center [59, 509] width 81 height 25
type input "4"
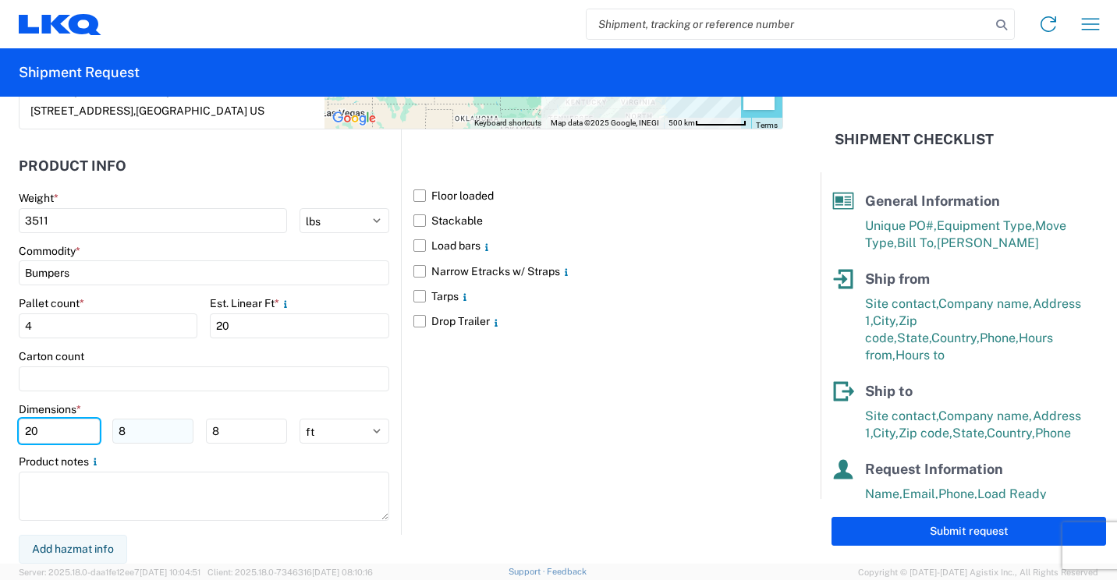
scroll to position [1418, 0]
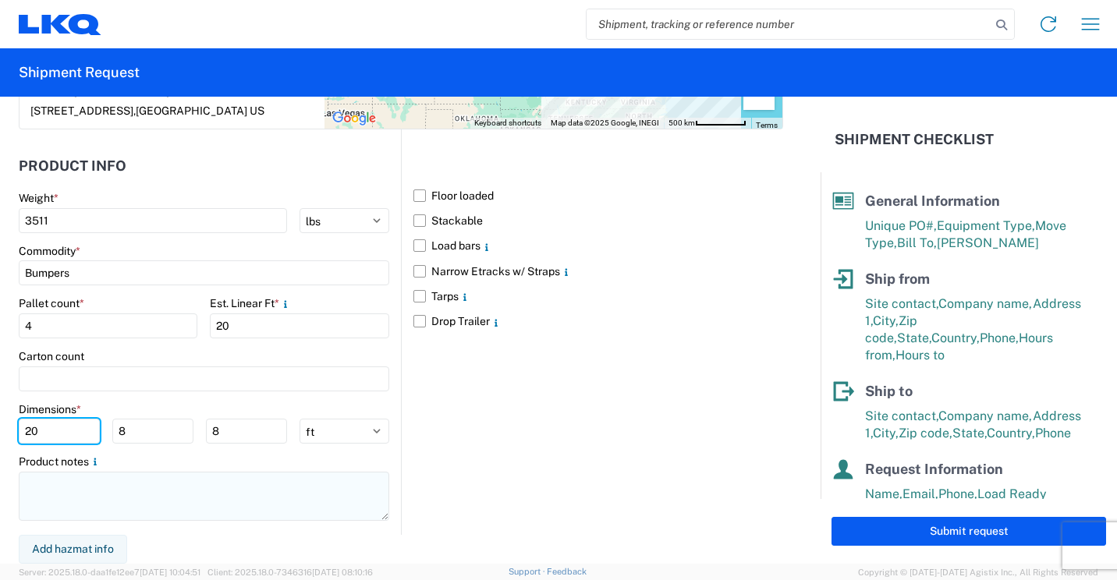
type input "20"
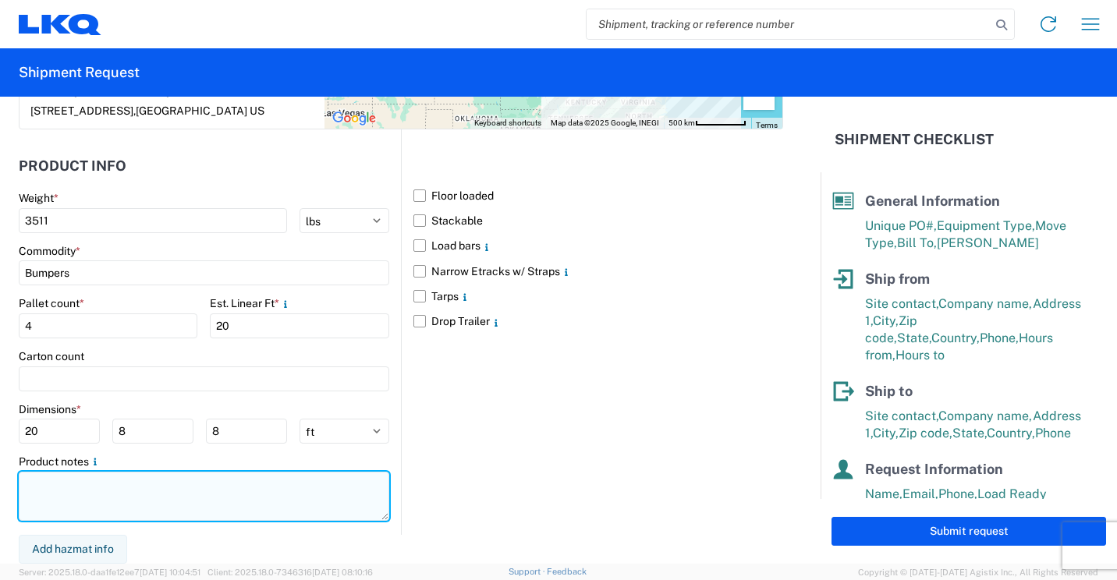
click at [143, 487] on textarea at bounding box center [204, 496] width 370 height 49
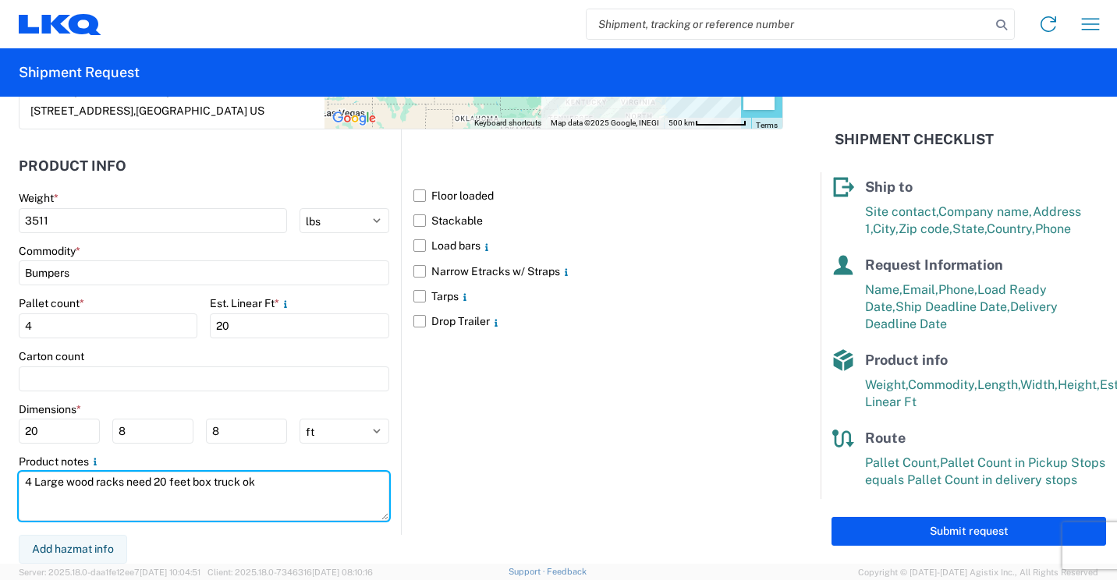
scroll to position [211, 0]
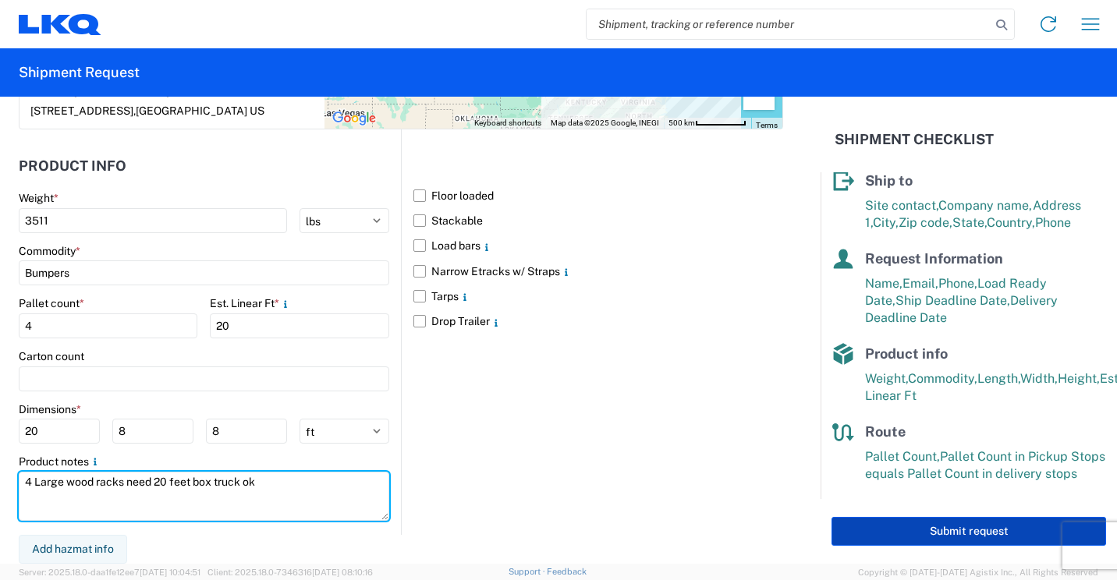
type textarea "4 Large wood racks need 20 feet box truck ok"
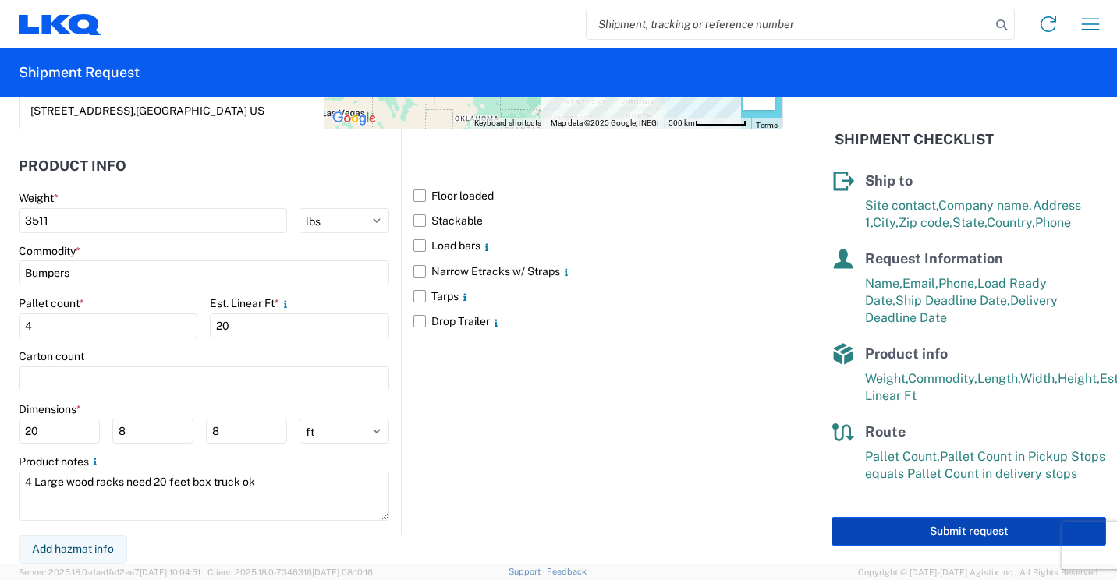
click at [905, 532] on button "Submit request" at bounding box center [968, 531] width 274 height 29
select select "US"
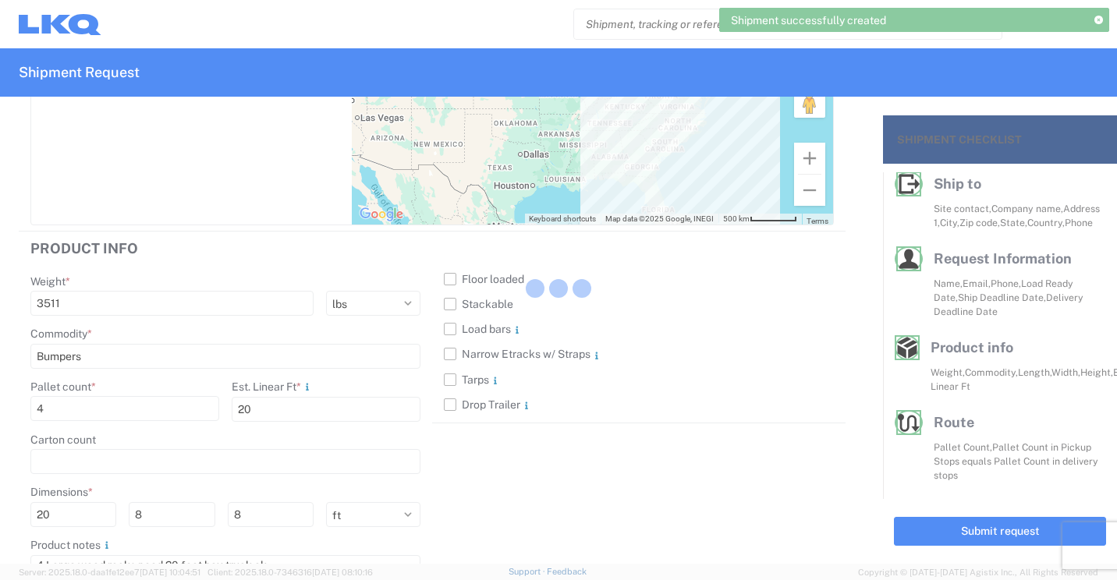
scroll to position [204, 0]
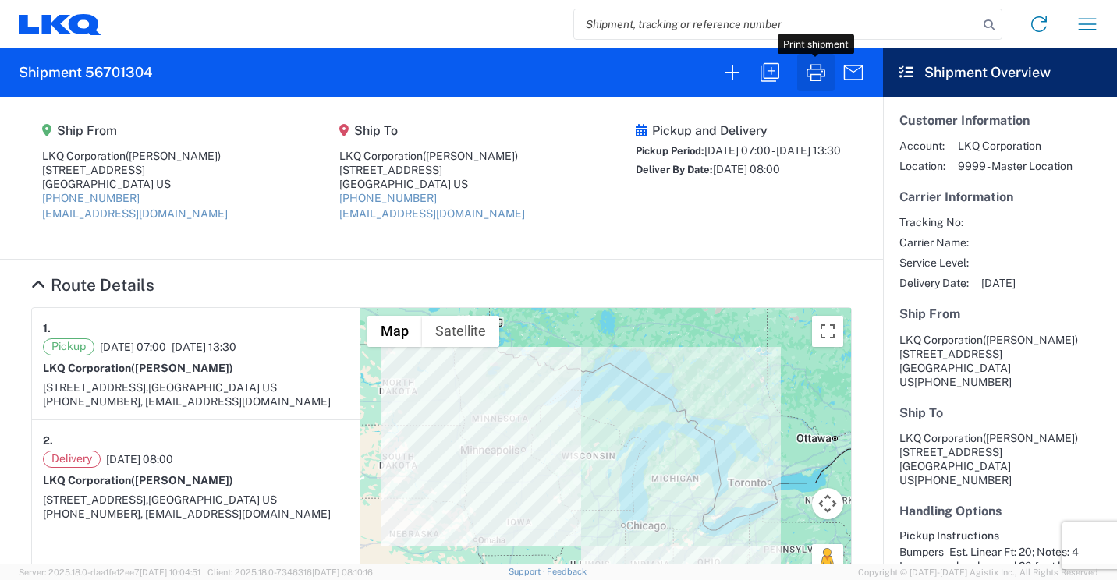
click at [816, 76] on icon "button" at bounding box center [815, 72] width 25 height 25
